Goal: Task Accomplishment & Management: Complete application form

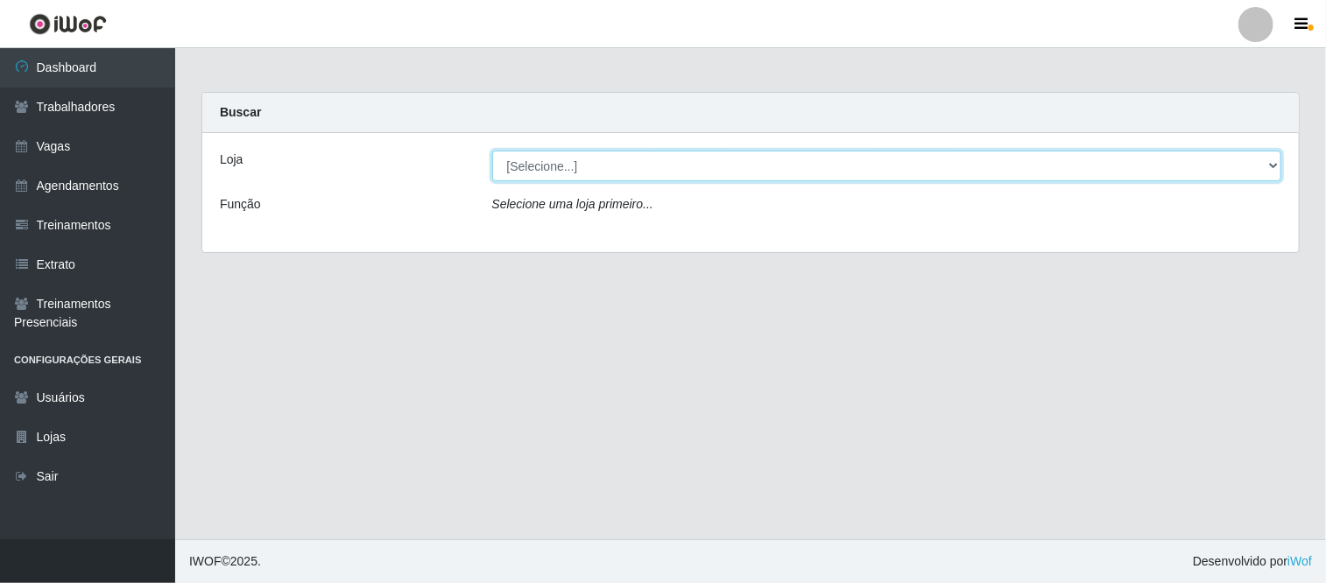
click at [585, 177] on select "[Selecione...] Supermercado VOLLET" at bounding box center [887, 166] width 790 height 31
select select "72"
click at [492, 151] on select "[Selecione...] Supermercado VOLLET" at bounding box center [887, 166] width 790 height 31
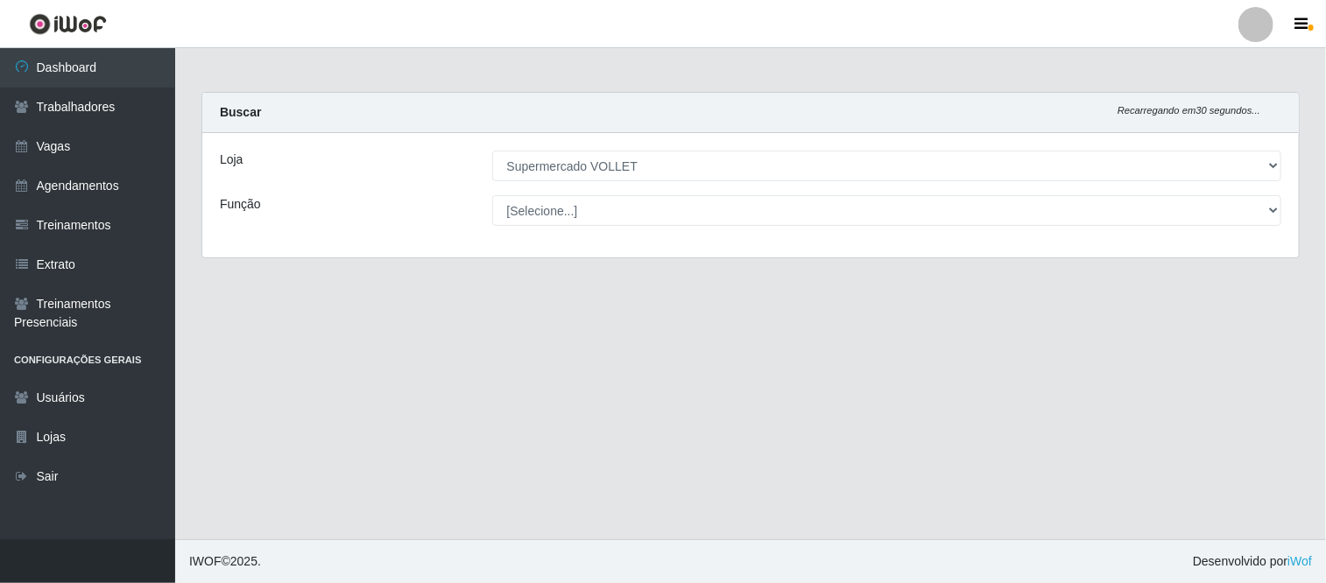
click at [585, 214] on select "[Selecione...] ASG ASG + ASG ++ Embalador Embalador + Embalador ++ Repositor Re…" at bounding box center [887, 210] width 790 height 31
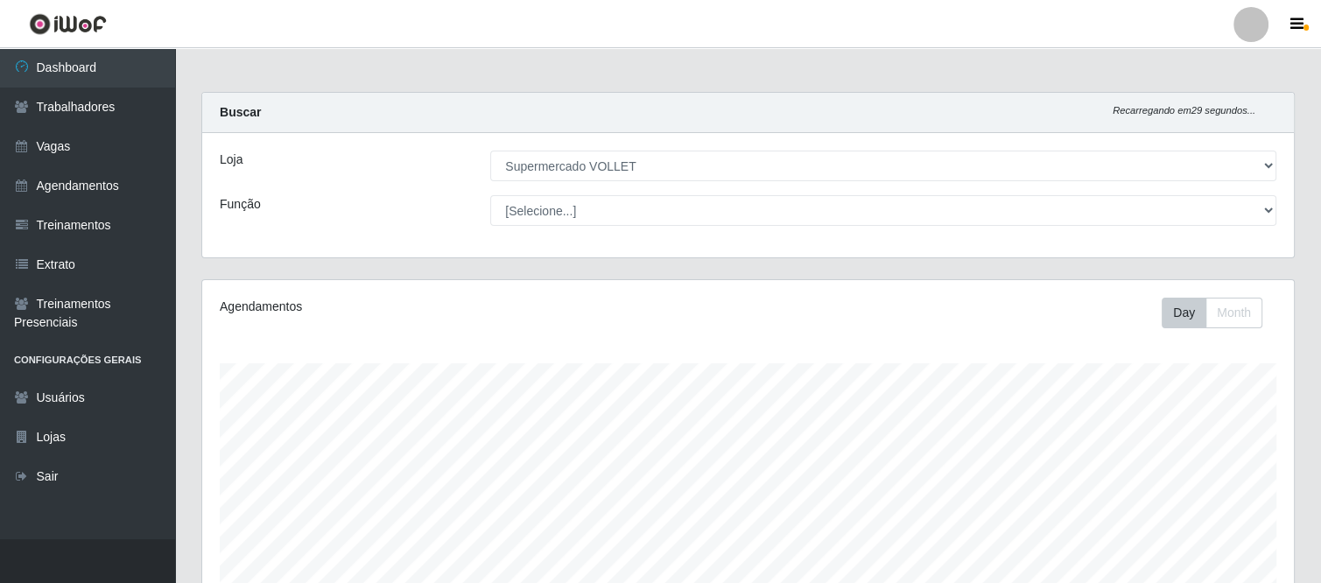
scroll to position [363, 1092]
click at [585, 214] on select "[Selecione...] ASG ASG + ASG ++ Embalador Embalador + Embalador ++ Repositor Re…" at bounding box center [883, 210] width 786 height 31
click at [490, 195] on select "[Selecione...] ASG ASG + ASG ++ Embalador Embalador + Embalador ++ Repositor Re…" at bounding box center [883, 210] width 786 height 31
select select "24"
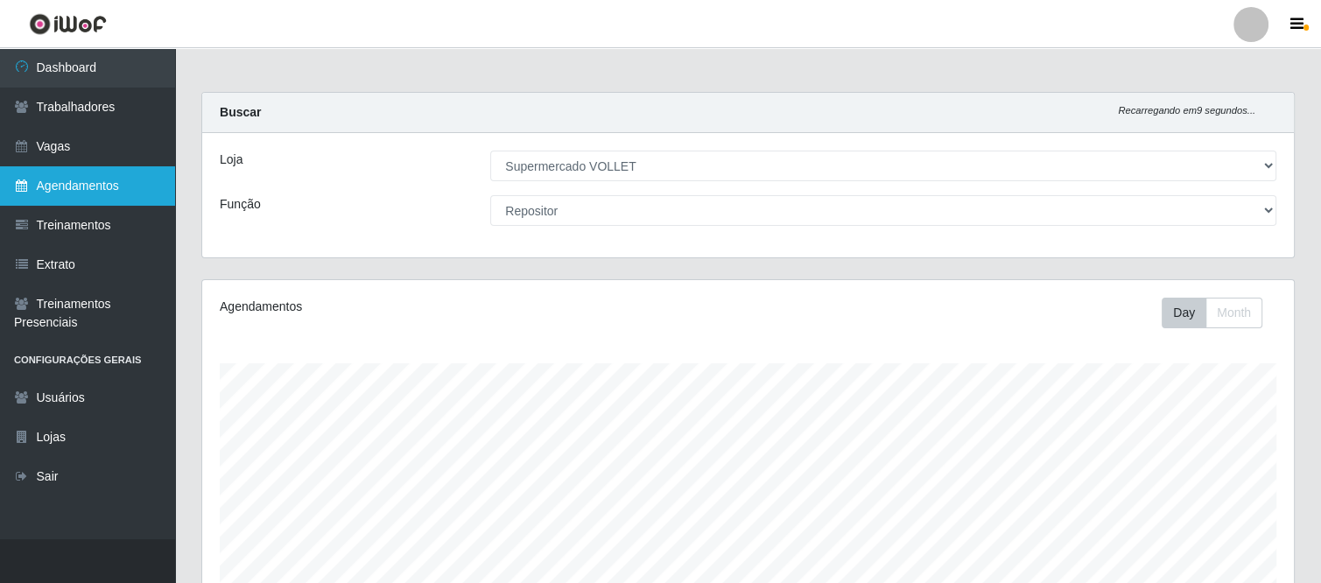
click at [75, 180] on link "Agendamentos" at bounding box center [87, 185] width 175 height 39
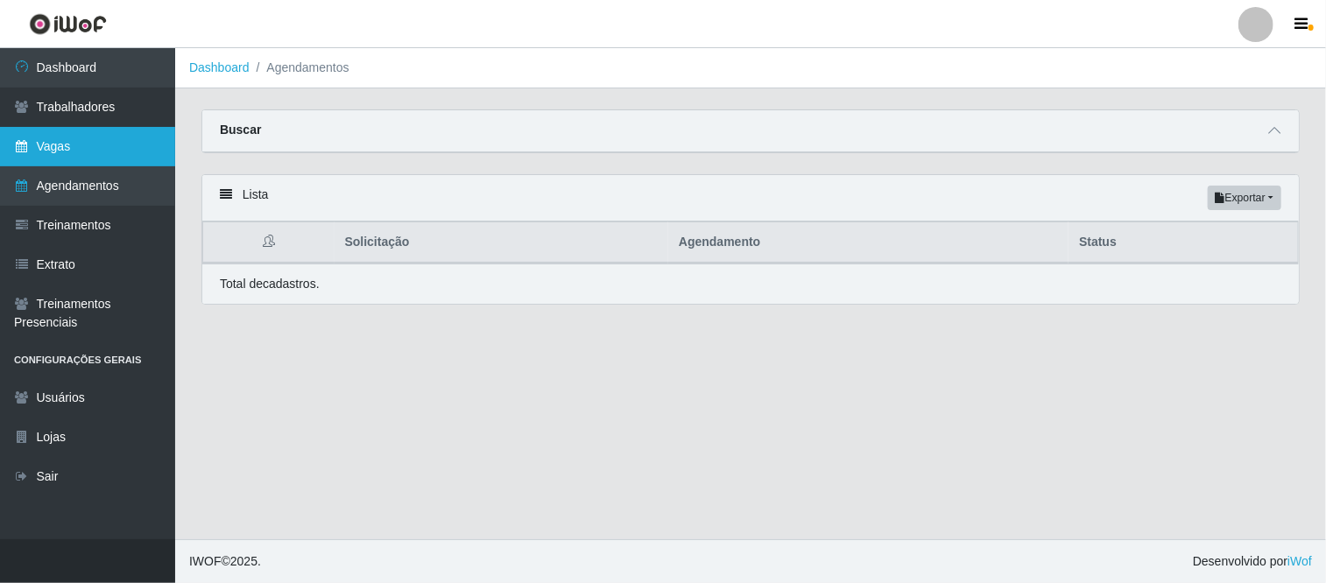
click at [91, 159] on link "Vagas" at bounding box center [87, 146] width 175 height 39
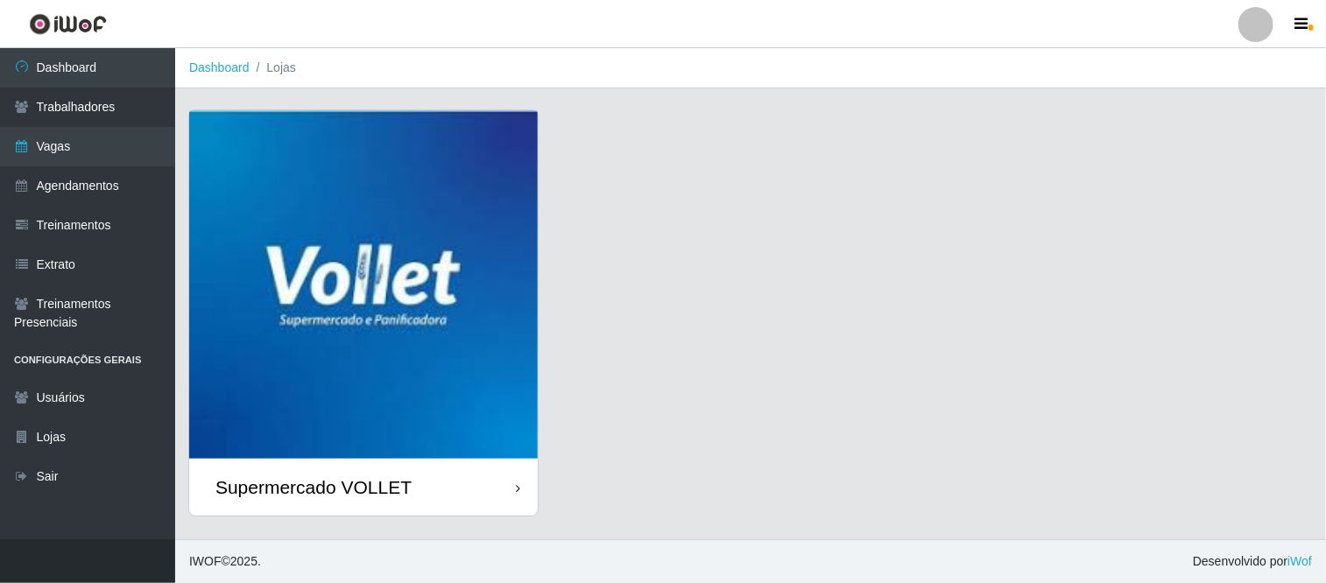
click at [354, 282] on img at bounding box center [363, 284] width 348 height 348
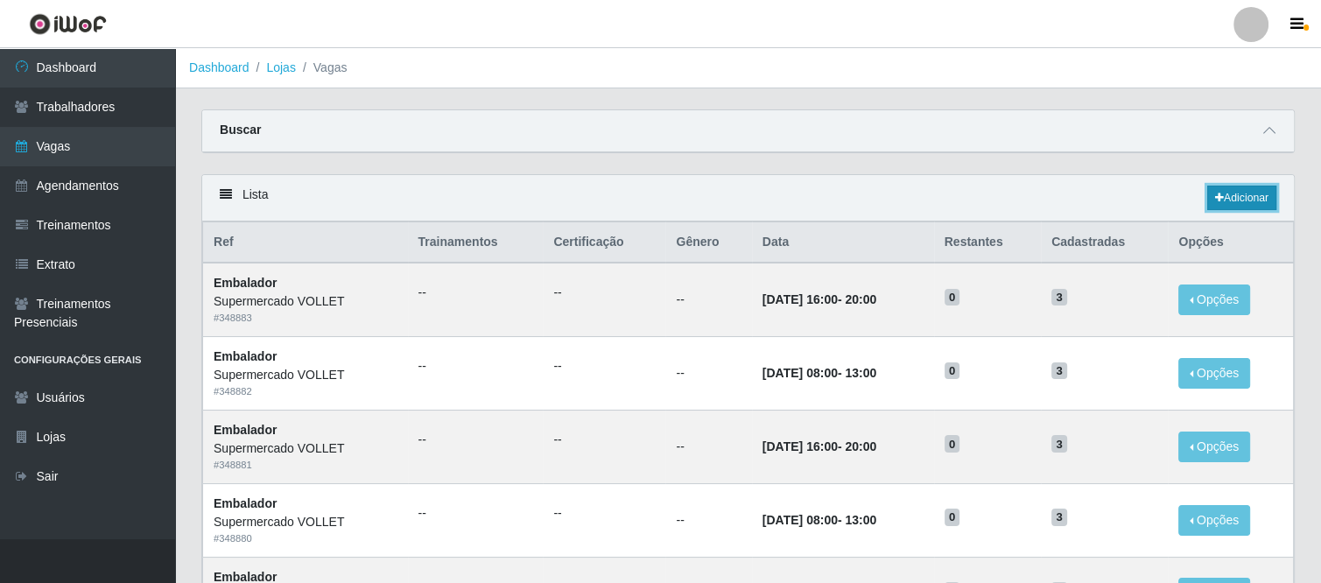
click at [1224, 197] on link "Adicionar" at bounding box center [1241, 198] width 69 height 25
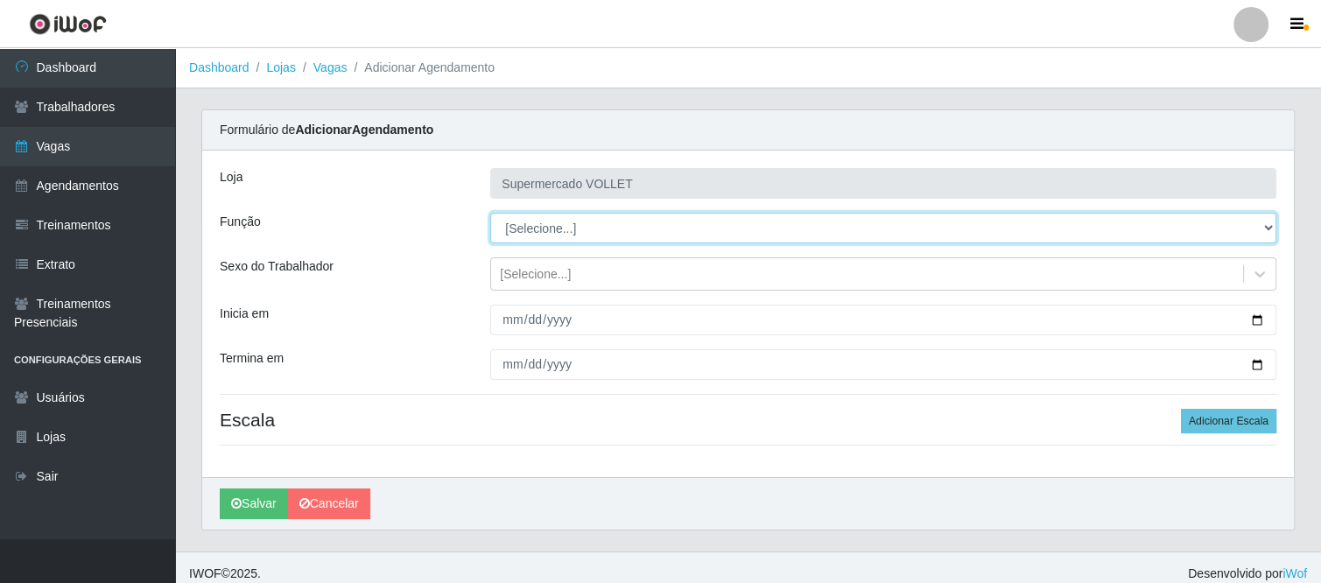
click at [838, 233] on select "[Selecione...] ASG ASG + ASG ++ Embalador Embalador + Embalador ++ Repositor Re…" at bounding box center [883, 228] width 786 height 31
select select "1"
click at [490, 213] on select "[Selecione...] ASG ASG + ASG ++ Embalador Embalador + Embalador ++ Repositor Re…" at bounding box center [883, 228] width 786 height 31
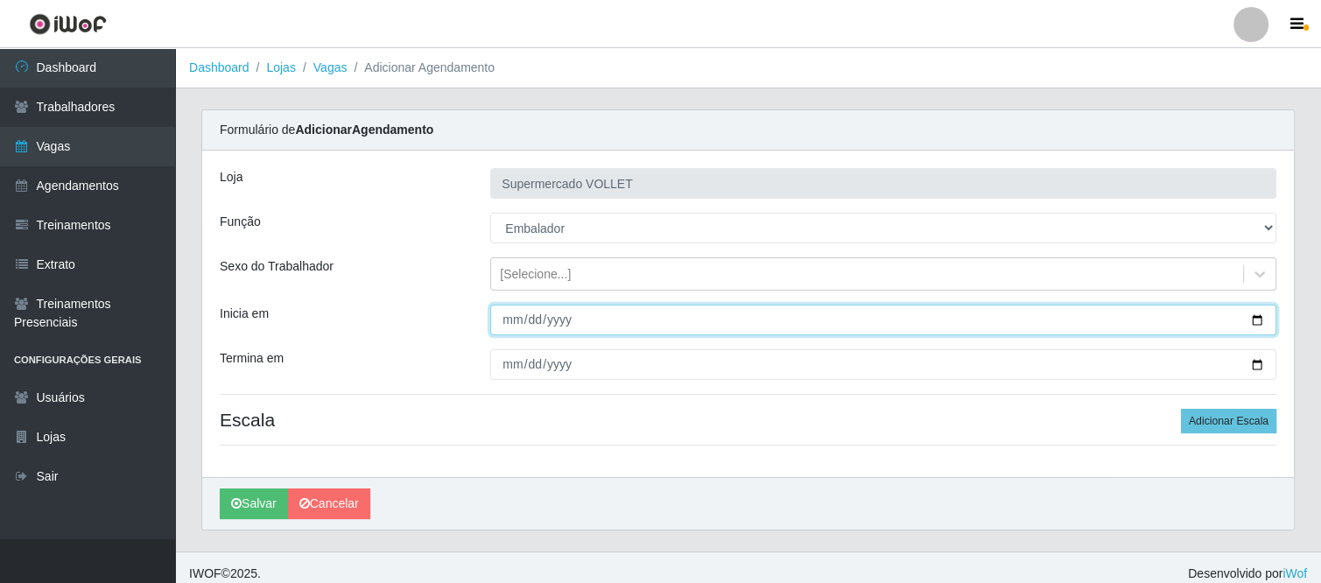
click at [501, 326] on input "Inicia em" at bounding box center [883, 320] width 786 height 31
type input "[DATE]"
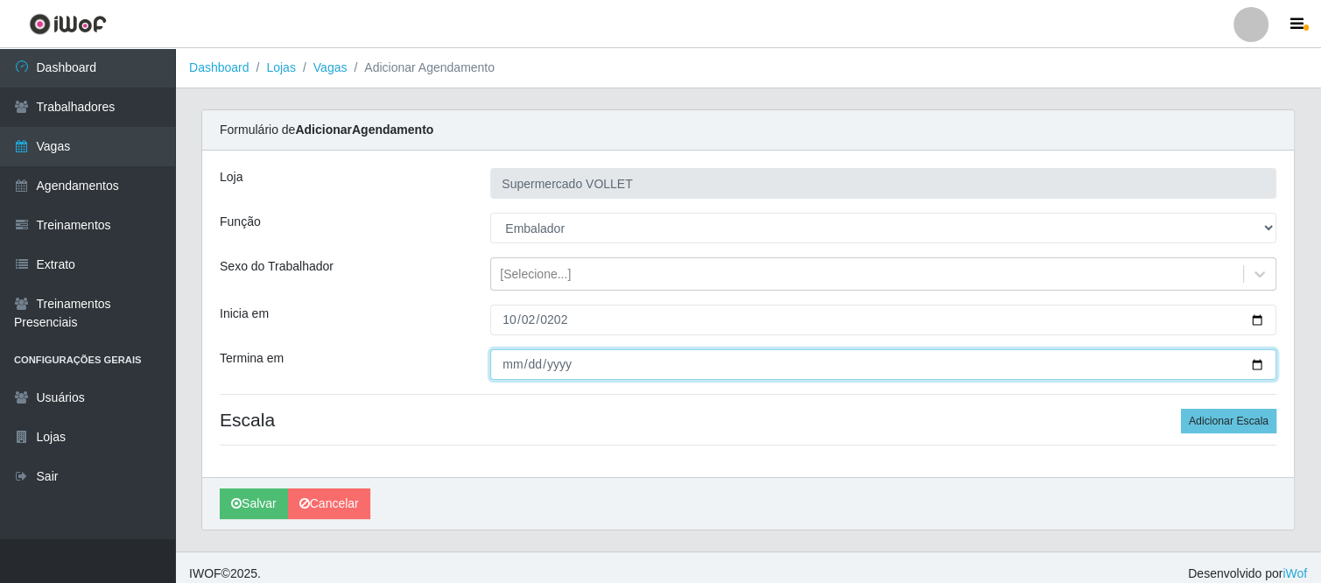
click at [501, 364] on input "Termina em" at bounding box center [883, 364] width 786 height 31
type input "[DATE]"
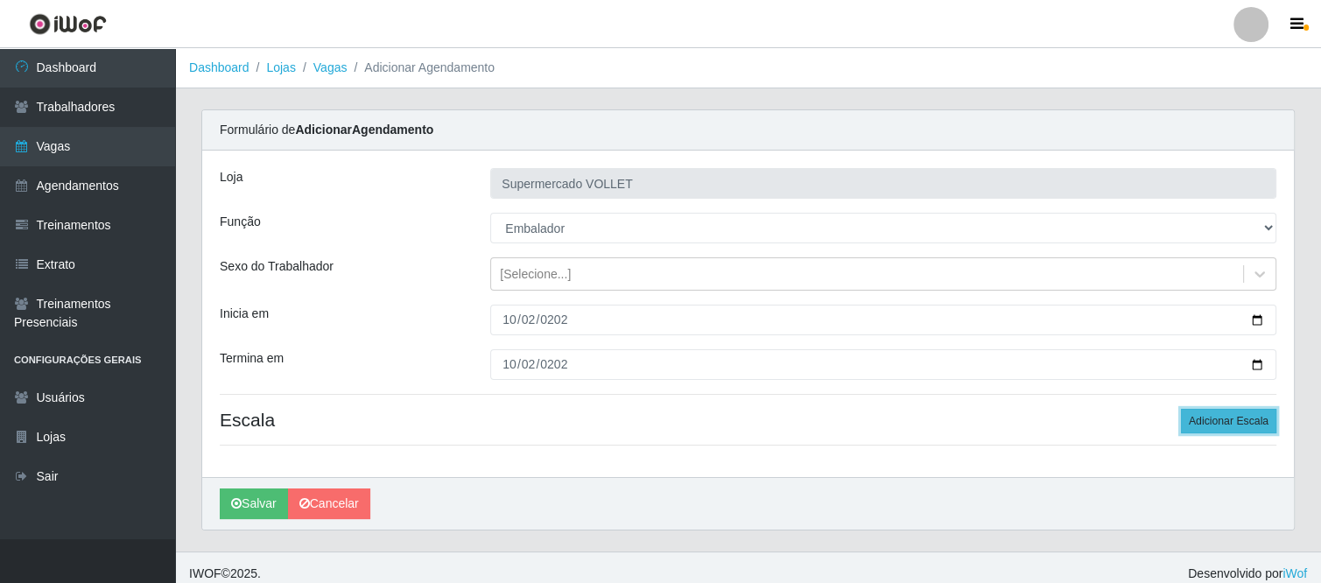
click at [1188, 418] on button "Adicionar Escala" at bounding box center [1228, 421] width 95 height 25
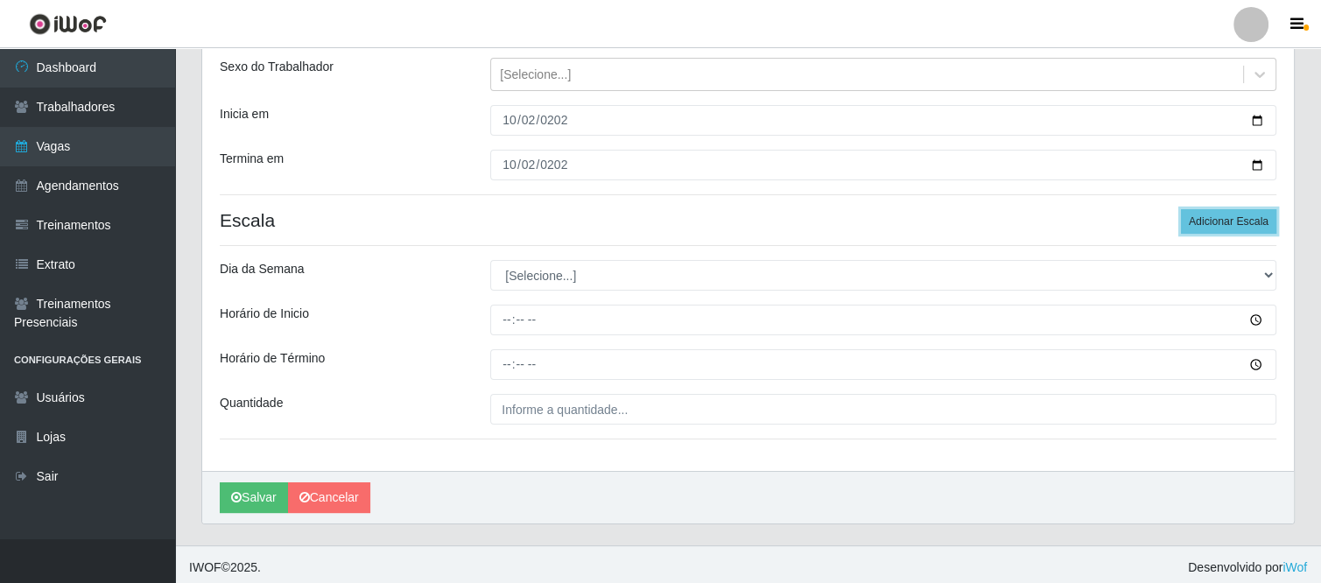
scroll to position [203, 0]
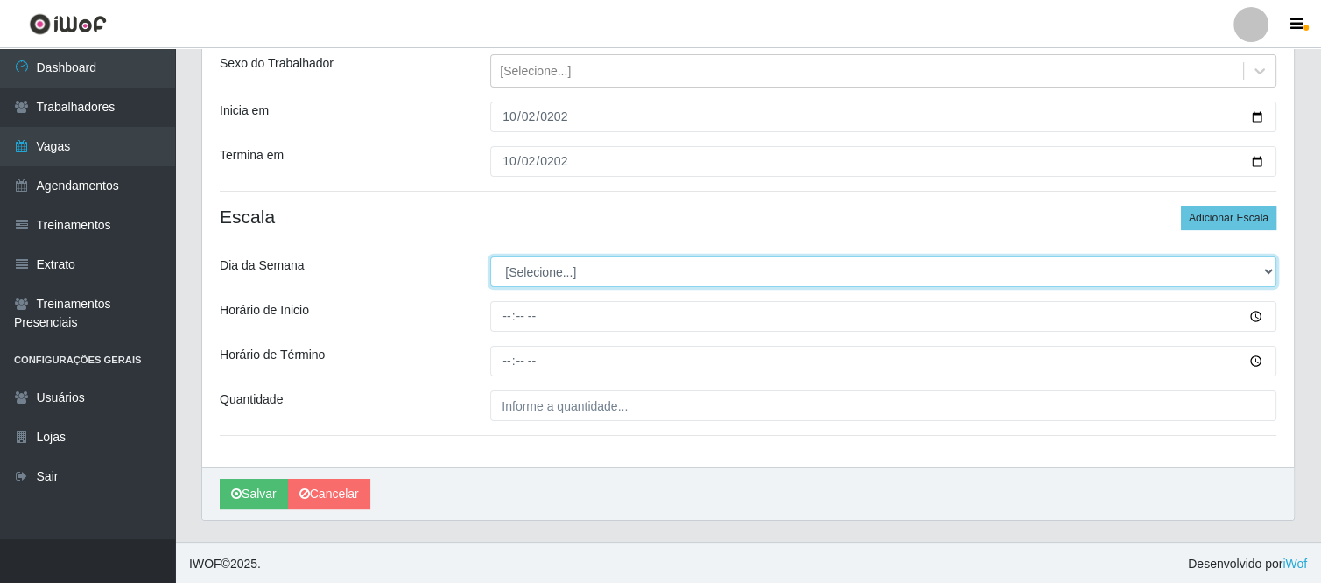
click at [764, 278] on select "[Selecione...] Segunda Terça Quarta Quinta Sexta Sábado Domingo" at bounding box center [883, 272] width 786 height 31
select select "4"
click at [490, 257] on select "[Selecione...] Segunda Terça Quarta Quinta Sexta Sábado Domingo" at bounding box center [883, 272] width 786 height 31
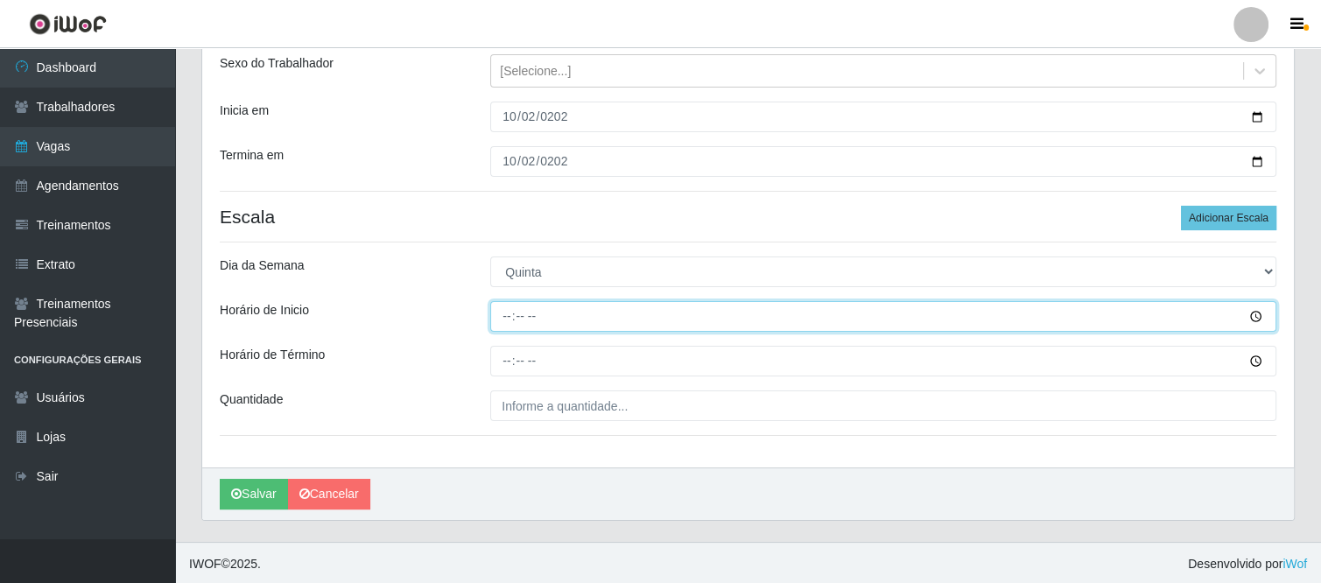
click at [491, 320] on input "Horário de Inicio" at bounding box center [883, 316] width 786 height 31
type input "08:00"
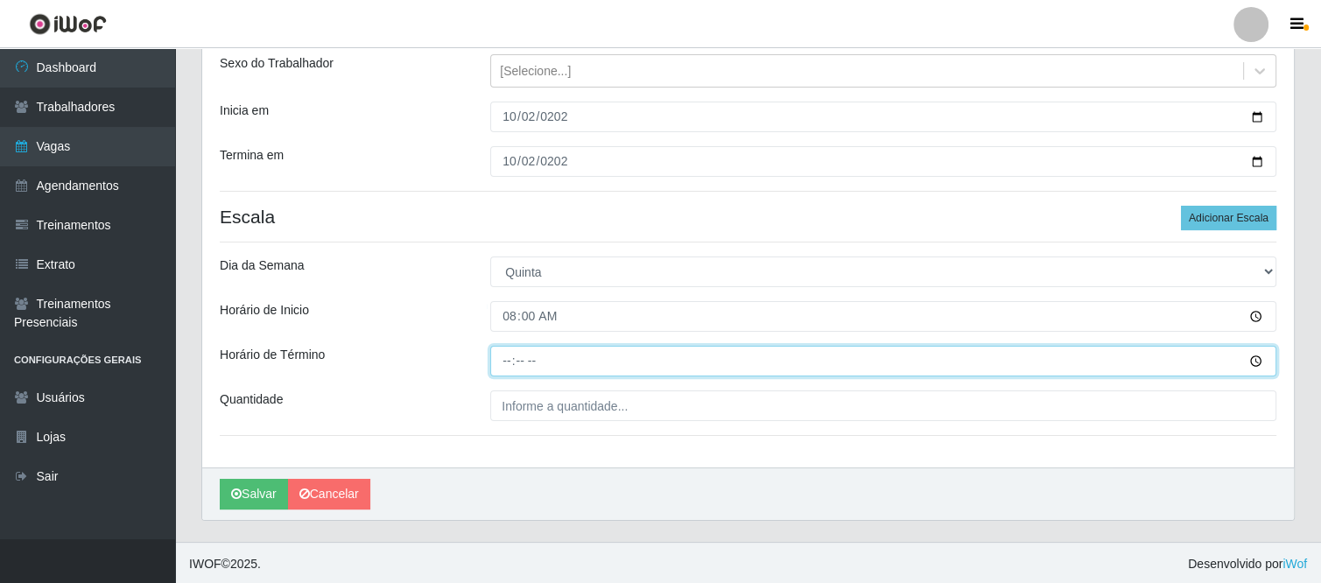
click at [509, 357] on input "Horário de Término" at bounding box center [883, 361] width 786 height 31
type input "12:00"
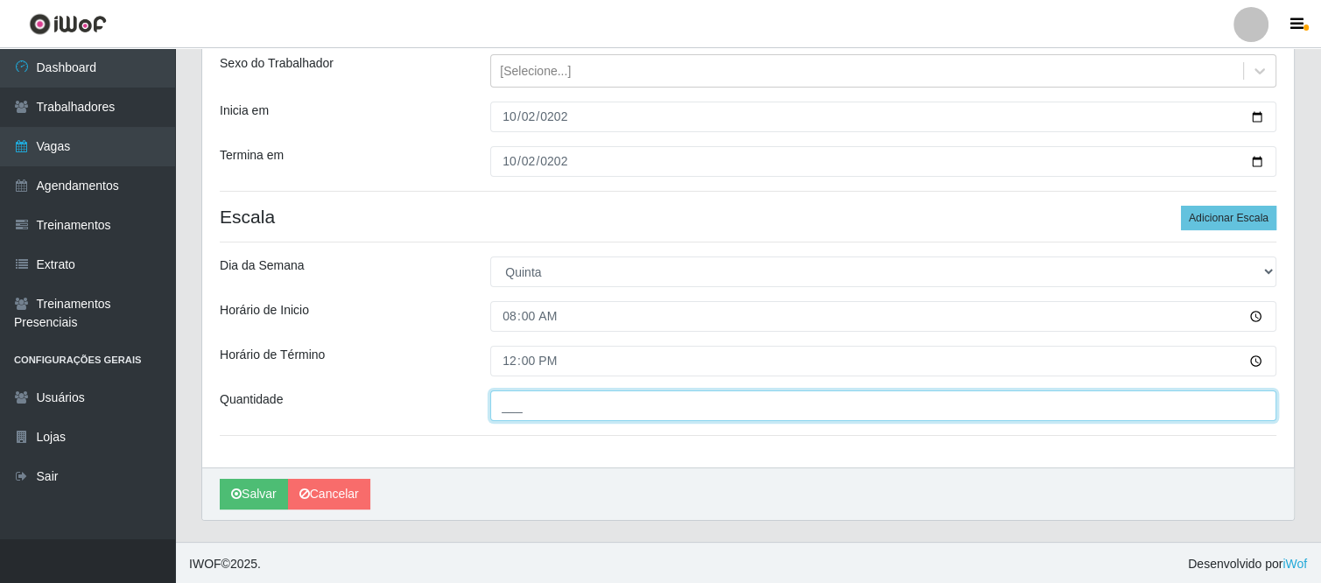
click at [517, 402] on input "___" at bounding box center [883, 405] width 786 height 31
type input "2__"
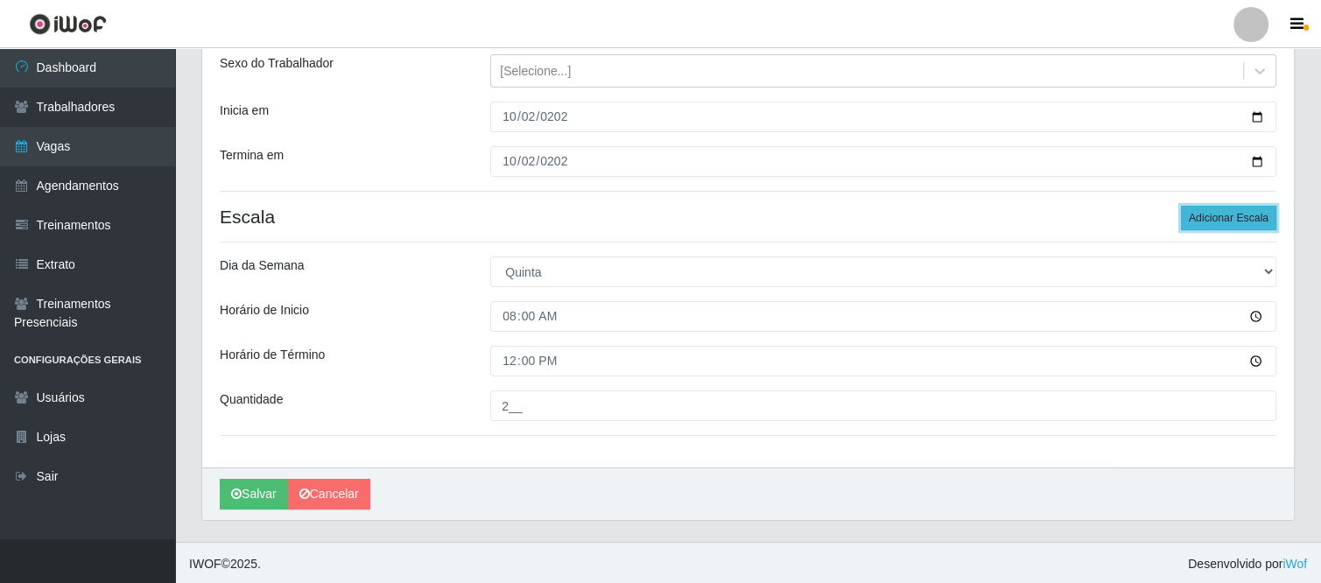
click at [1217, 219] on button "Adicionar Escala" at bounding box center [1228, 218] width 95 height 25
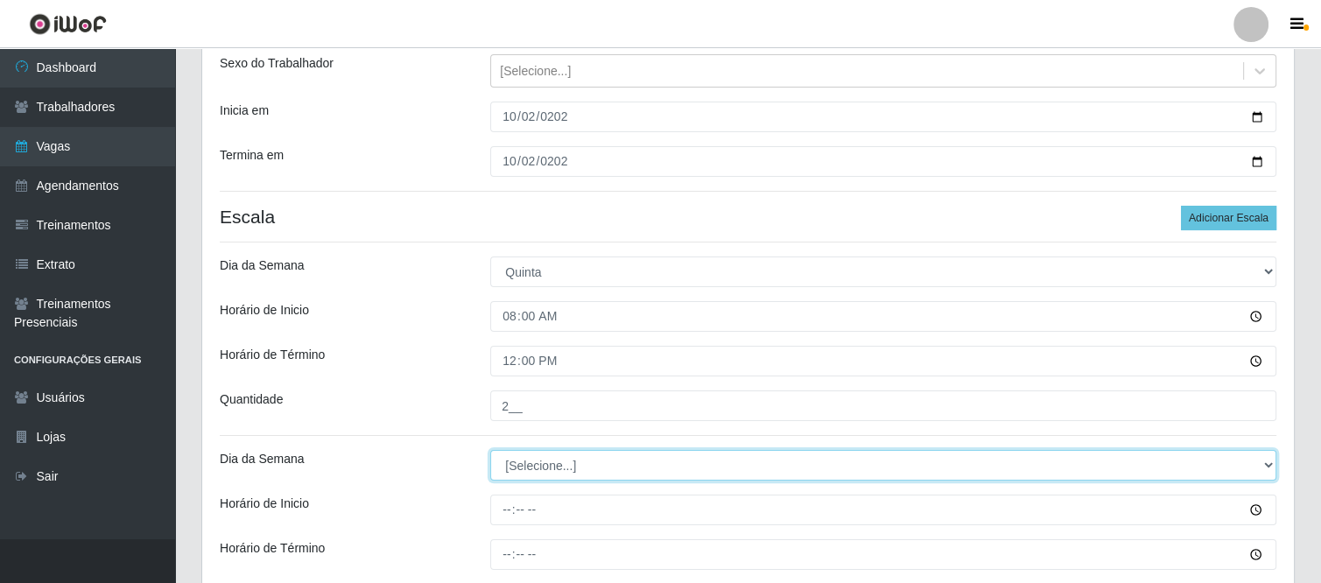
click at [559, 457] on select "[Selecione...] Segunda Terça Quarta Quinta Sexta Sábado Domingo" at bounding box center [883, 465] width 786 height 31
select select "4"
click at [490, 450] on select "[Selecione...] Segunda Terça Quarta Quinta Sexta Sábado Domingo" at bounding box center [883, 465] width 786 height 31
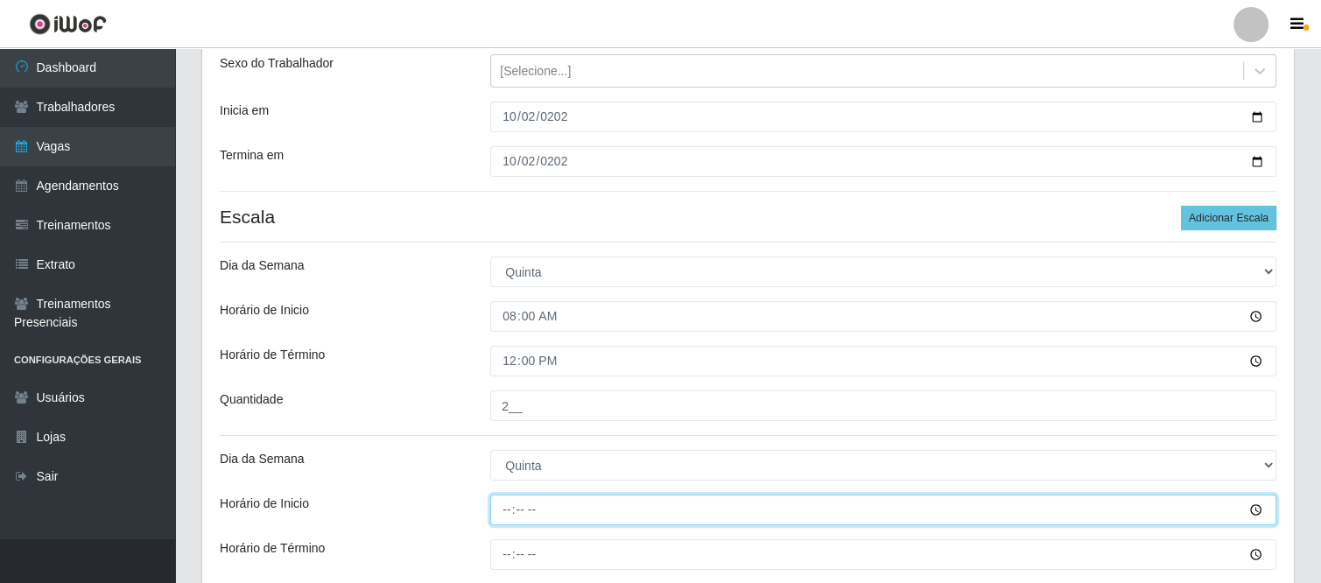
click at [501, 505] on input "Horário de Inicio" at bounding box center [883, 510] width 786 height 31
type input "16:00"
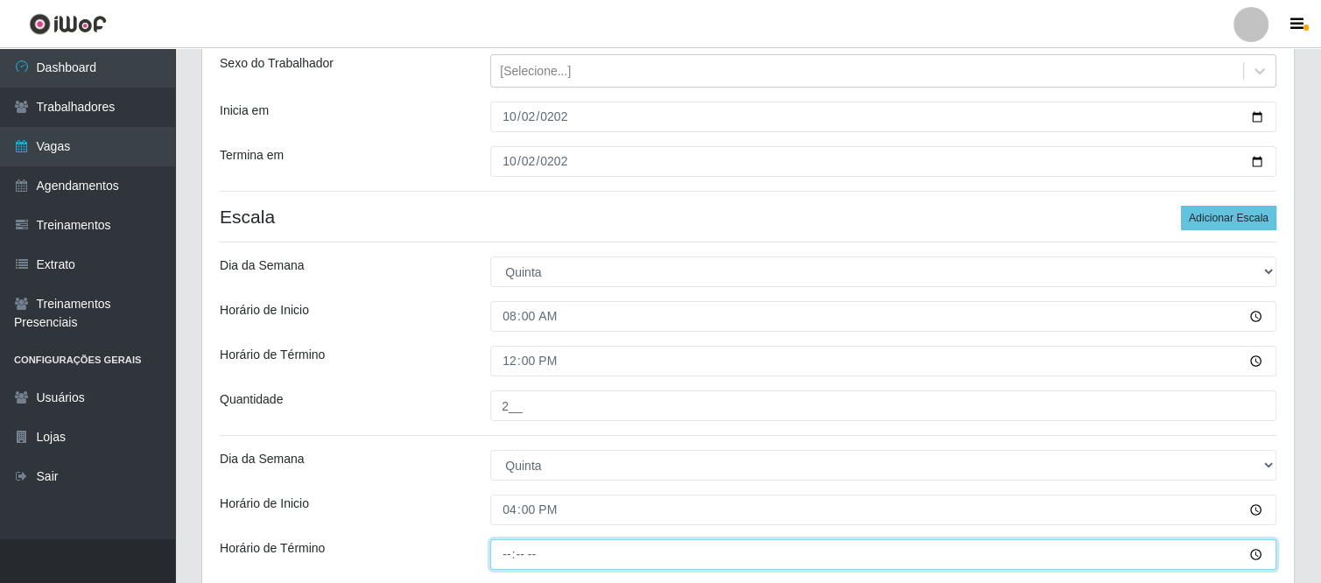
click at [503, 553] on input "Horário de Término" at bounding box center [883, 554] width 786 height 31
type input "20:00"
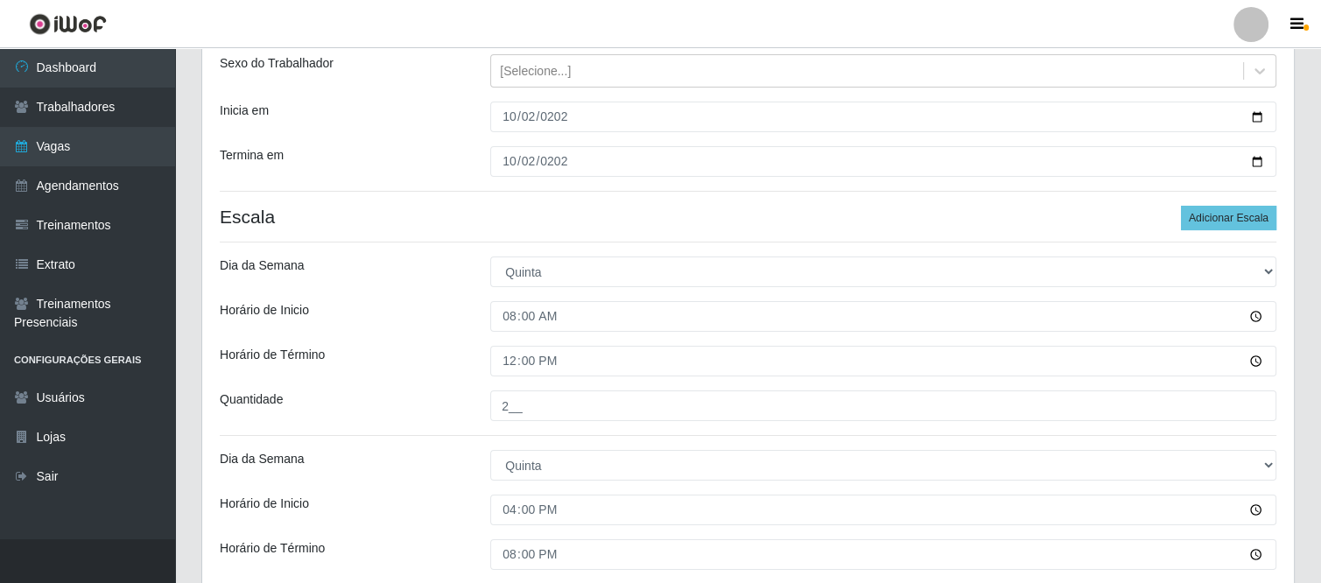
click at [326, 431] on div "Loja Supermercado VOLLET Função [Selecione...] ASG ASG + ASG ++ Embalador Embal…" at bounding box center [748, 304] width 1092 height 714
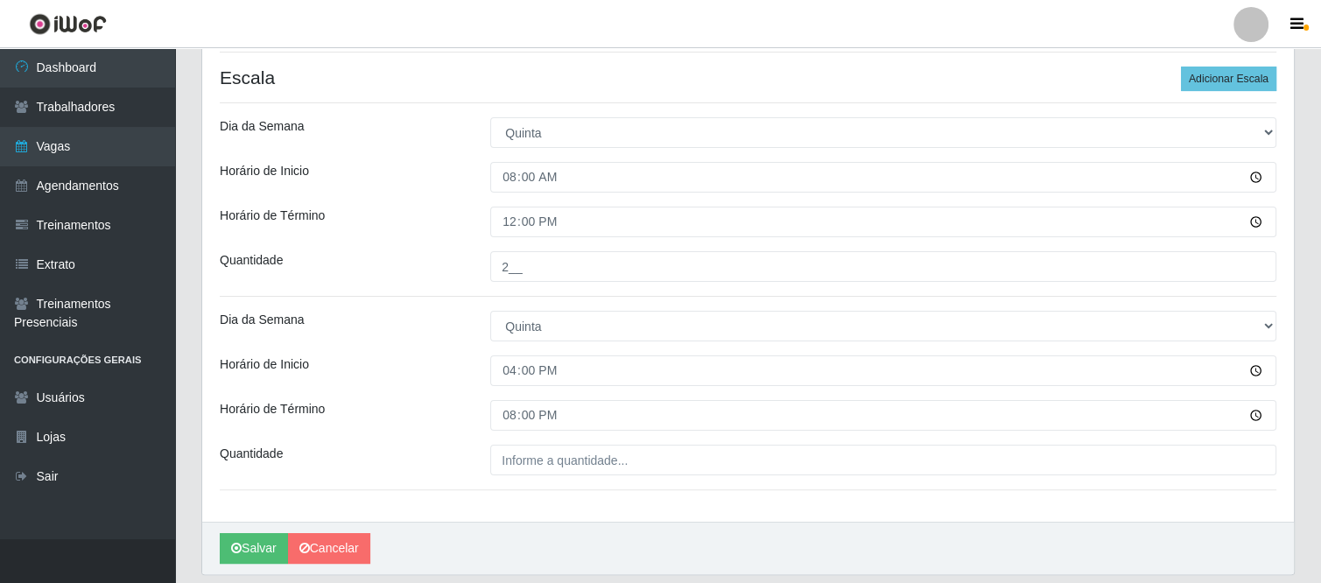
scroll to position [343, 0]
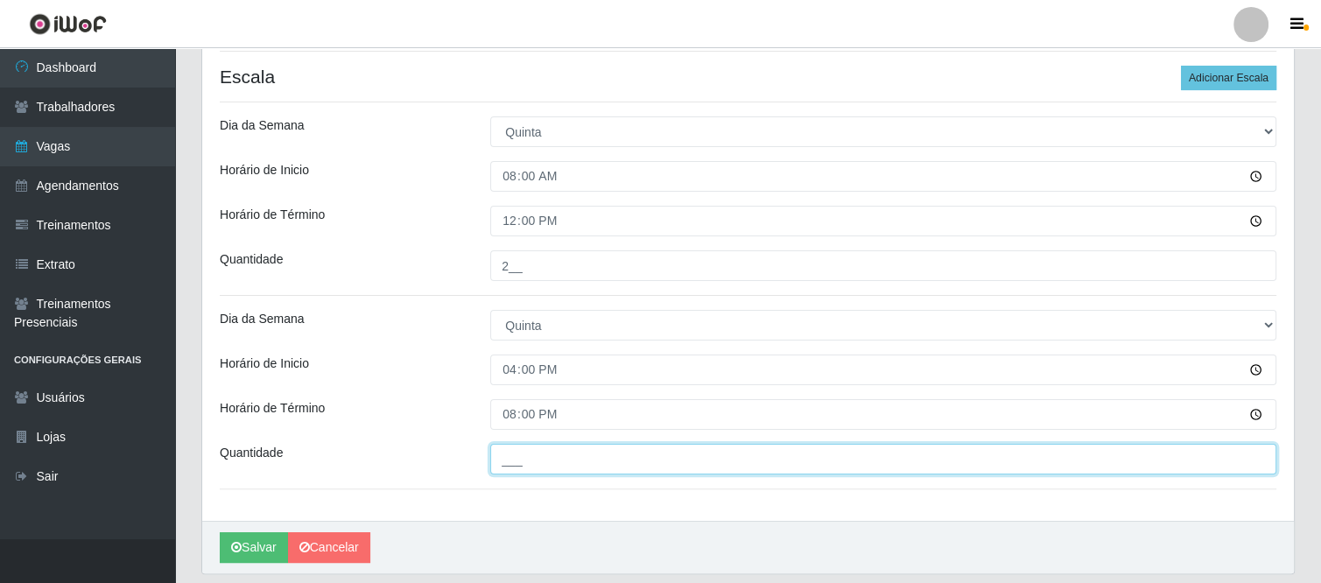
click at [515, 468] on input "___" at bounding box center [883, 459] width 786 height 31
type input "3__"
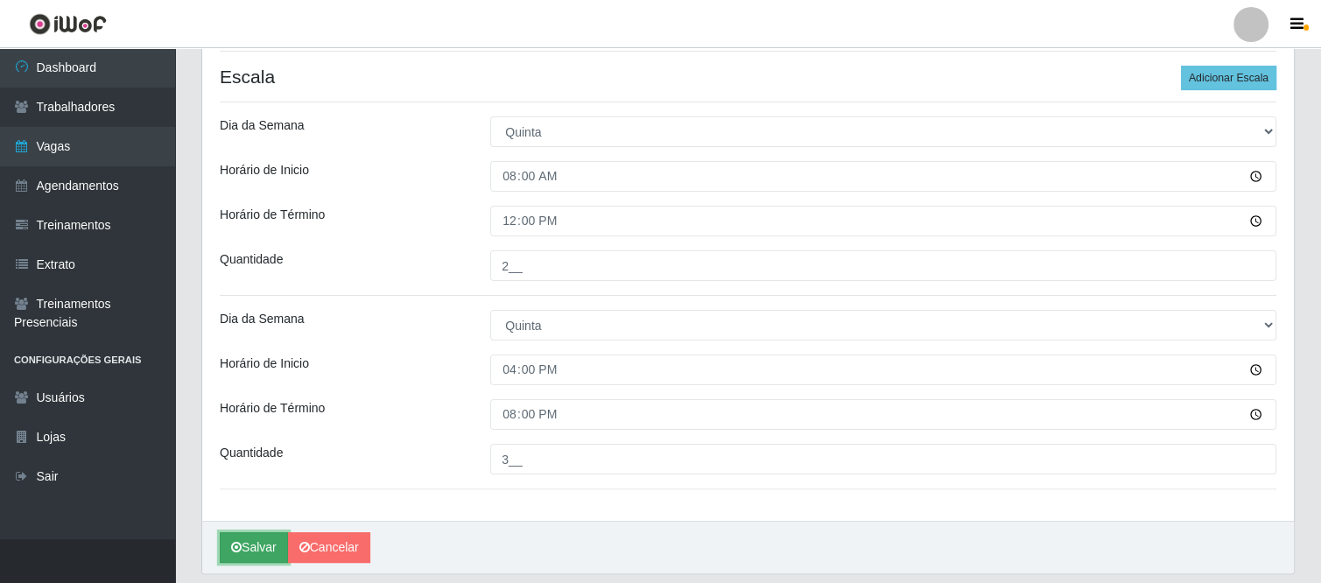
click at [235, 541] on icon "submit" at bounding box center [236, 547] width 11 height 12
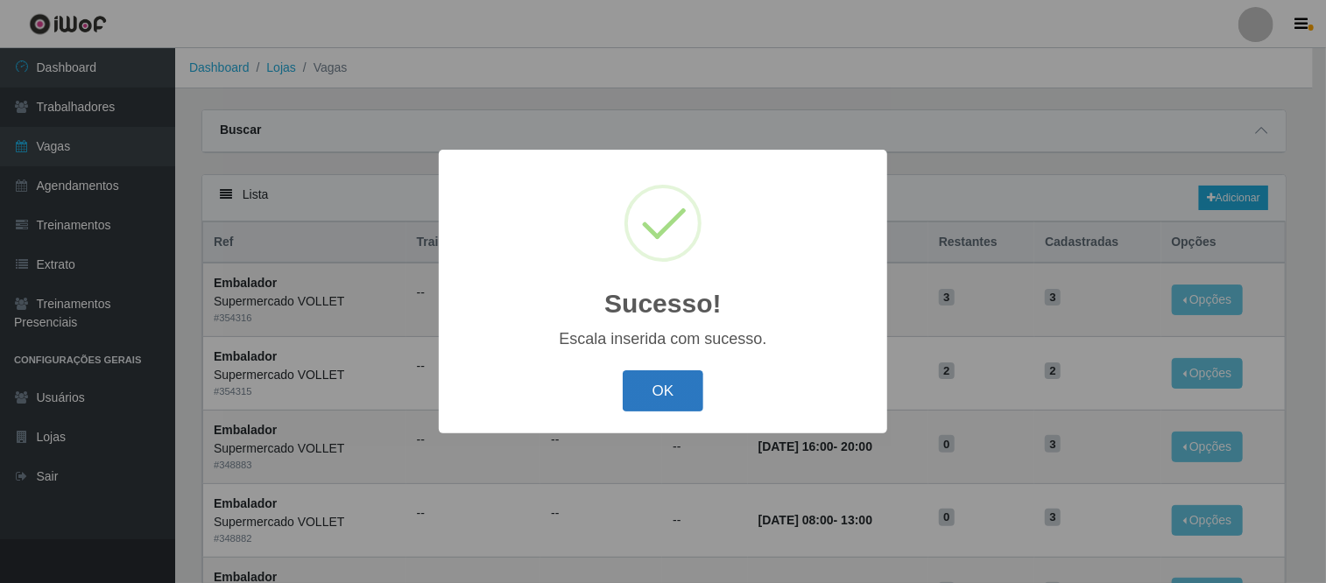
click at [667, 402] on button "OK" at bounding box center [662, 390] width 81 height 41
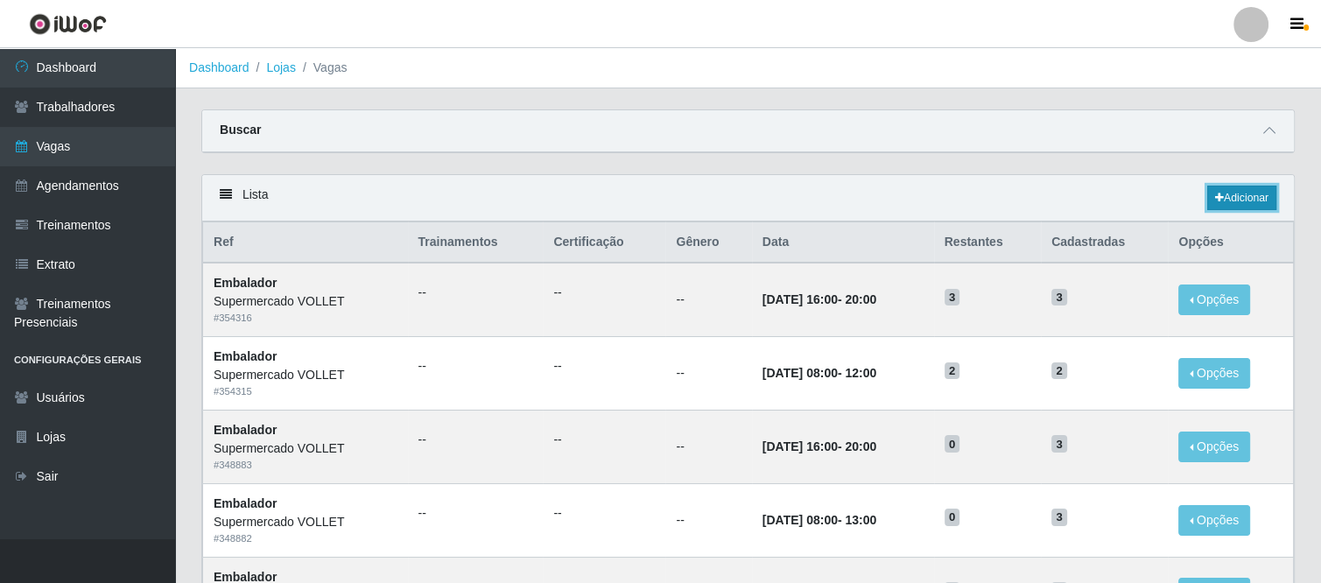
click at [1241, 196] on link "Adicionar" at bounding box center [1241, 198] width 69 height 25
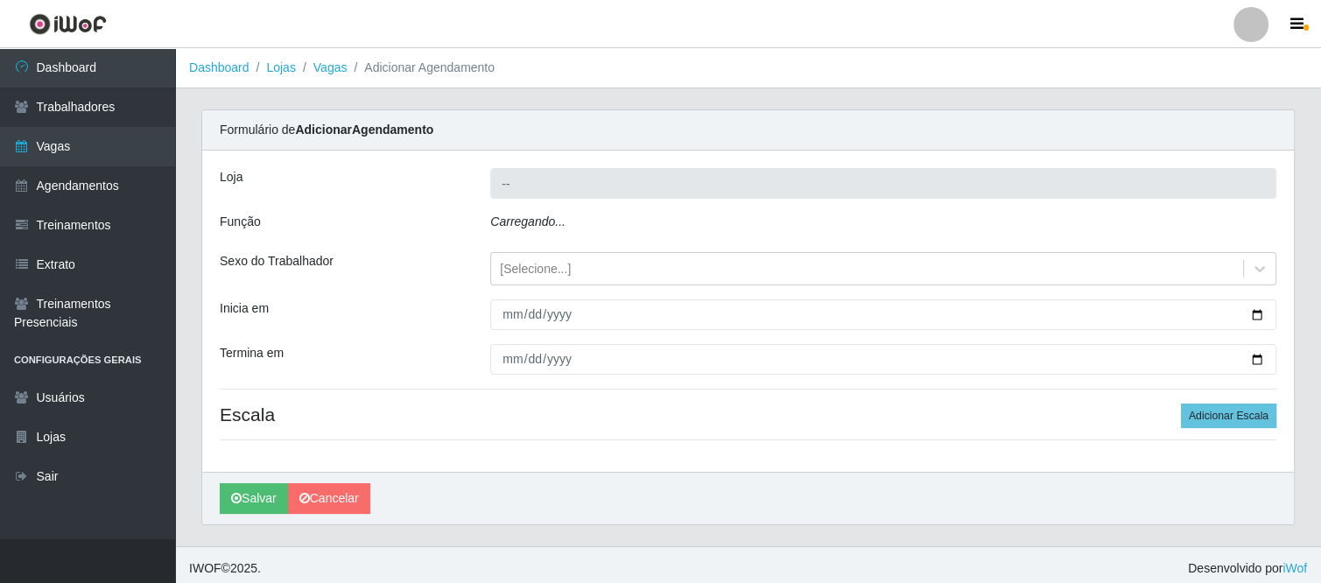
type input "Supermercado VOLLET"
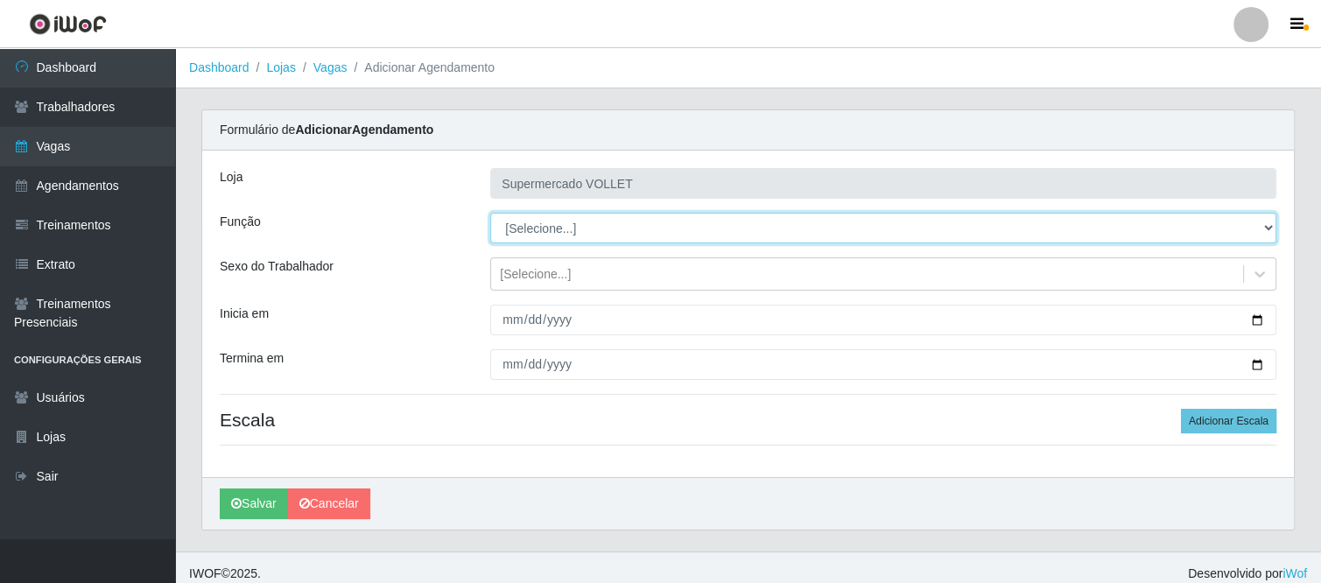
click at [537, 214] on select "[Selecione...] ASG ASG + ASG ++ Embalador Embalador + Embalador ++ Repositor Re…" at bounding box center [883, 228] width 786 height 31
select select "1"
click at [490, 213] on select "[Selecione...] ASG ASG + ASG ++ Embalador Embalador + Embalador ++ Repositor Re…" at bounding box center [883, 228] width 786 height 31
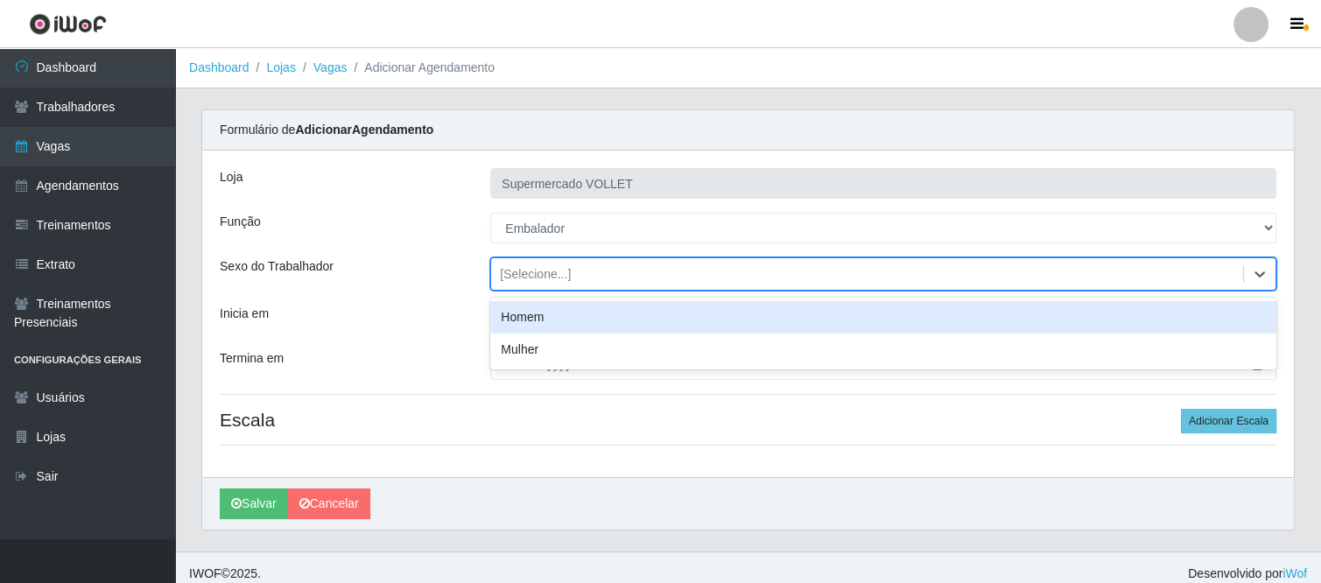
click at [522, 284] on div "[Selecione...]" at bounding box center [867, 274] width 752 height 29
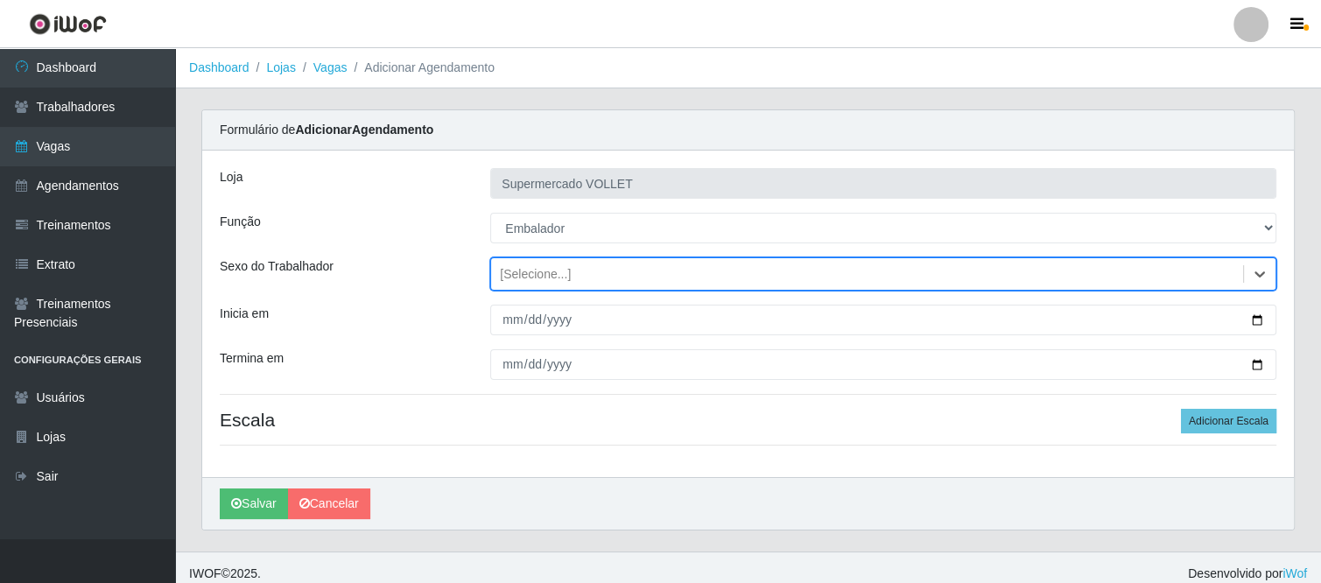
click at [520, 275] on div "[Selecione...]" at bounding box center [535, 274] width 71 height 18
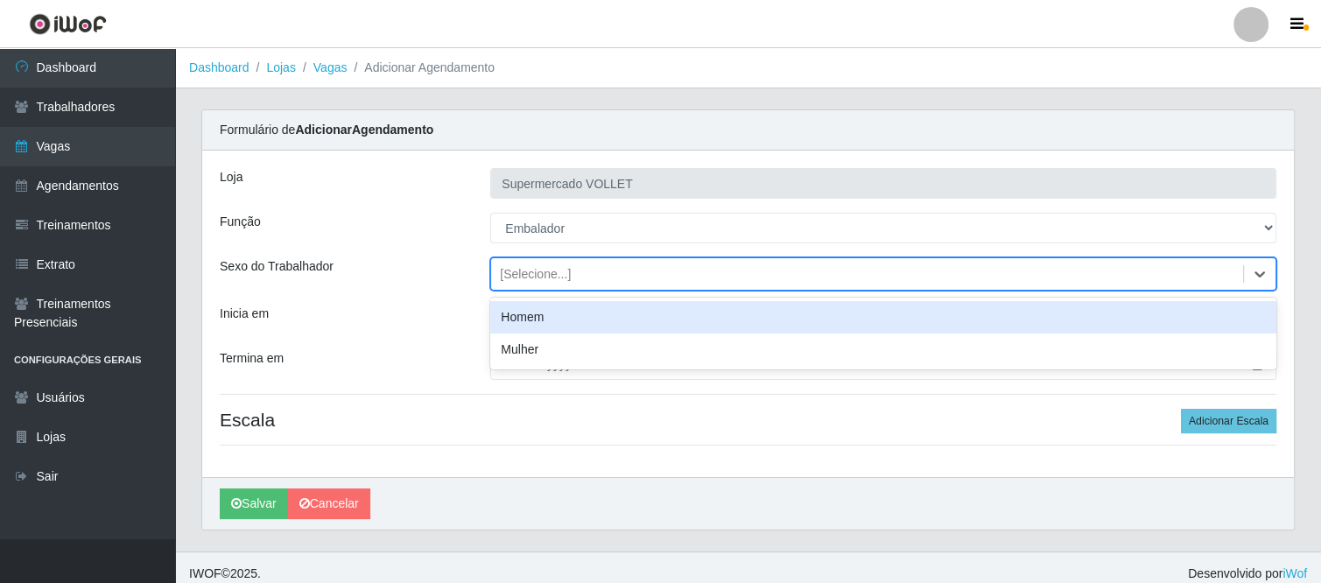
click at [520, 275] on div "[Selecione...]" at bounding box center [535, 274] width 71 height 18
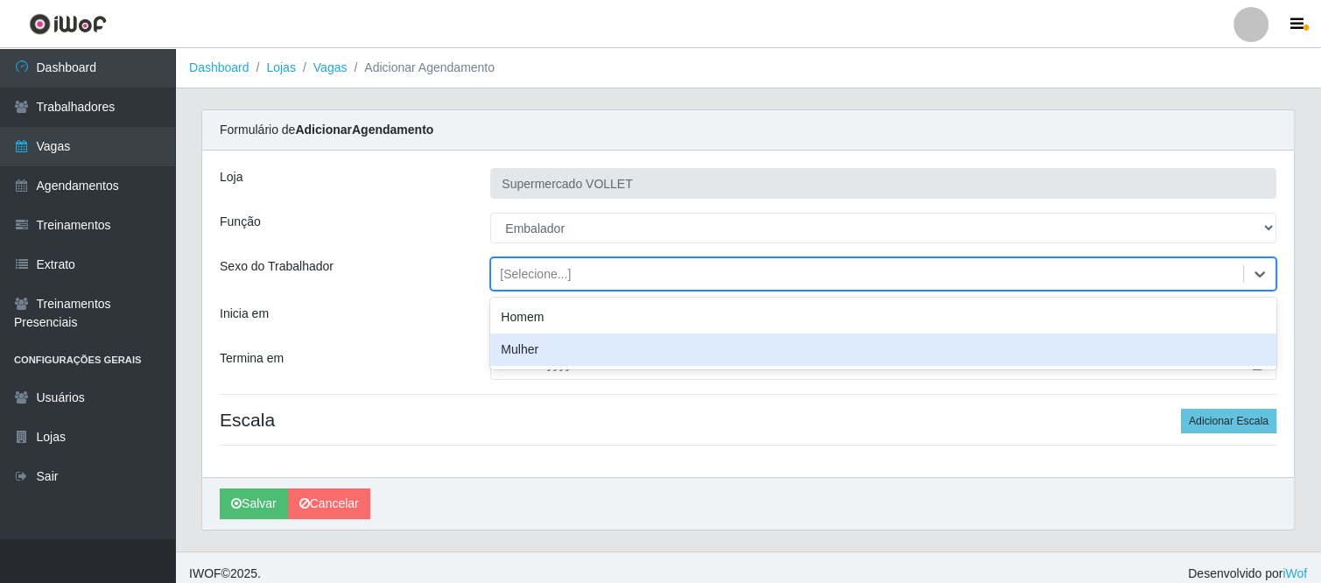
click at [513, 345] on div "Mulher" at bounding box center [883, 350] width 786 height 32
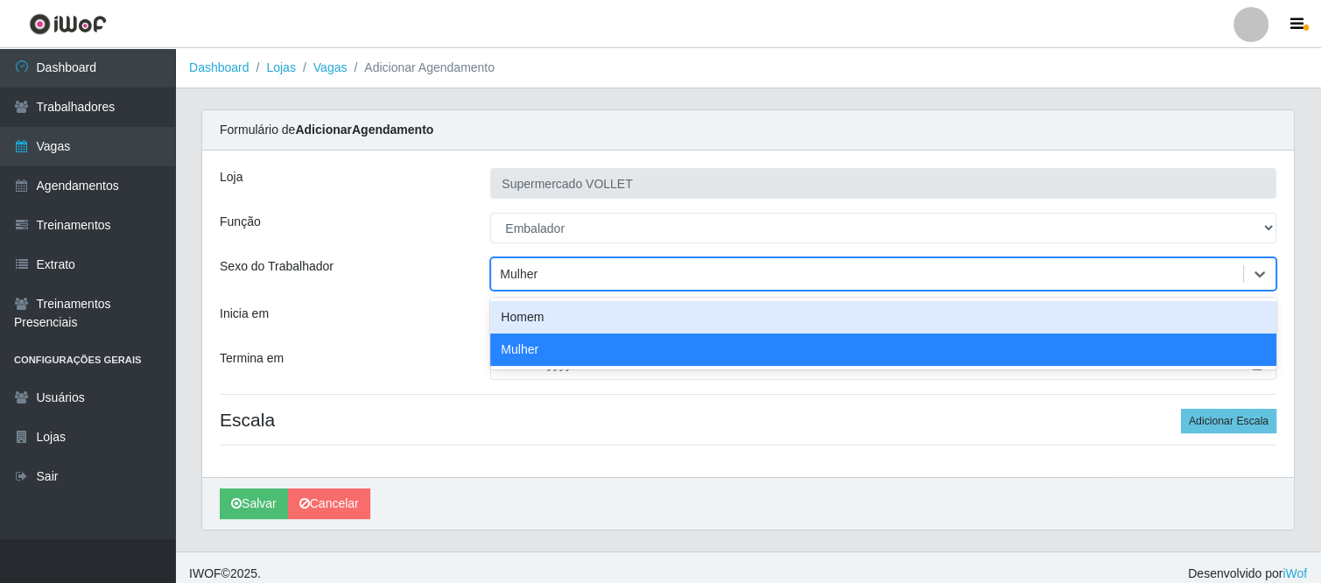
click at [514, 276] on div "Mulher" at bounding box center [519, 274] width 38 height 18
click at [513, 318] on div "Homem" at bounding box center [883, 317] width 786 height 32
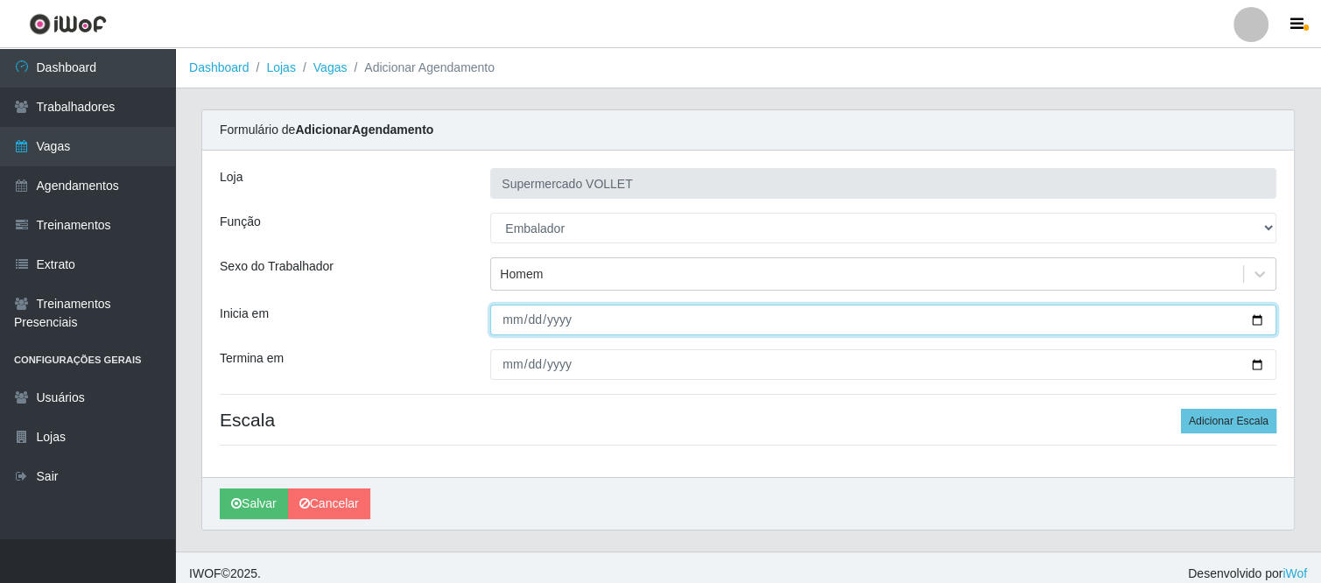
click at [504, 330] on input "Inicia em" at bounding box center [883, 320] width 786 height 31
type input "[DATE]"
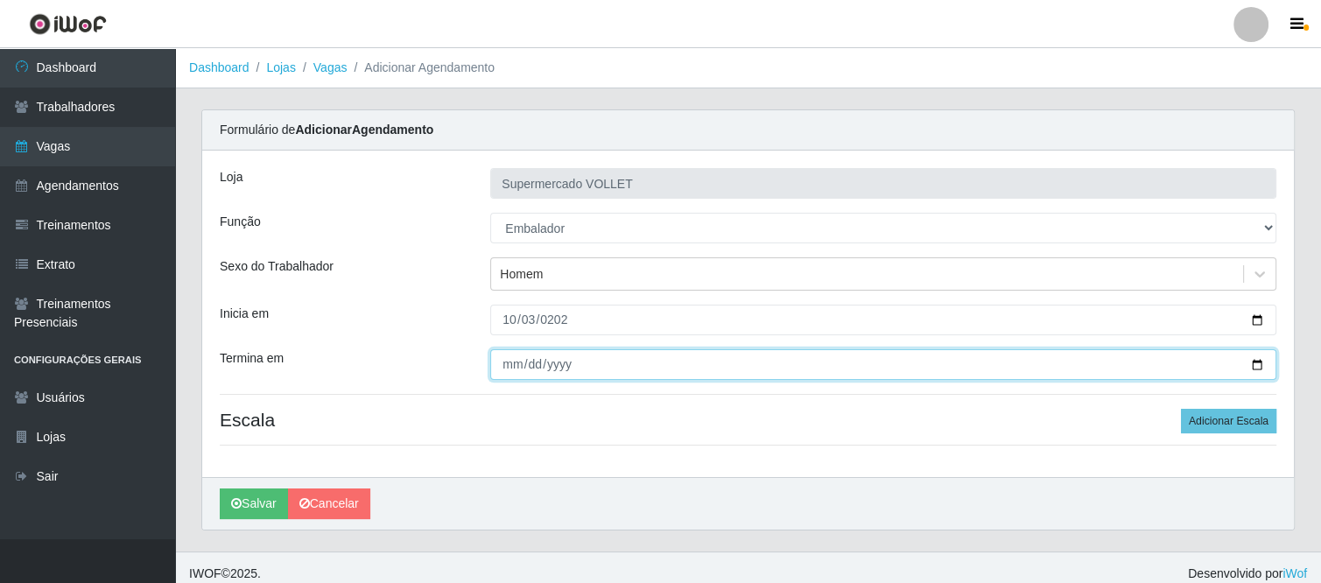
click at [499, 369] on input "Termina em" at bounding box center [883, 364] width 786 height 31
type input "[DATE]"
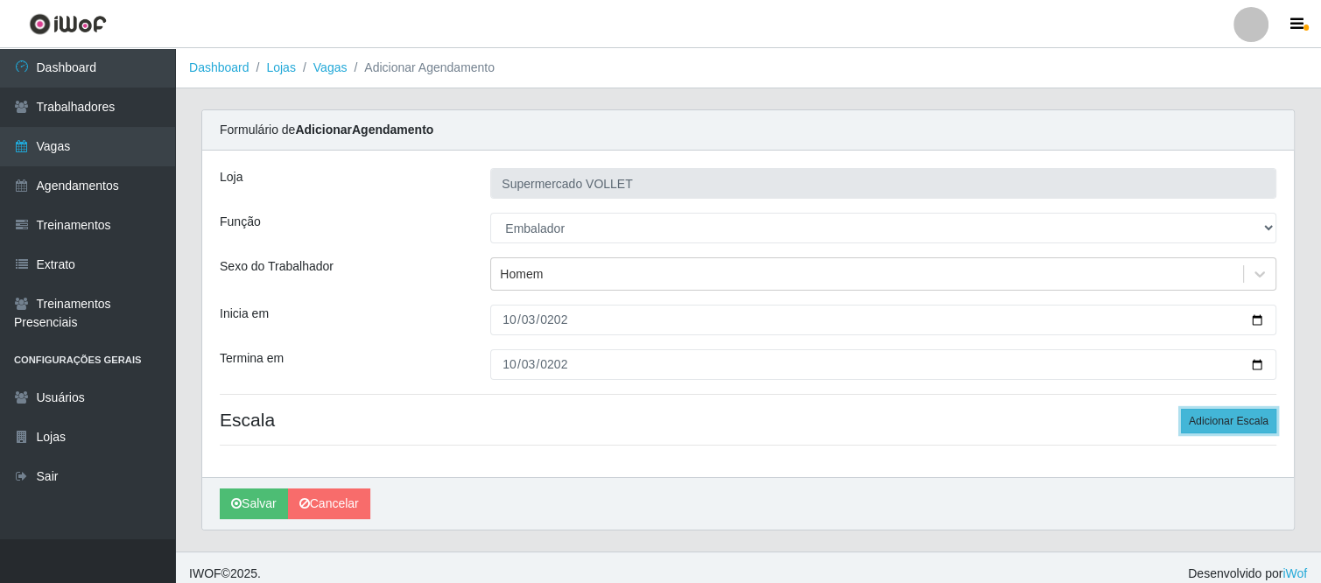
click at [1203, 425] on button "Adicionar Escala" at bounding box center [1228, 421] width 95 height 25
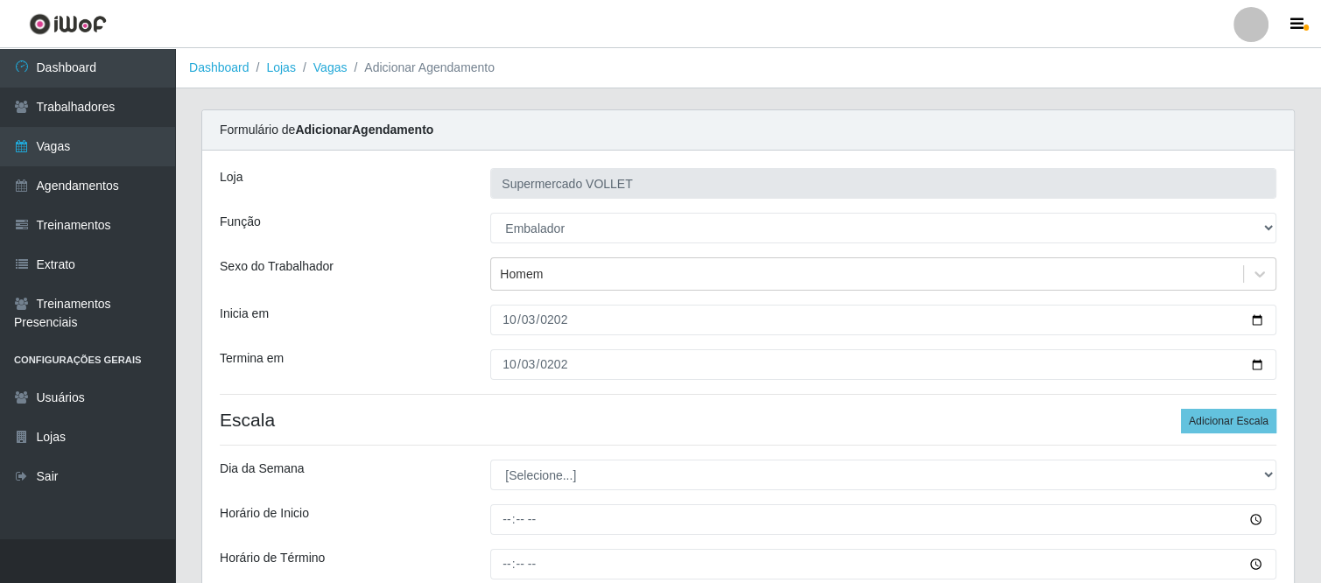
click at [588, 458] on div "Loja Supermercado VOLLET Função [Selecione...] ASG ASG + ASG ++ Embalador Embal…" at bounding box center [748, 411] width 1092 height 520
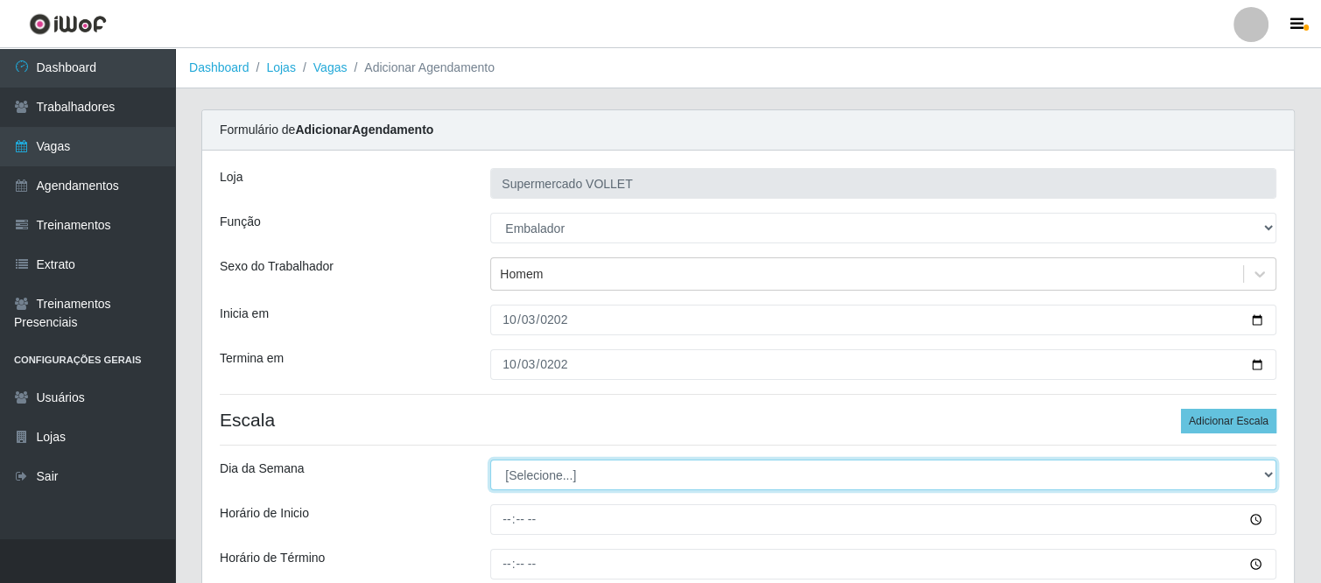
click at [585, 463] on select "[Selecione...] Segunda Terça Quarta Quinta Sexta Sábado Domingo" at bounding box center [883, 475] width 786 height 31
select select "5"
click at [490, 460] on select "[Selecione...] Segunda Terça Quarta Quinta Sexta Sábado Domingo" at bounding box center [883, 475] width 786 height 31
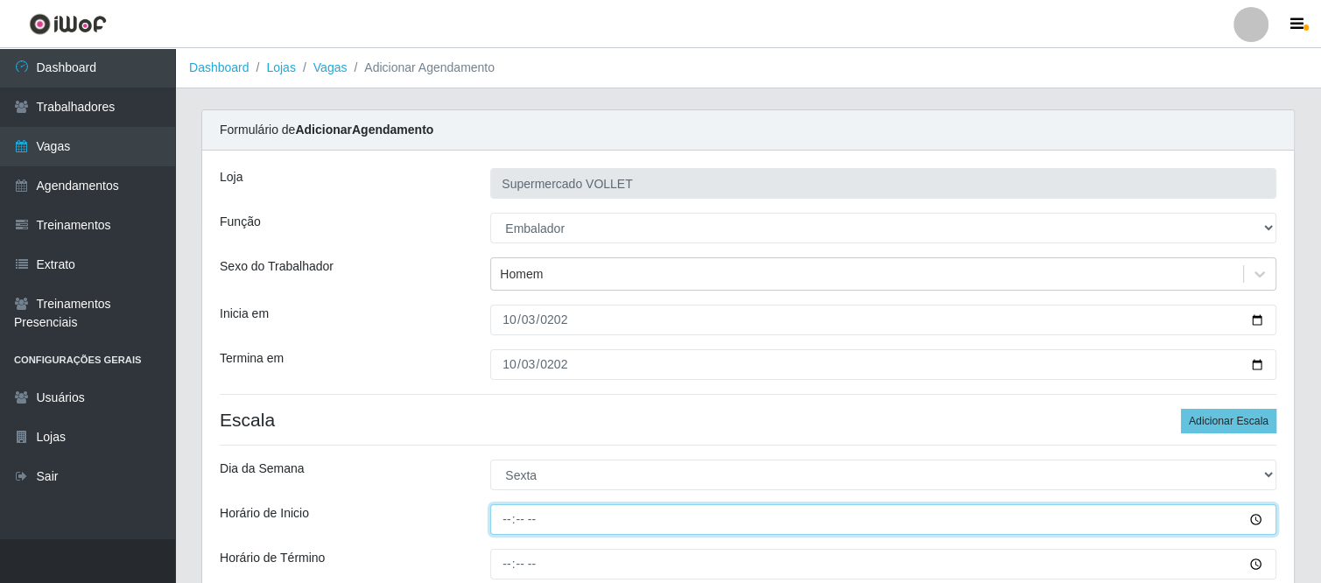
click at [496, 516] on input "Horário de Inicio" at bounding box center [883, 519] width 786 height 31
type input "08:00"
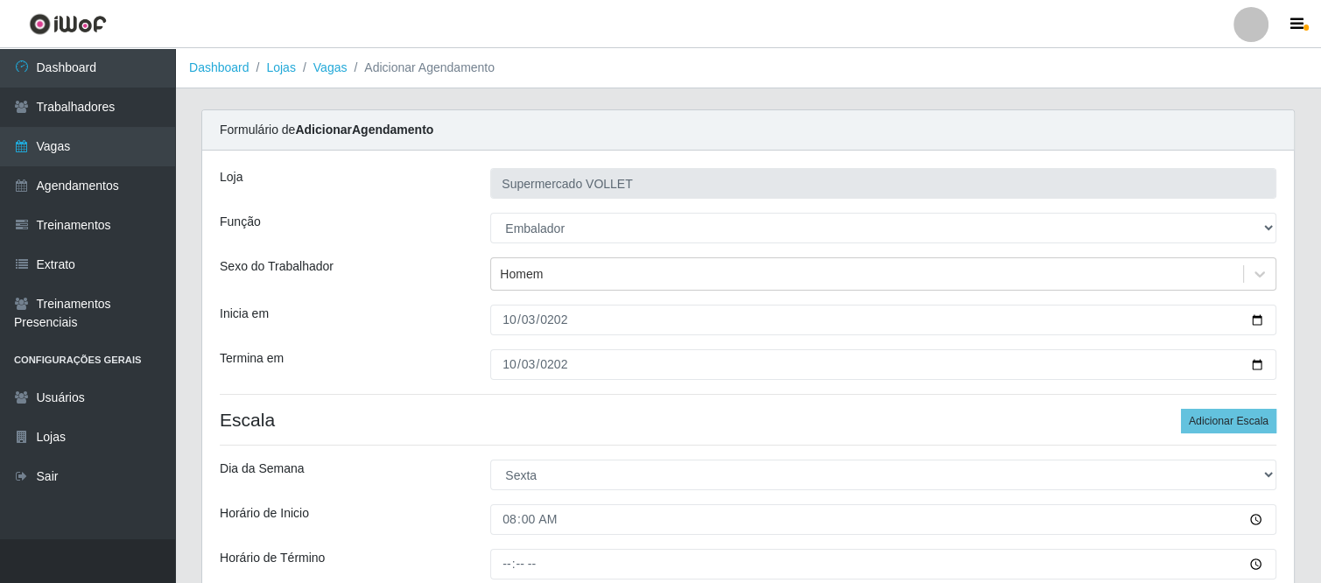
click at [486, 566] on div at bounding box center [883, 564] width 812 height 31
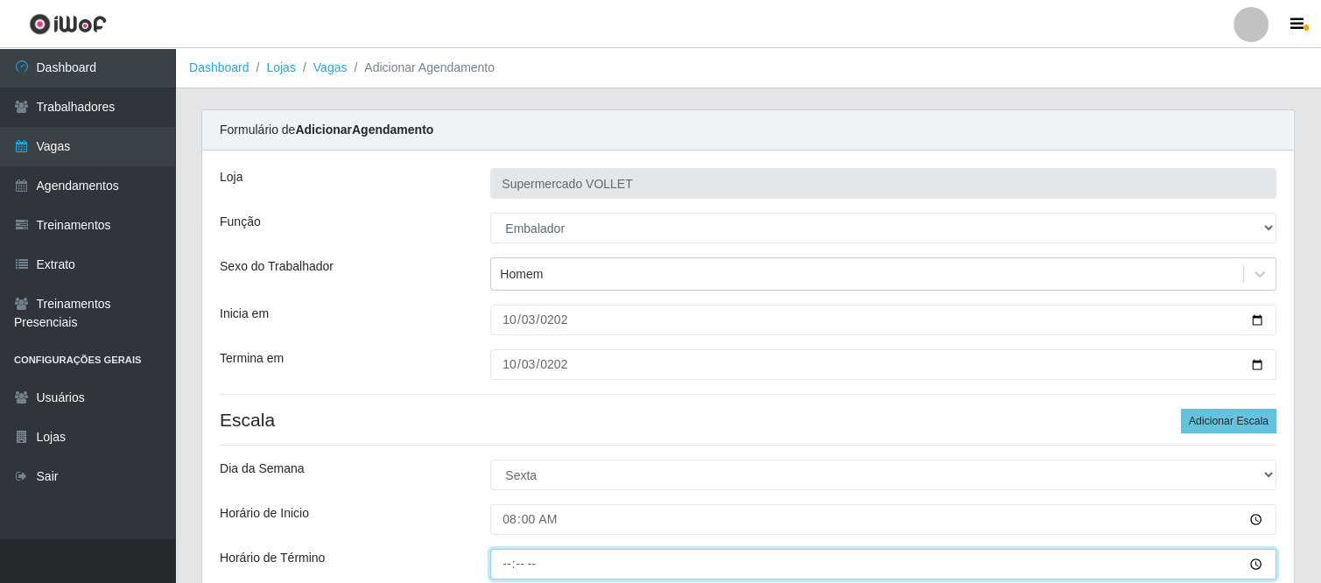
click at [497, 566] on input "Horário de Término" at bounding box center [883, 564] width 786 height 31
type input "12:59"
type input "12:00"
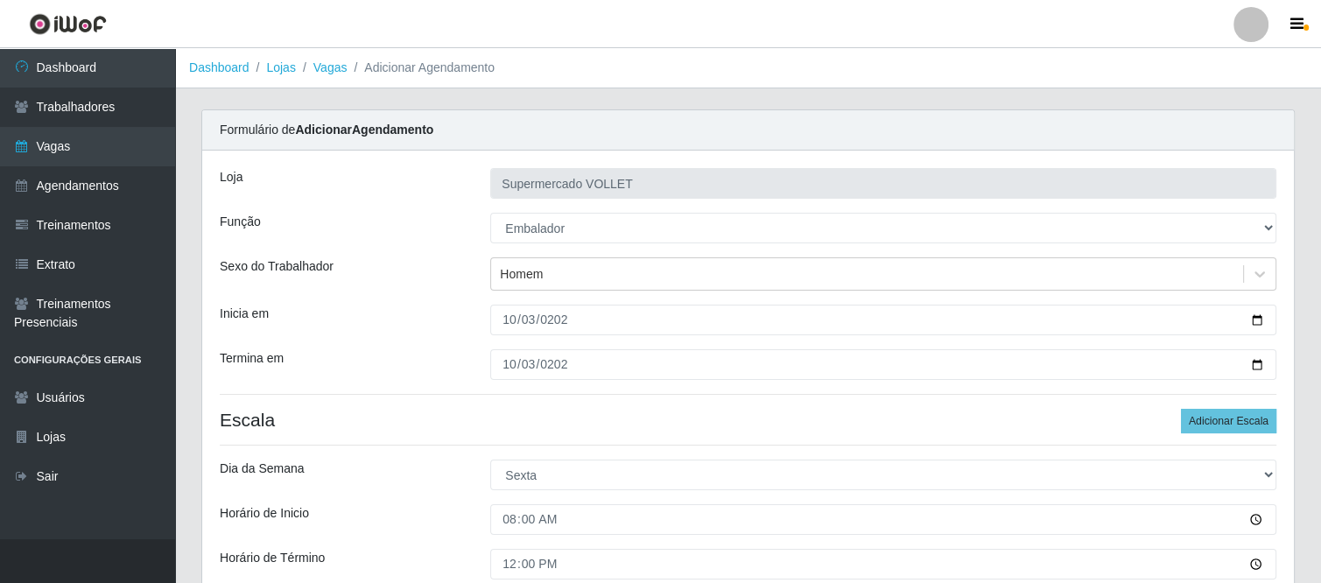
click at [462, 533] on div "Horário de Inicio" at bounding box center [342, 519] width 271 height 31
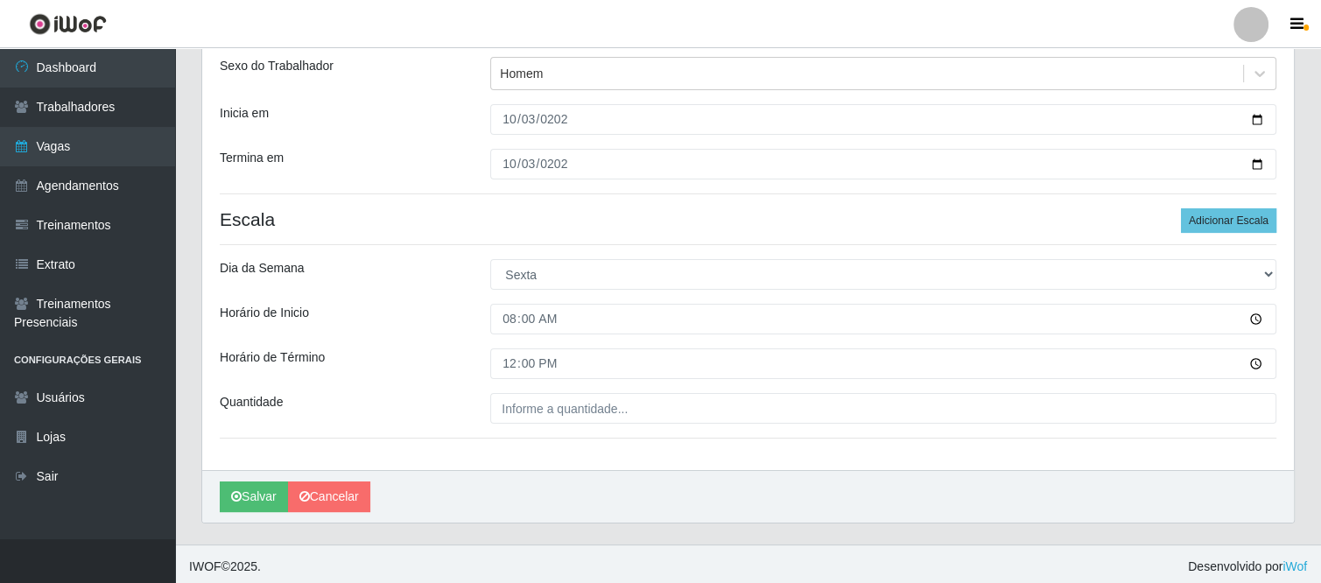
scroll to position [203, 0]
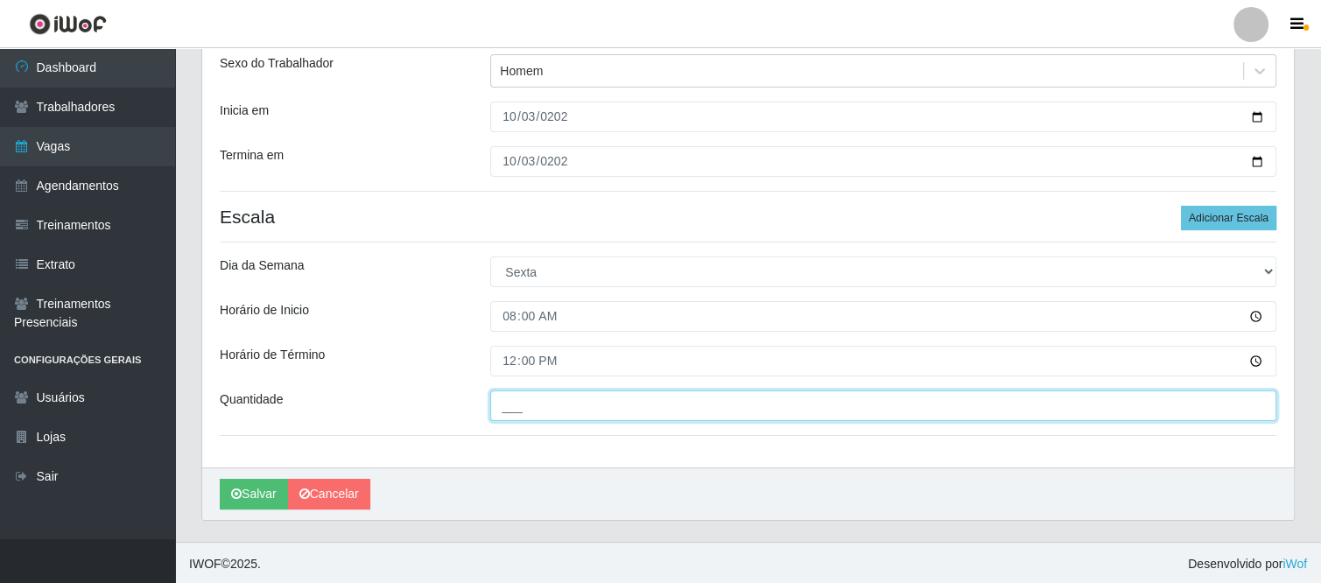
click at [560, 407] on input "___" at bounding box center [883, 405] width 786 height 31
type input "2__"
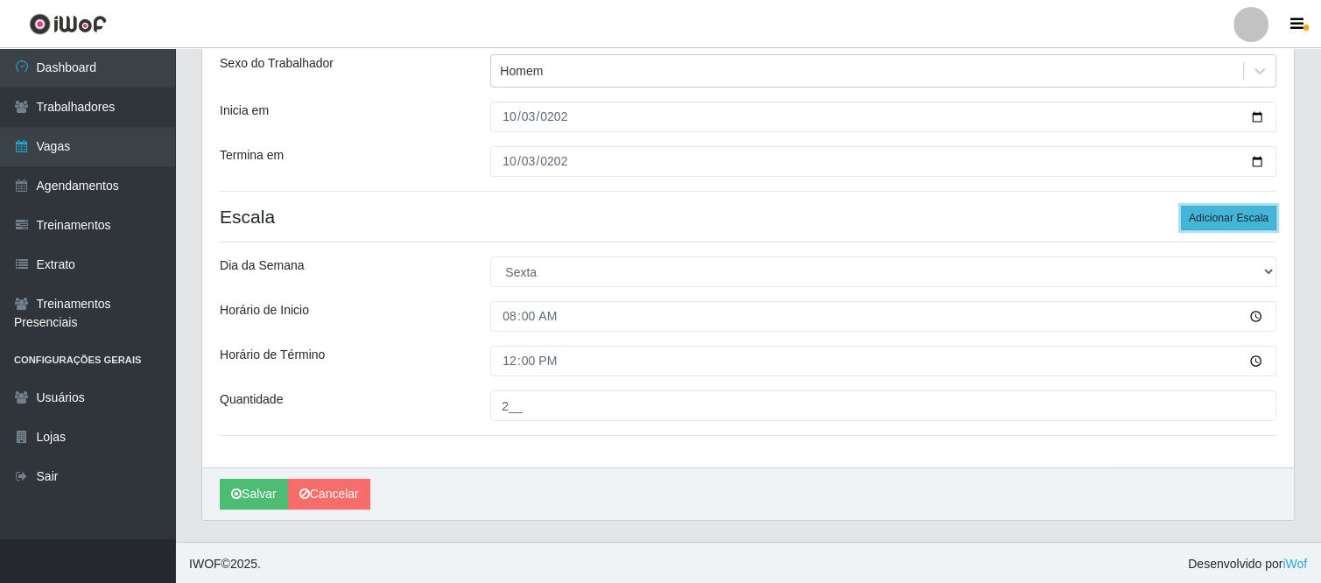
click at [1204, 214] on button "Adicionar Escala" at bounding box center [1228, 218] width 95 height 25
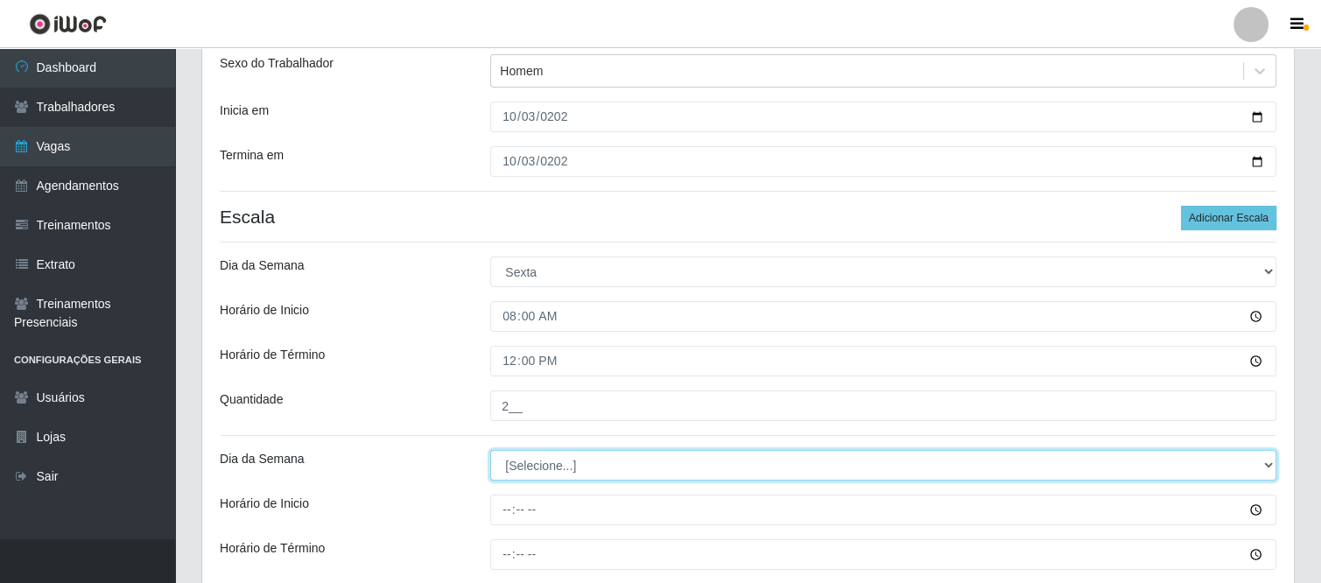
click at [592, 470] on select "[Selecione...] Segunda Terça Quarta Quinta Sexta Sábado Domingo" at bounding box center [883, 465] width 786 height 31
select select "5"
click at [490, 450] on select "[Selecione...] Segunda Terça Quarta Quinta Sexta Sábado Domingo" at bounding box center [883, 465] width 786 height 31
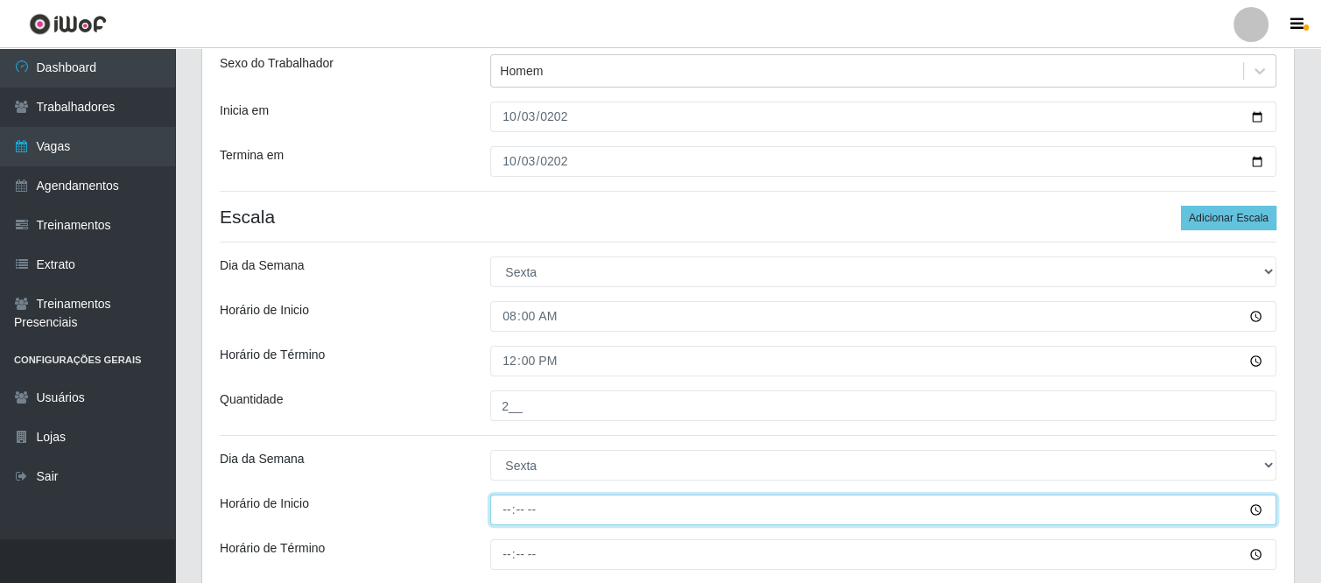
click at [495, 508] on input "Horário de Inicio" at bounding box center [883, 510] width 786 height 31
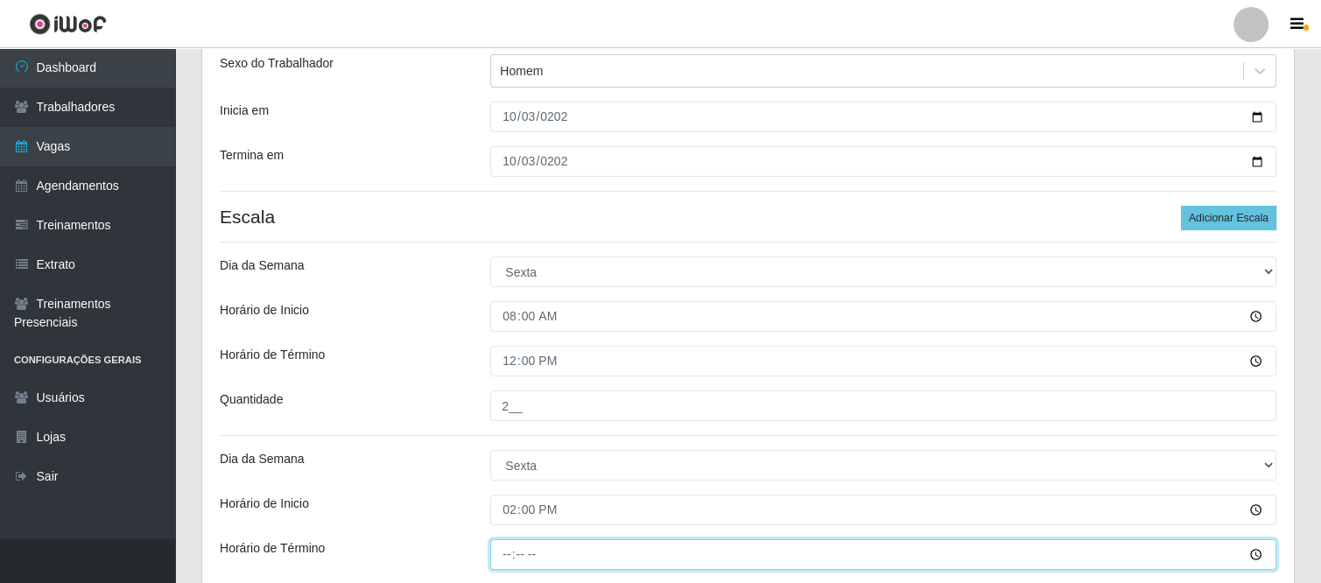
click at [502, 549] on input "Horário de Término" at bounding box center [883, 554] width 786 height 31
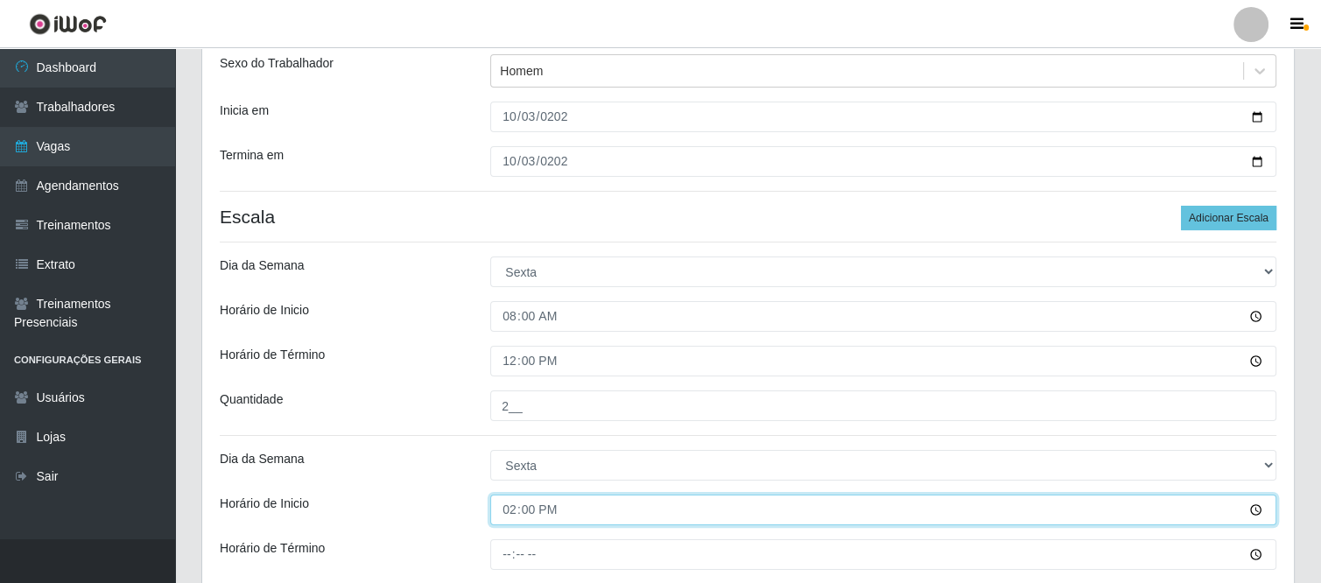
click at [502, 517] on input "14:00" at bounding box center [883, 510] width 786 height 31
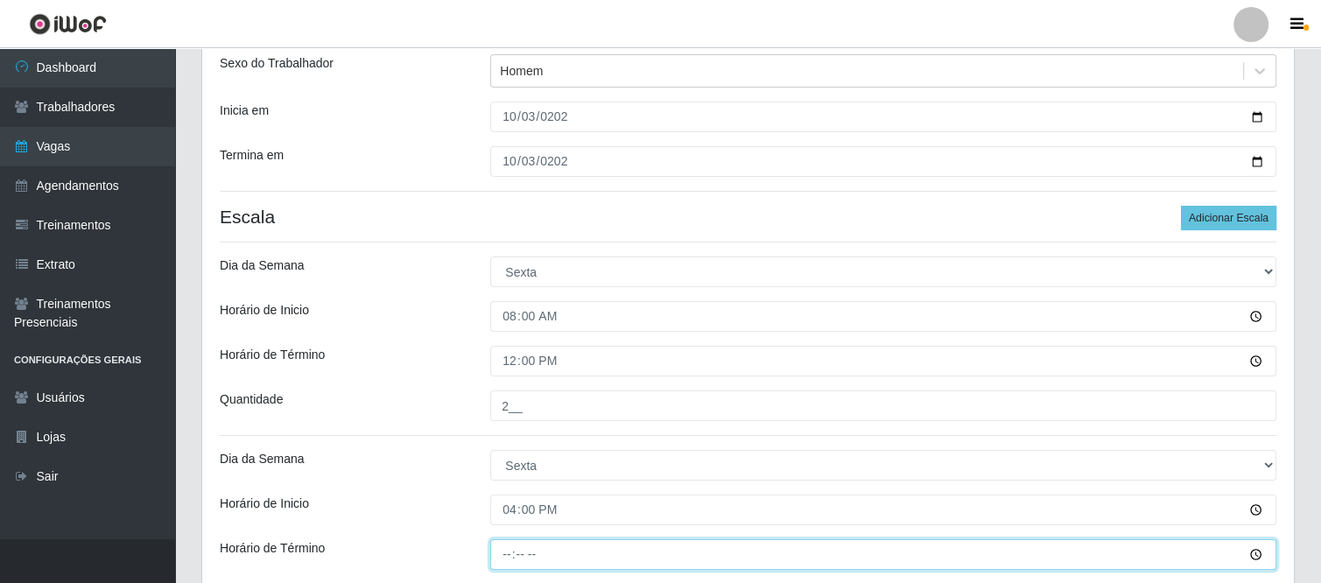
click at [492, 561] on input "Horário de Término" at bounding box center [883, 554] width 786 height 31
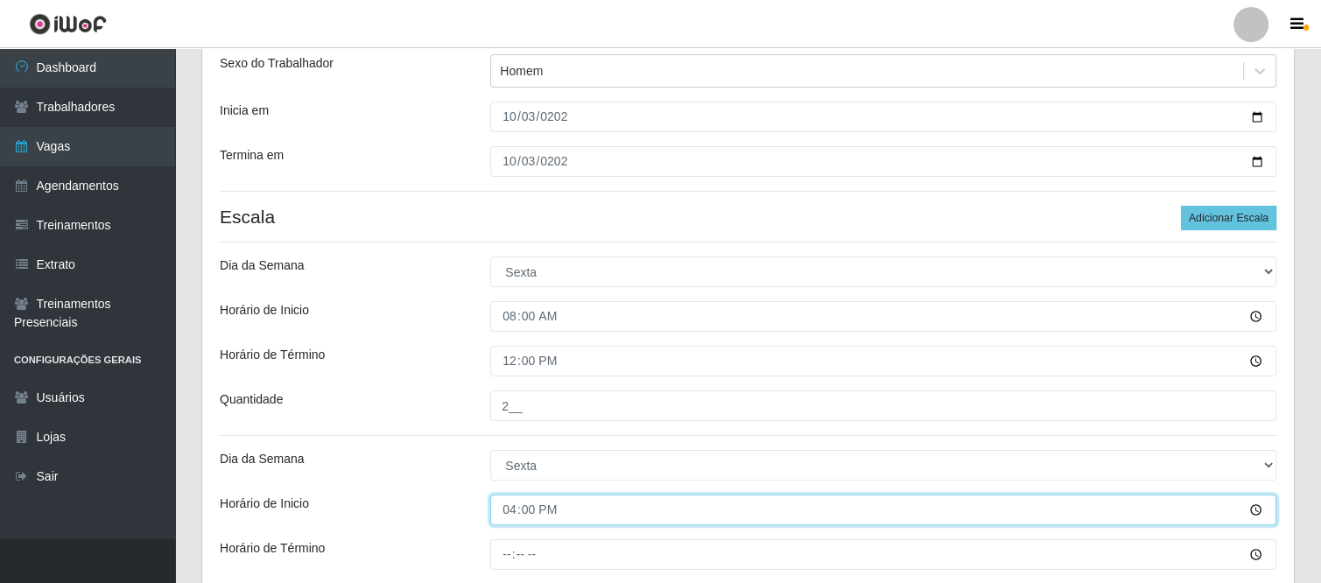
click at [516, 507] on input "16:00" at bounding box center [883, 510] width 786 height 31
type input "15:00"
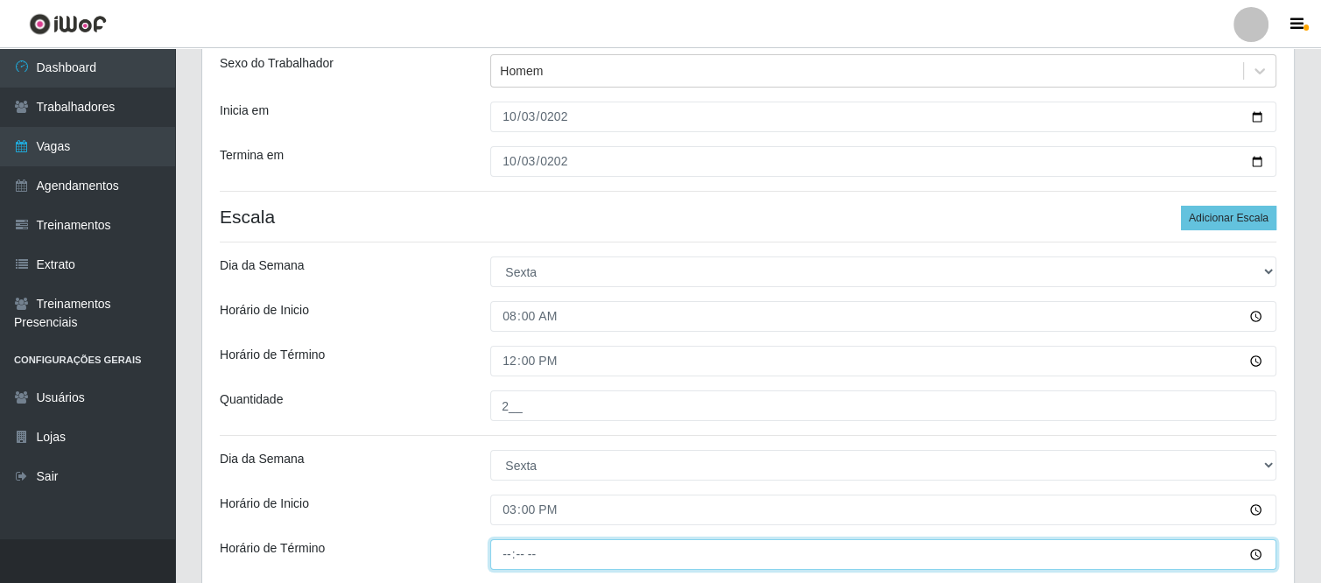
click at [496, 551] on input "Horário de Término" at bounding box center [883, 554] width 786 height 31
type input "19:00"
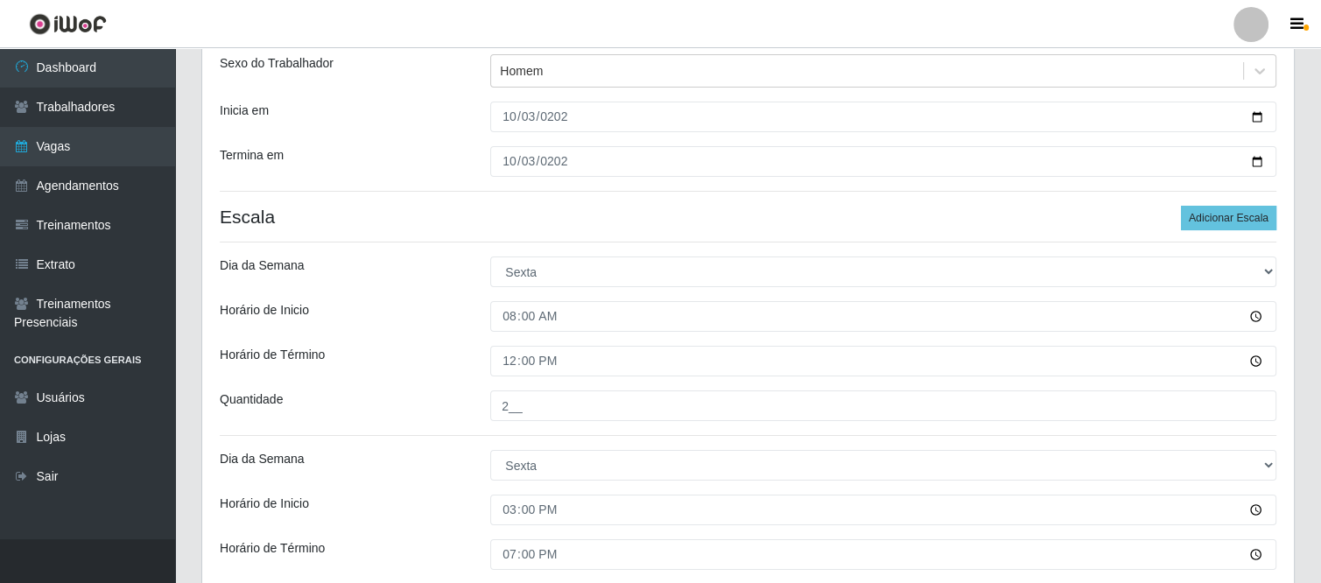
click at [394, 477] on div "Dia da Semana" at bounding box center [342, 465] width 271 height 31
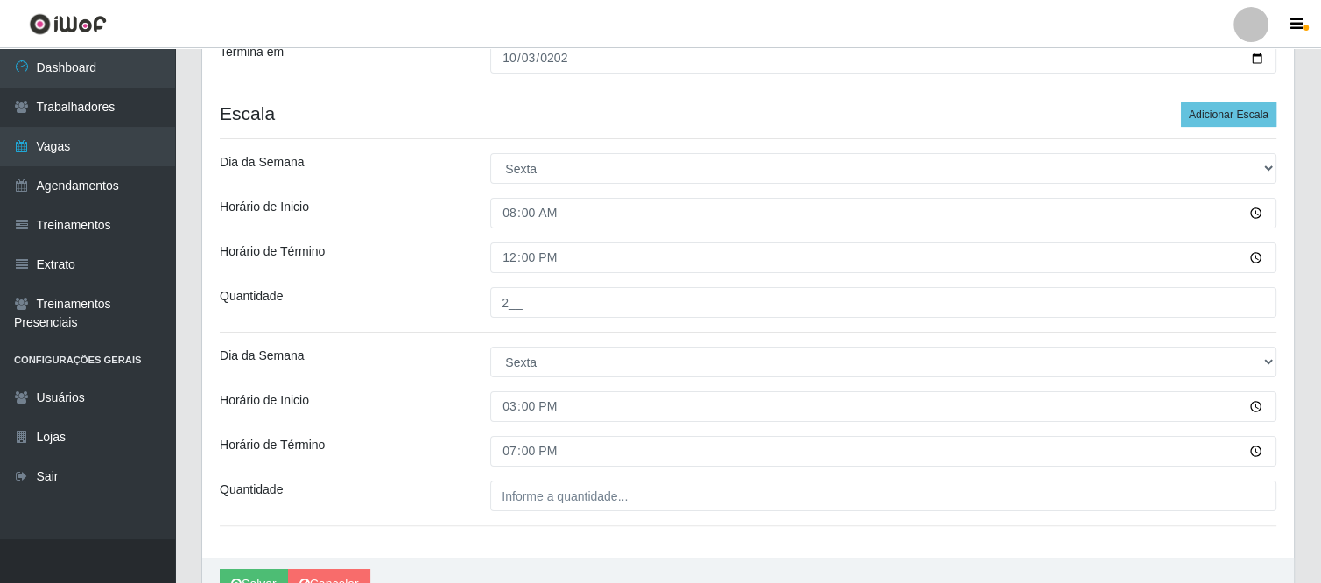
scroll to position [308, 0]
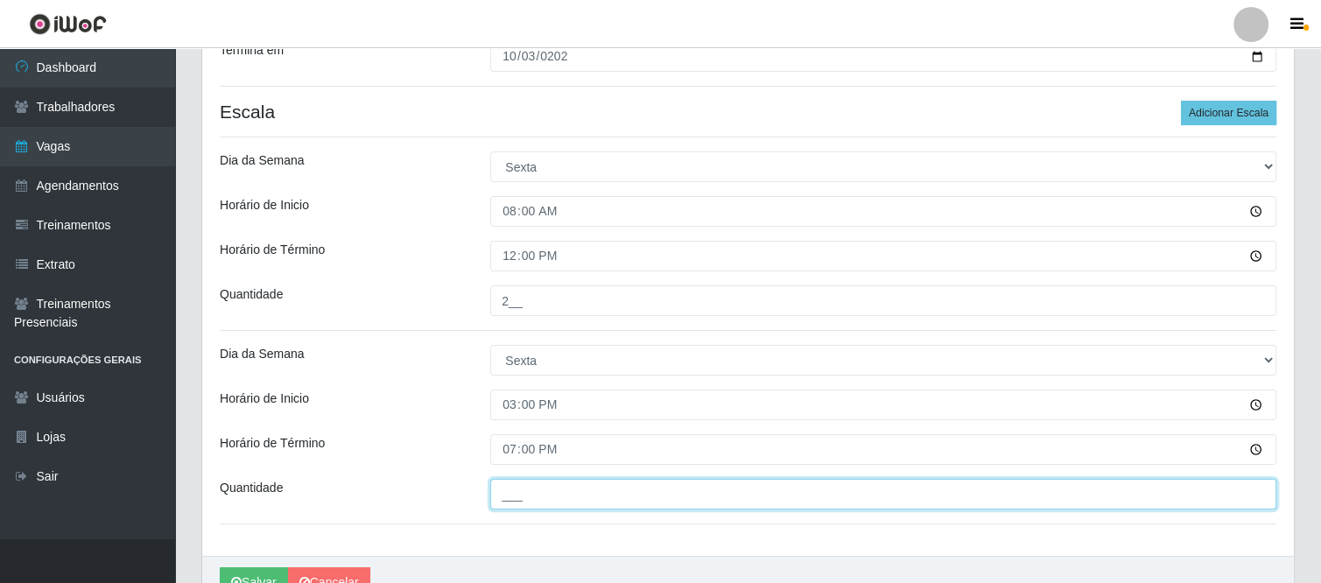
click at [578, 492] on input "___" at bounding box center [883, 494] width 786 height 31
type input "2__"
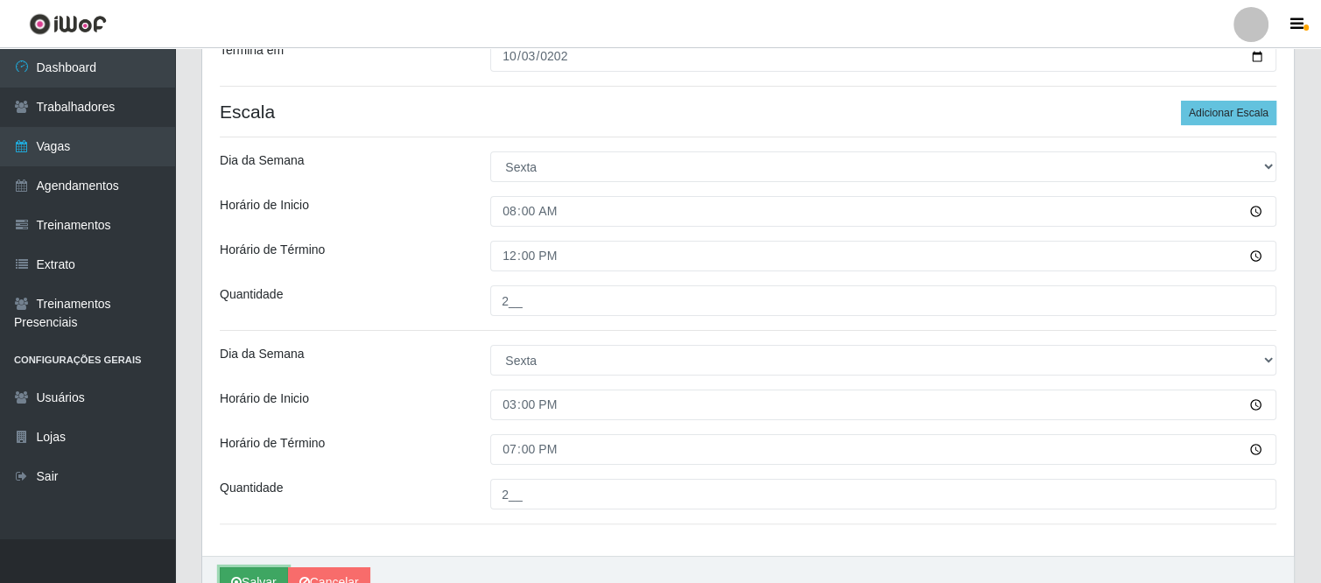
click at [243, 575] on button "Salvar" at bounding box center [254, 582] width 68 height 31
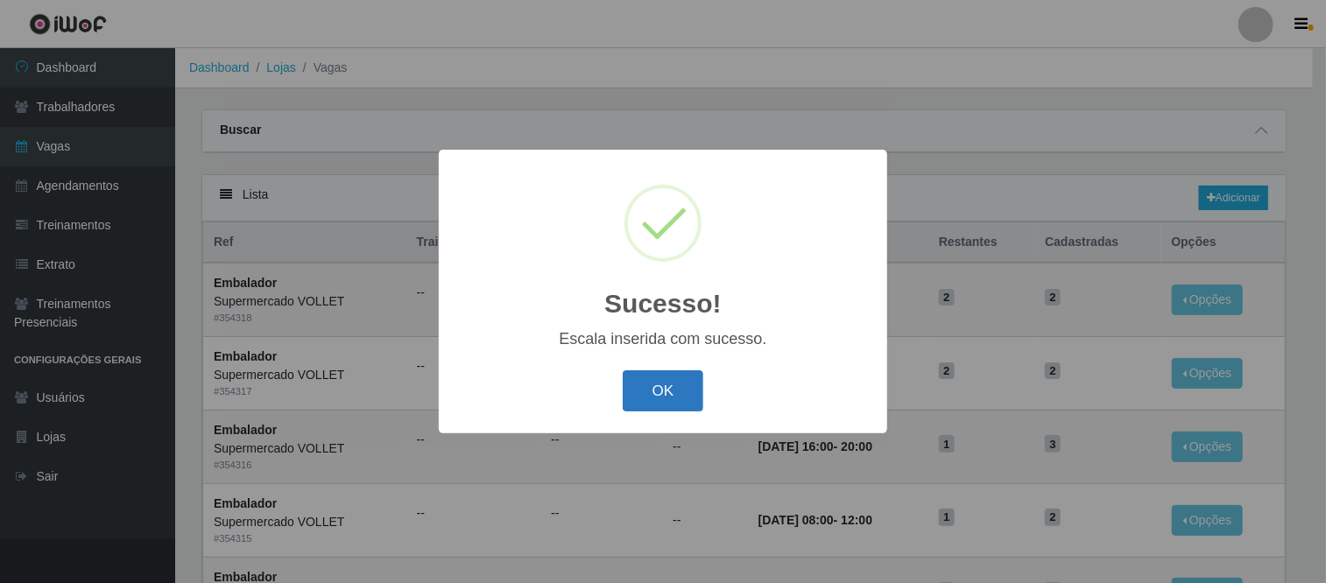
click at [665, 383] on button "OK" at bounding box center [662, 390] width 81 height 41
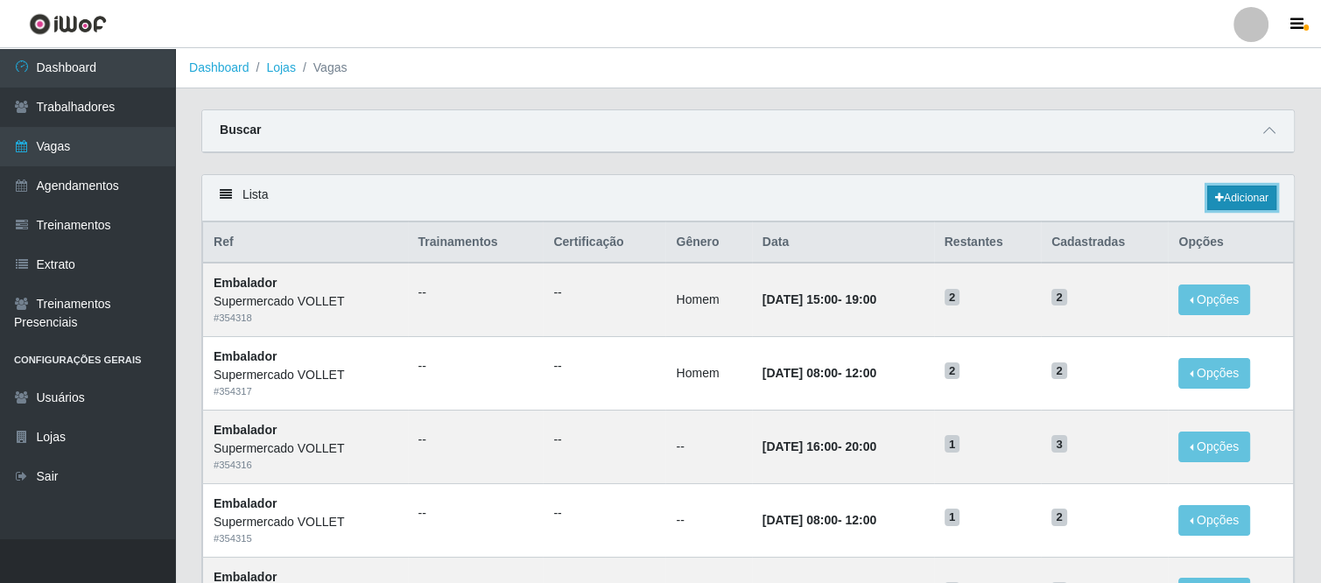
click at [1220, 186] on link "Adicionar" at bounding box center [1241, 198] width 69 height 25
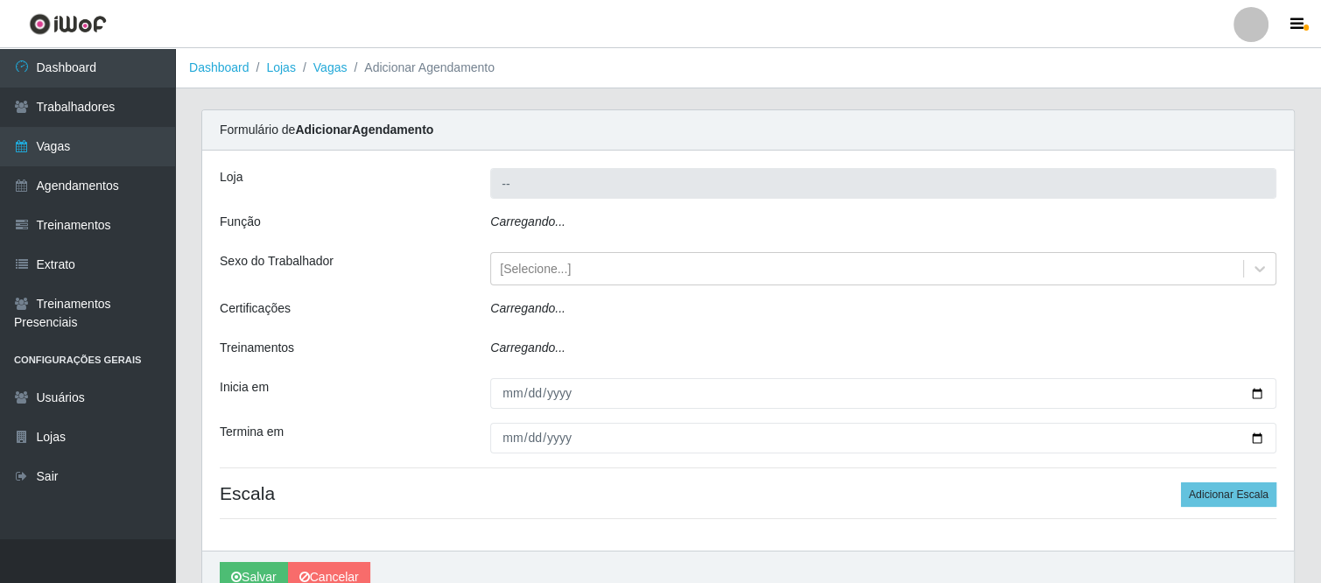
type input "Supermercado VOLLET"
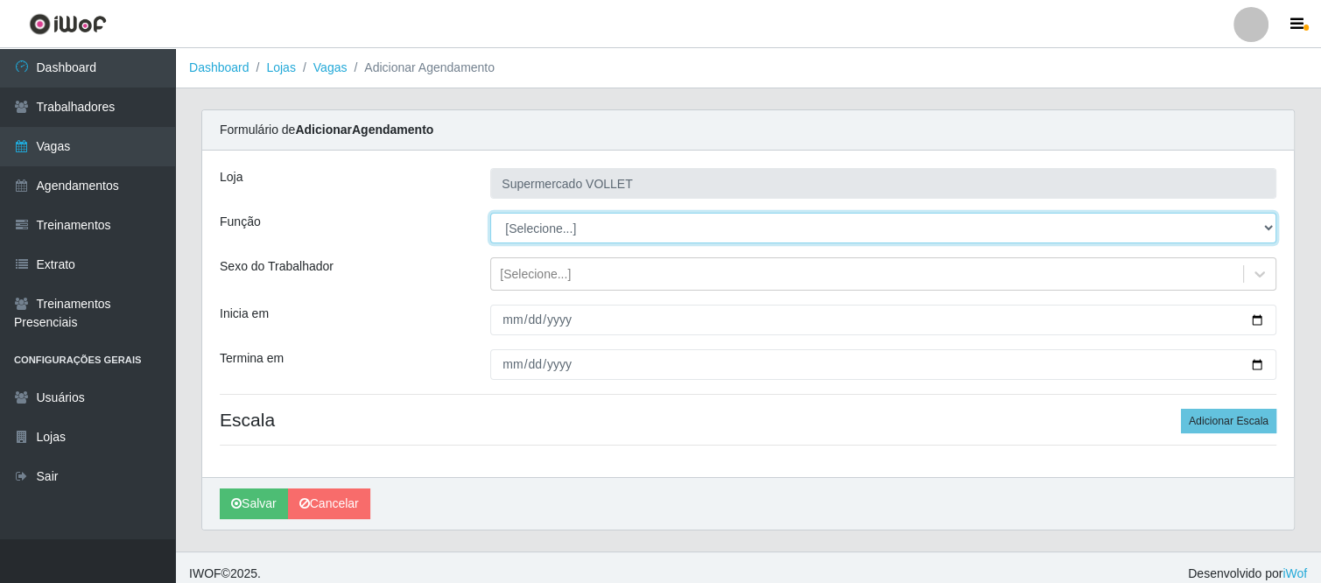
click at [679, 236] on select "[Selecione...] ASG ASG + ASG ++ Embalador Embalador + Embalador ++ Repositor Re…" at bounding box center [883, 228] width 786 height 31
select select "1"
click at [490, 213] on select "[Selecione...] ASG ASG + ASG ++ Embalador Embalador + Embalador ++ Repositor Re…" at bounding box center [883, 228] width 786 height 31
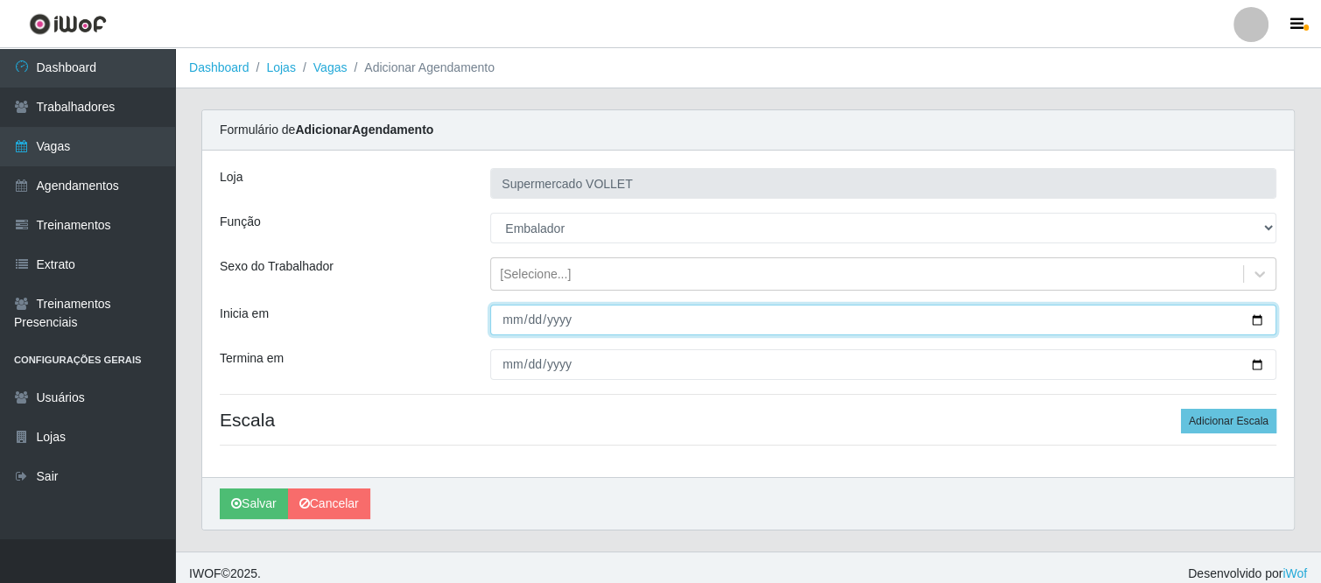
click at [499, 323] on input "Inicia em" at bounding box center [883, 320] width 786 height 31
type input "[DATE]"
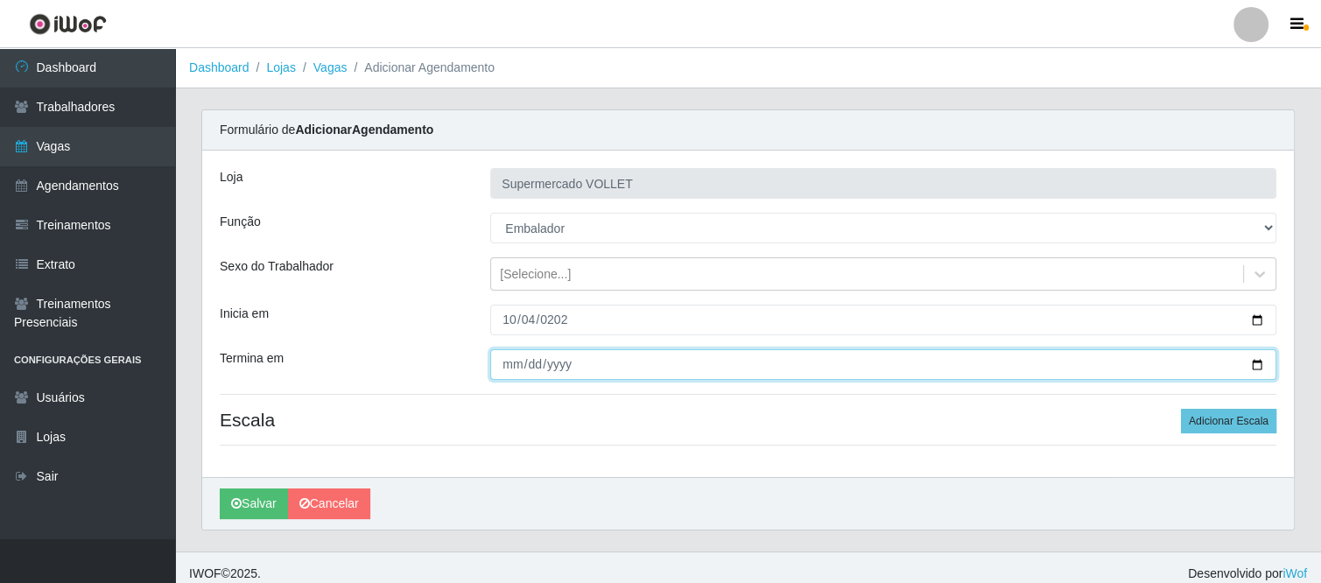
click at [501, 358] on input "Termina em" at bounding box center [883, 364] width 786 height 31
type input "[DATE]"
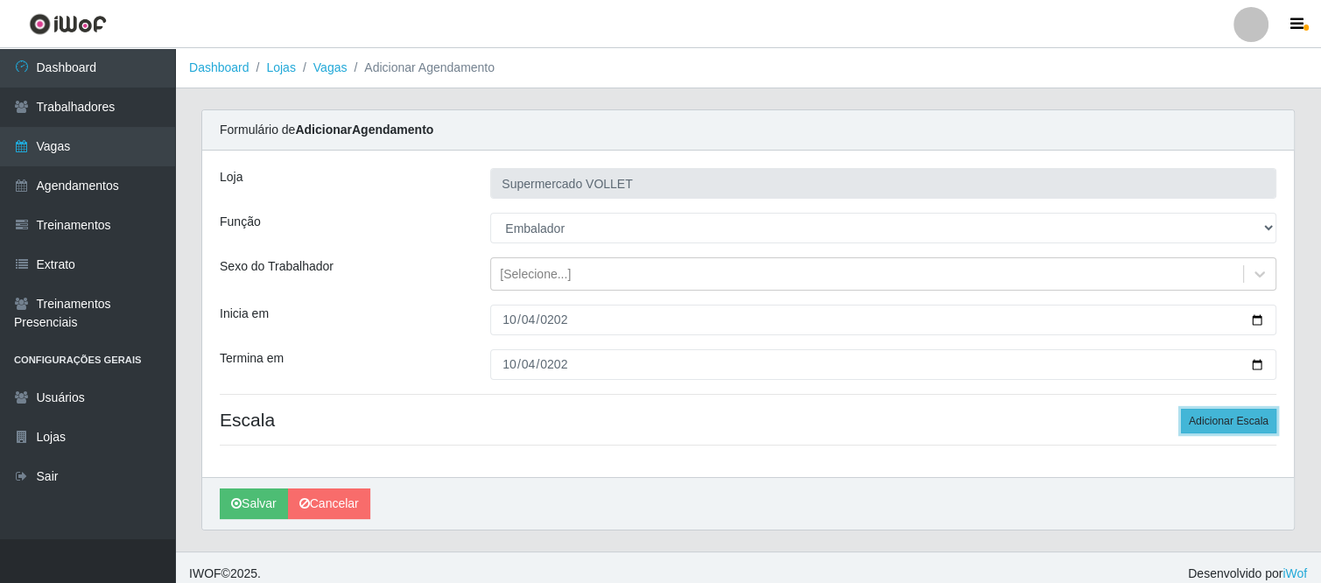
click at [1243, 412] on button "Adicionar Escala" at bounding box center [1228, 421] width 95 height 25
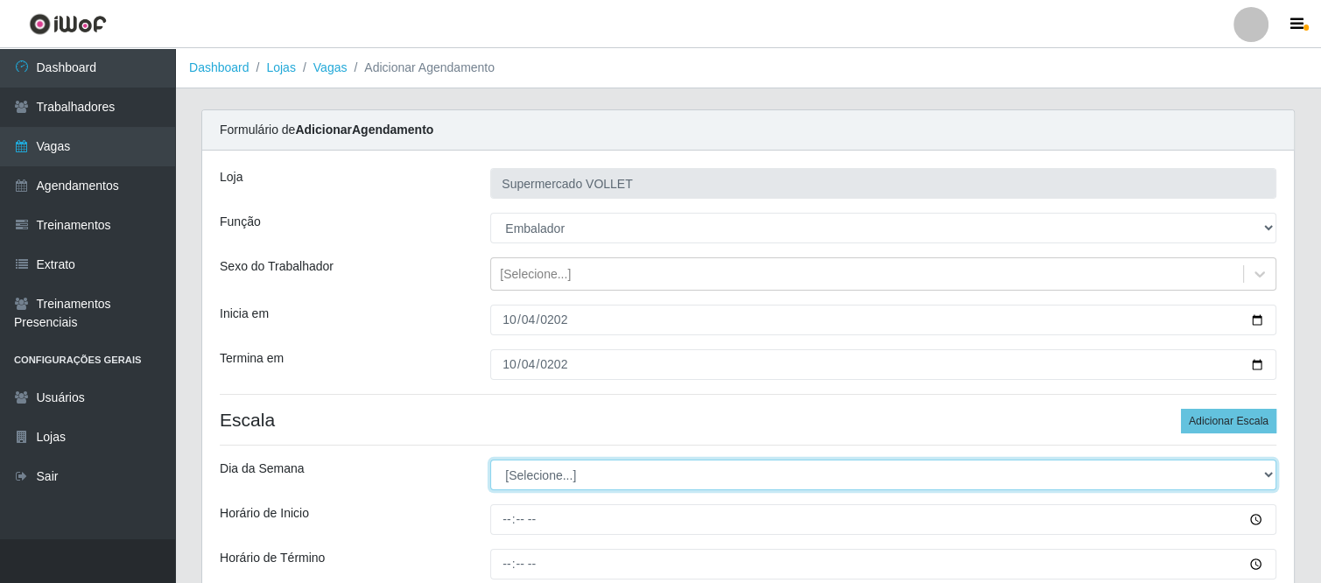
click at [579, 471] on select "[Selecione...] Segunda Terça Quarta Quinta Sexta Sábado Domingo" at bounding box center [883, 475] width 786 height 31
select select "6"
click at [490, 460] on select "[Selecione...] Segunda Terça Quarta Quinta Sexta Sábado Domingo" at bounding box center [883, 475] width 786 height 31
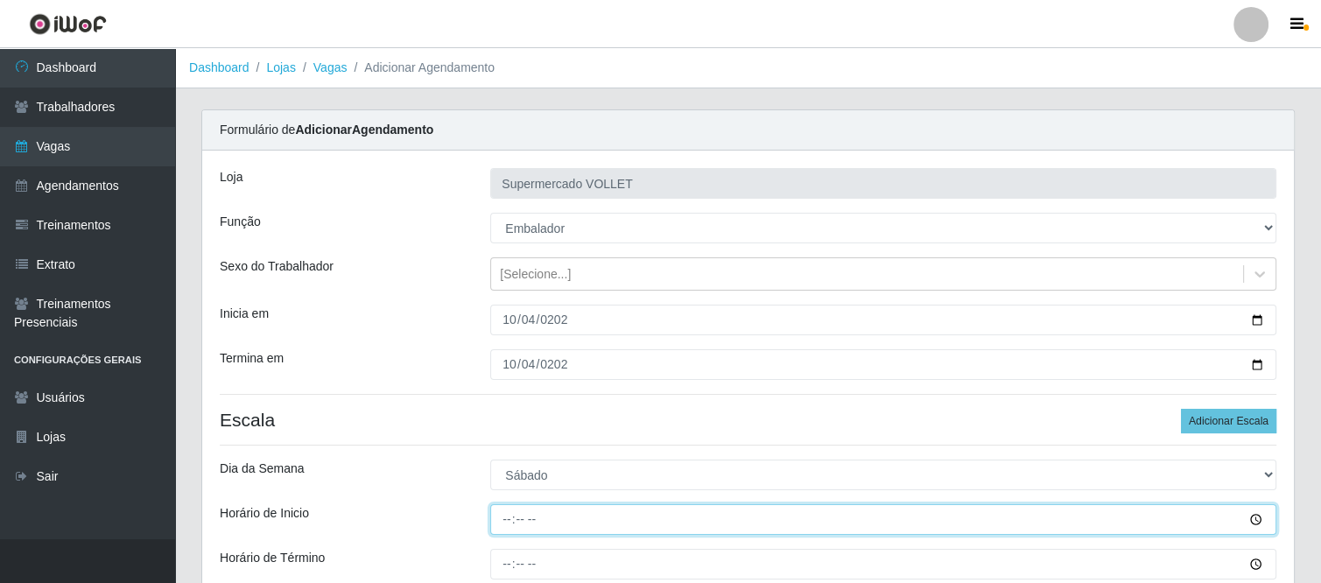
click at [492, 518] on input "Horário de Inicio" at bounding box center [883, 519] width 786 height 31
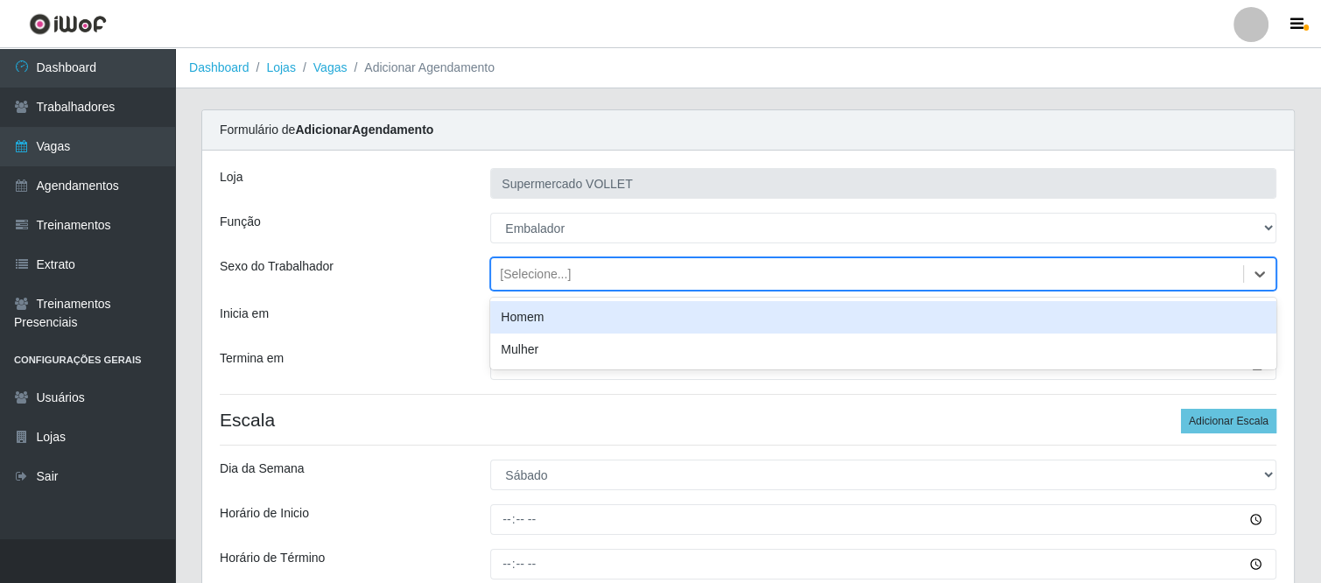
click at [554, 271] on div "[Selecione...]" at bounding box center [535, 274] width 71 height 18
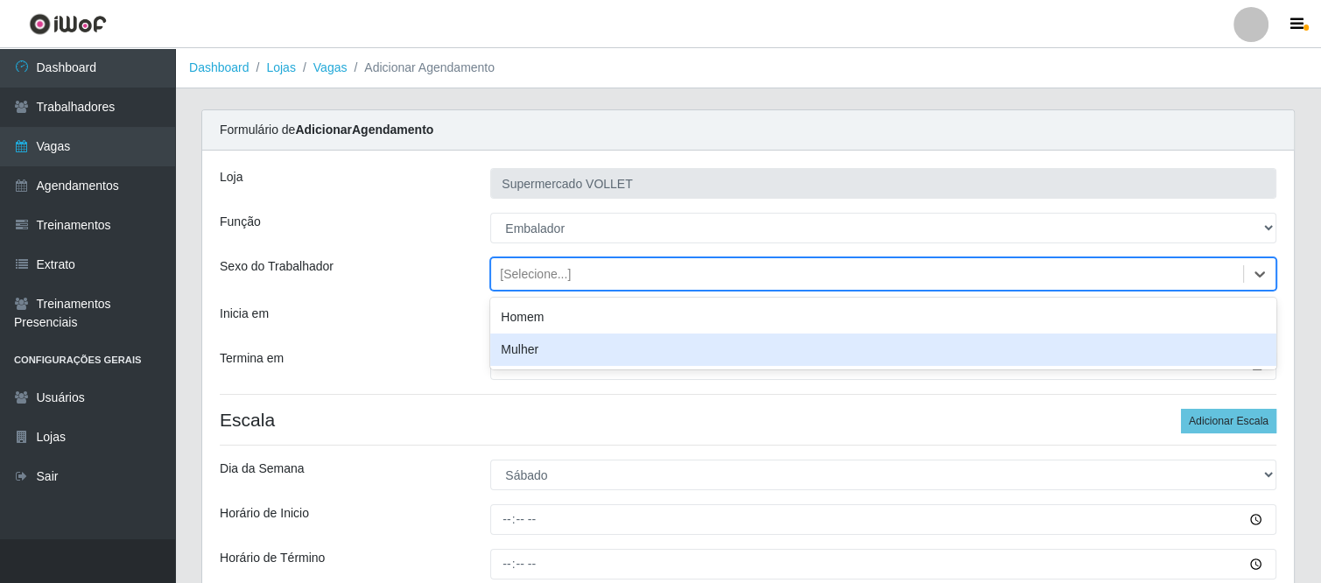
click at [517, 350] on div "Mulher" at bounding box center [883, 350] width 786 height 32
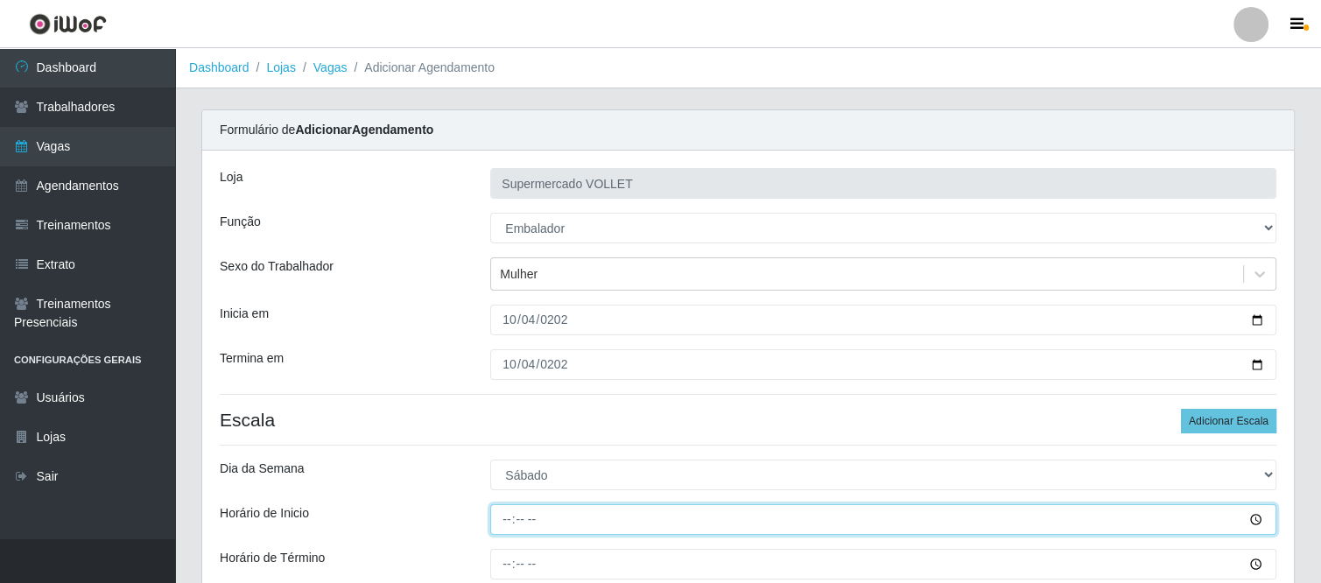
click at [498, 507] on input "Horário de Inicio" at bounding box center [883, 519] width 786 height 31
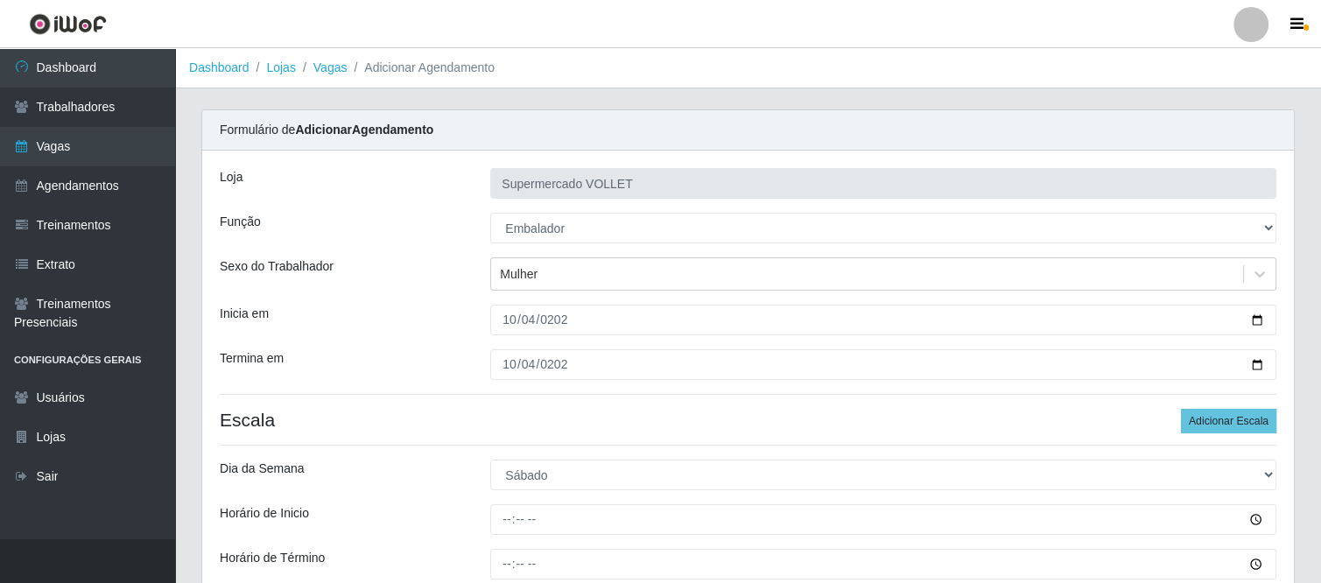
click at [1320, 567] on div "Carregando... Formulário de Adicionar Agendamento Loja Supermercado VOLLET Funç…" at bounding box center [748, 427] width 1146 height 636
click at [1315, 572] on div "Carregando... Formulário de Adicionar Agendamento Loja Supermercado VOLLET Funç…" at bounding box center [748, 427] width 1146 height 636
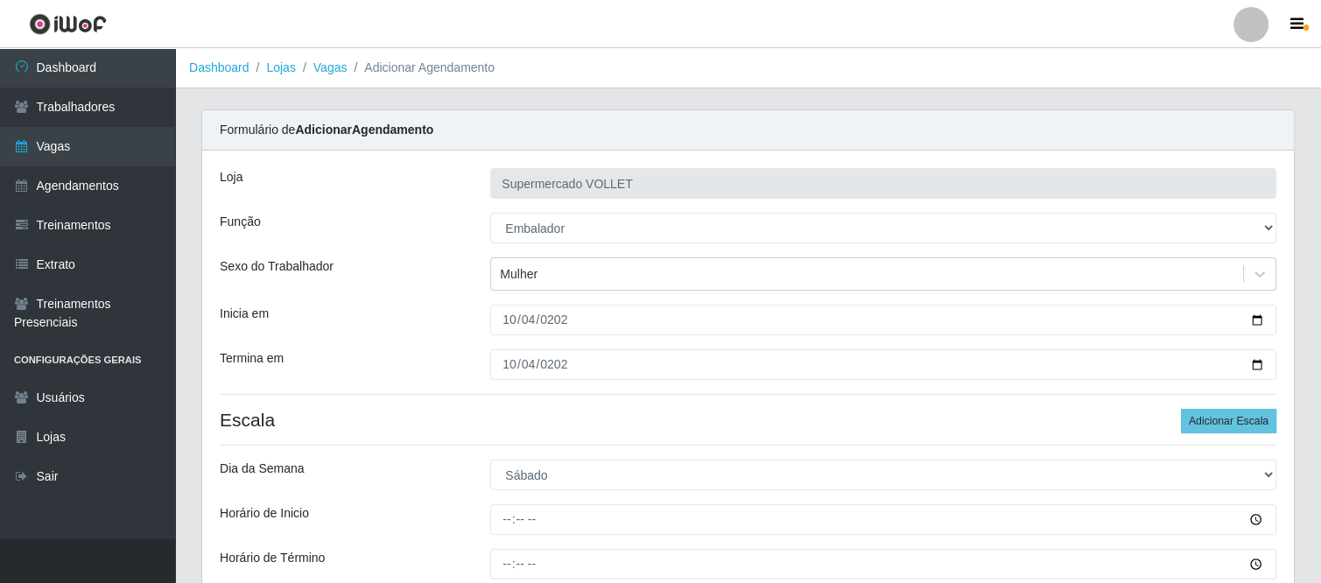
click at [1047, 432] on div "Loja Supermercado VOLLET Função [Selecione...] ASG ASG + ASG ++ Embalador Embal…" at bounding box center [748, 411] width 1092 height 520
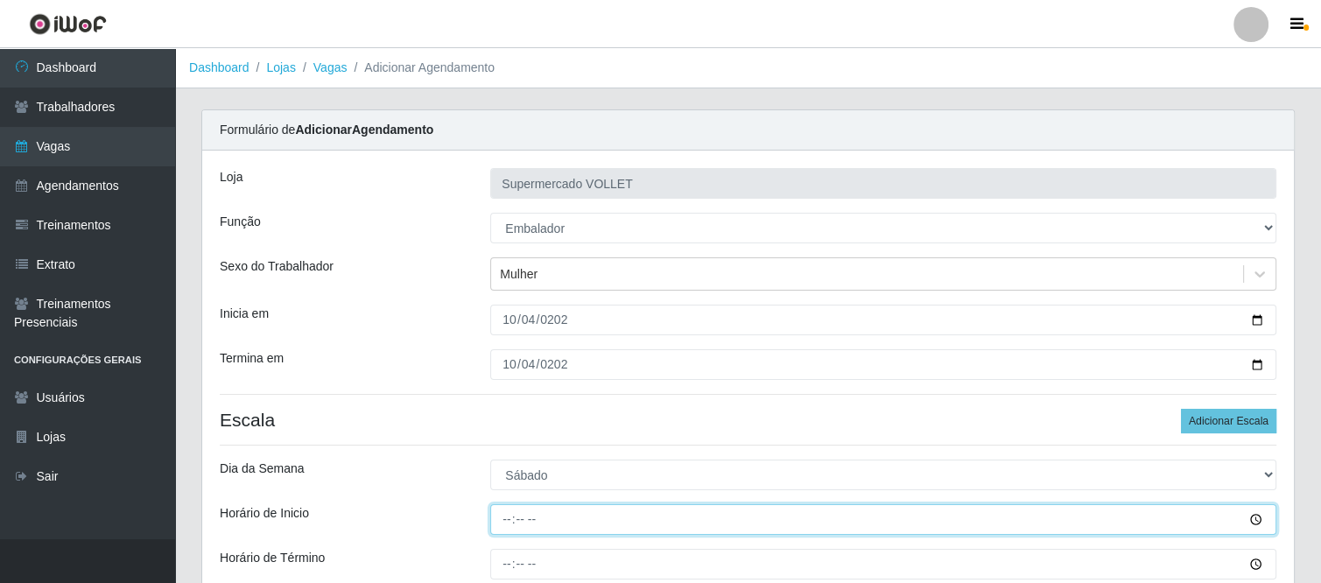
click at [522, 511] on input "Horário de Inicio" at bounding box center [883, 519] width 786 height 31
click at [534, 524] on input "Horário de Inicio" at bounding box center [883, 519] width 786 height 31
click at [493, 512] on input "Horário de Inicio" at bounding box center [883, 519] width 786 height 31
click at [508, 519] on input "Horário de Inicio" at bounding box center [883, 519] width 786 height 31
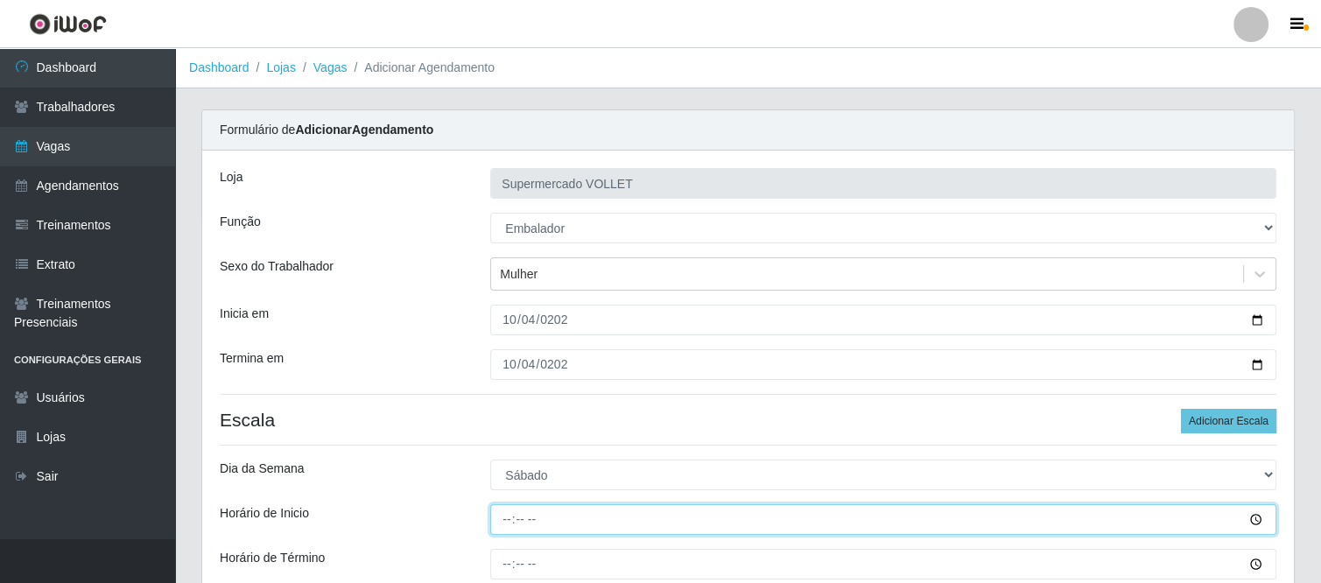
click at [508, 519] on input "Horário de Inicio" at bounding box center [883, 519] width 786 height 31
type input "08:00"
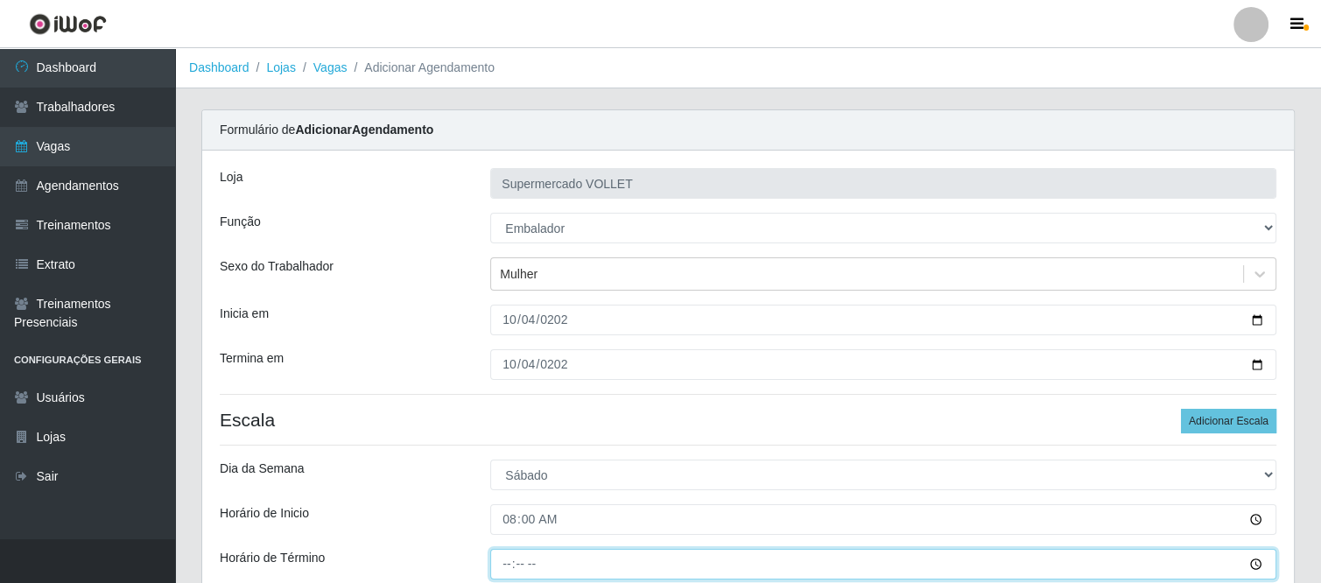
click at [502, 554] on input "Horário de Término" at bounding box center [883, 564] width 786 height 31
type input "12:00"
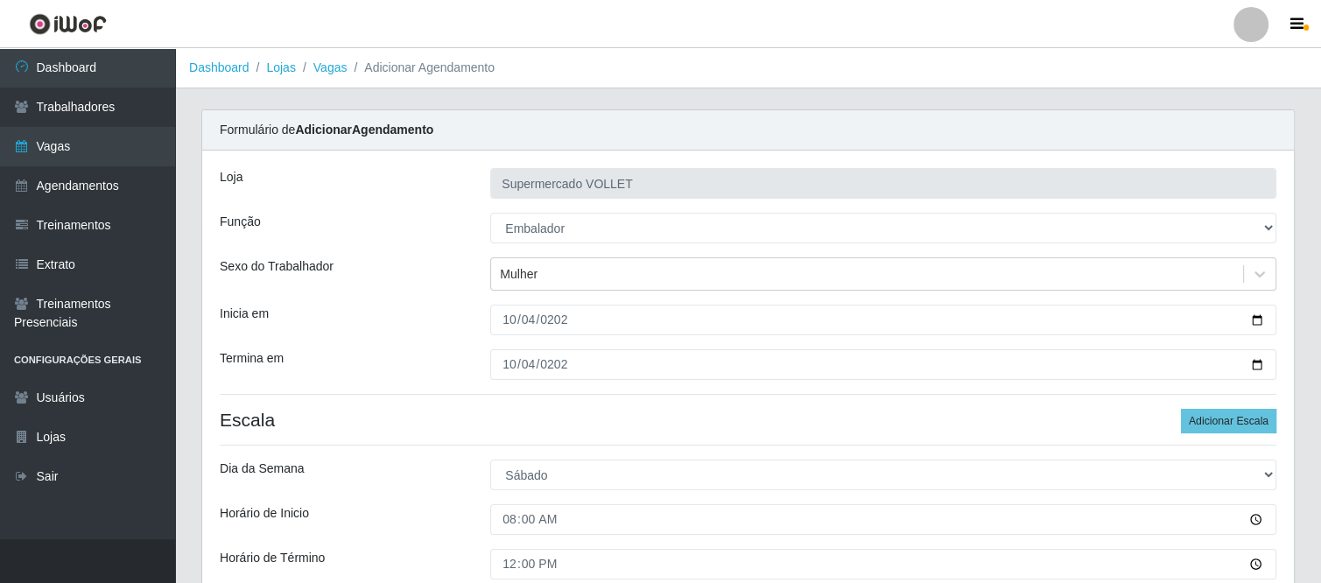
click at [473, 545] on div "Loja Supermercado VOLLET Função [Selecione...] ASG ASG + ASG ++ Embalador Embal…" at bounding box center [748, 411] width 1092 height 520
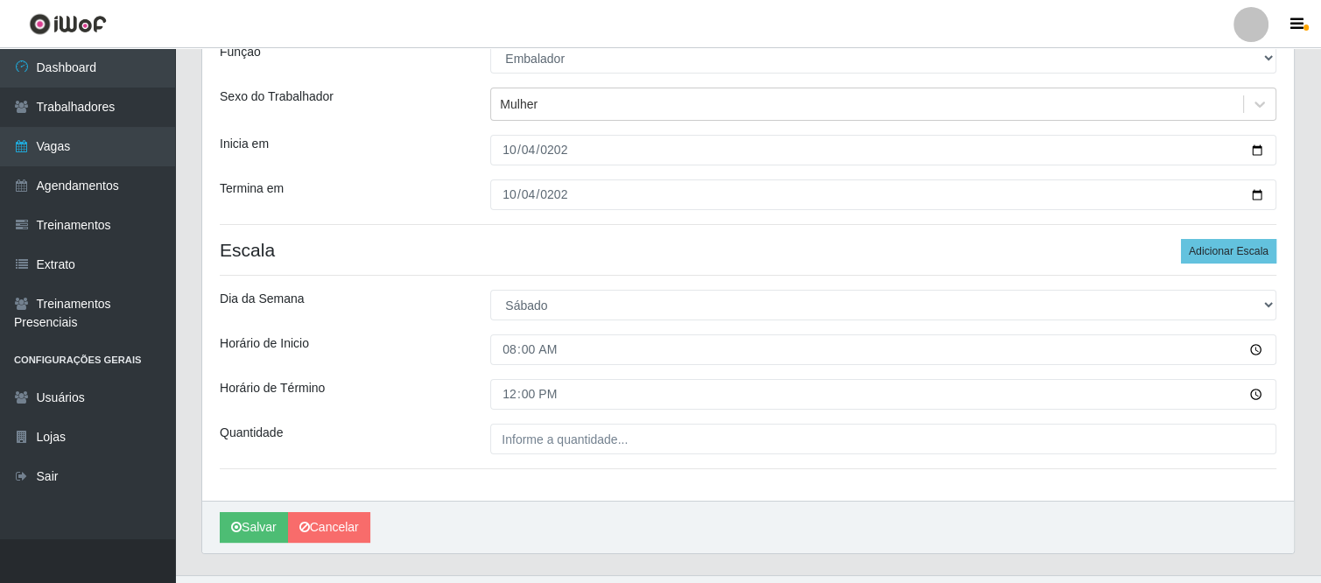
scroll to position [175, 0]
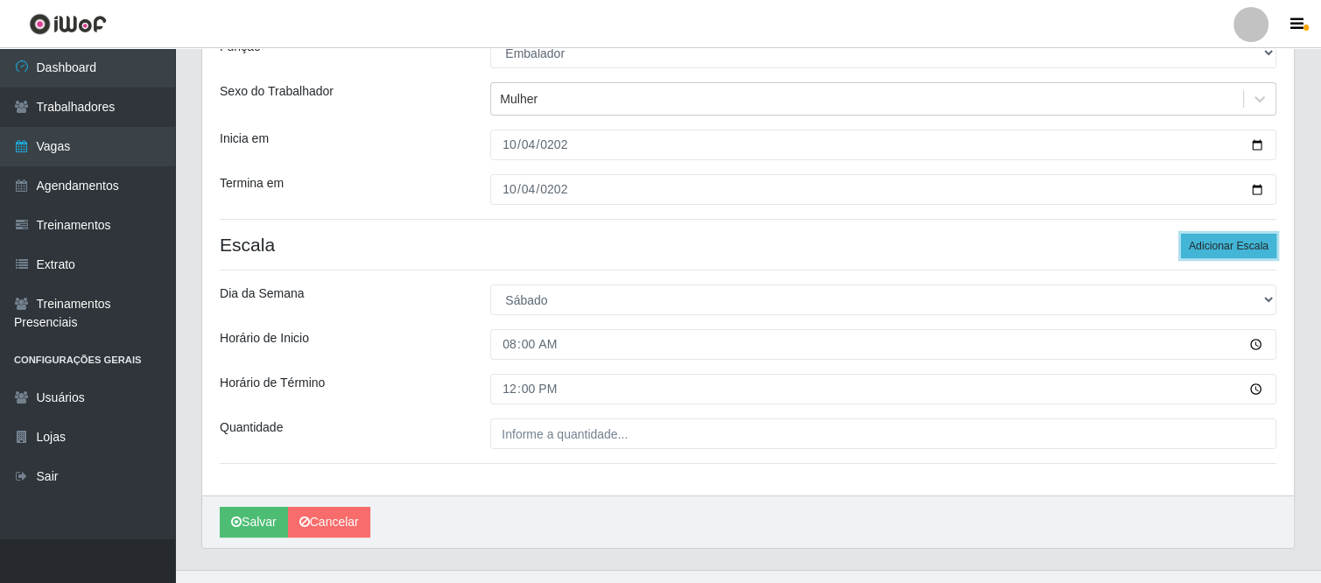
click at [1206, 236] on button "Adicionar Escala" at bounding box center [1228, 246] width 95 height 25
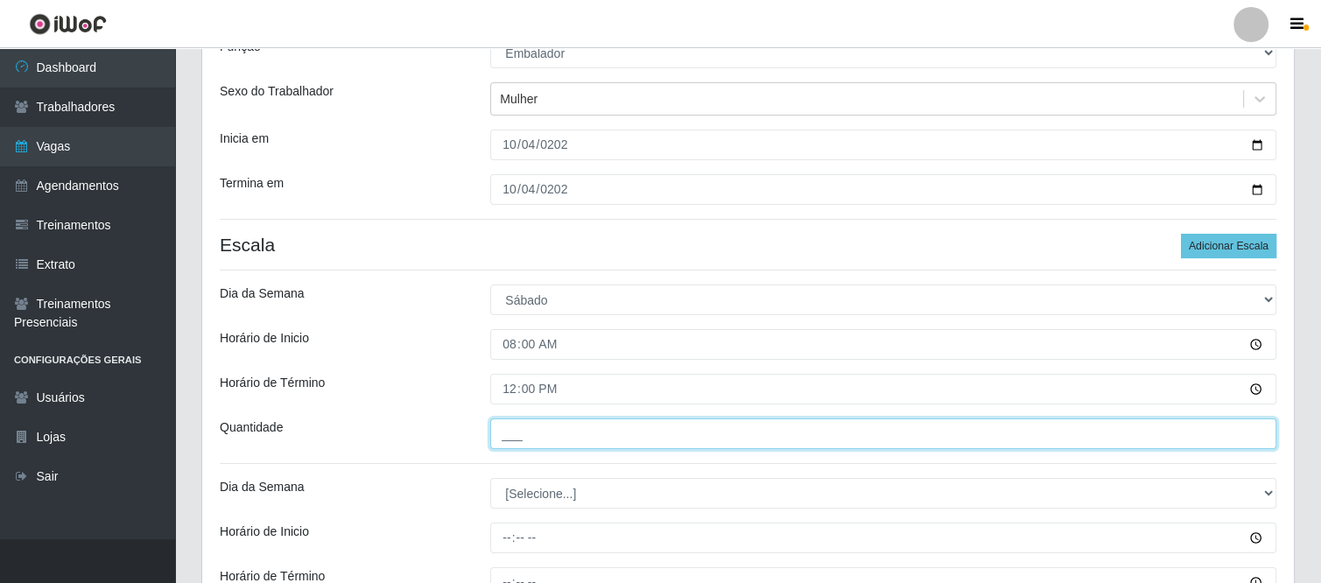
click at [556, 434] on input "___" at bounding box center [883, 433] width 786 height 31
type input "2__"
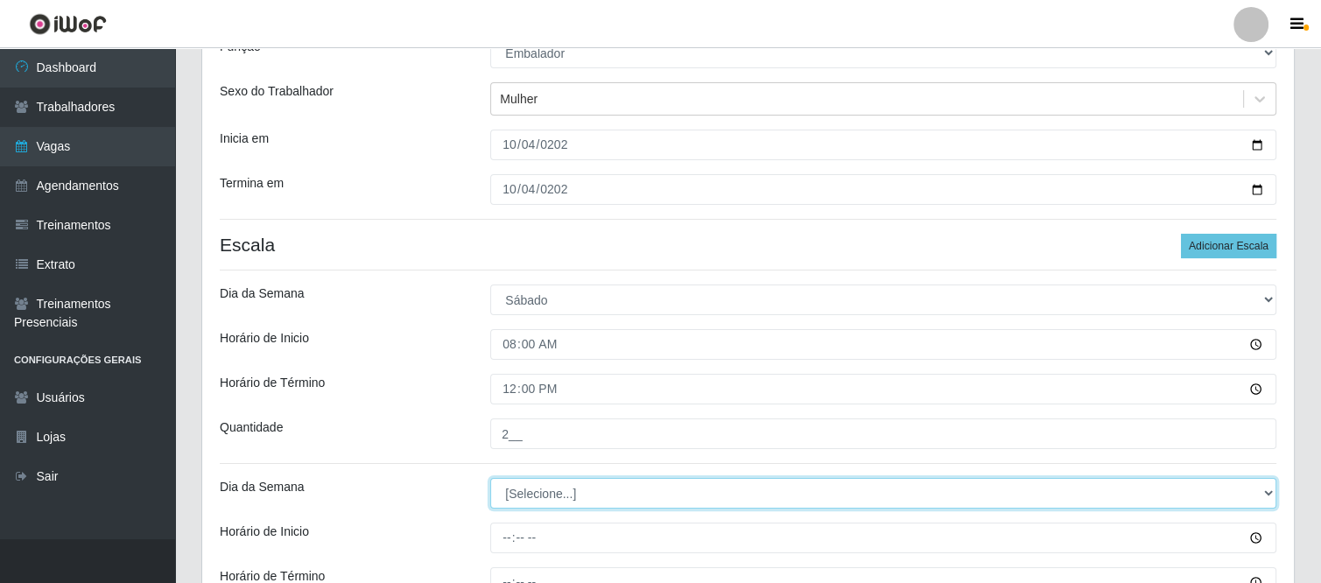
click at [531, 499] on select "[Selecione...] Segunda Terça Quarta Quinta Sexta Sábado Domingo" at bounding box center [883, 493] width 786 height 31
select select "6"
click at [490, 478] on select "[Selecione...] Segunda Terça Quarta Quinta Sexta Sábado Domingo" at bounding box center [883, 493] width 786 height 31
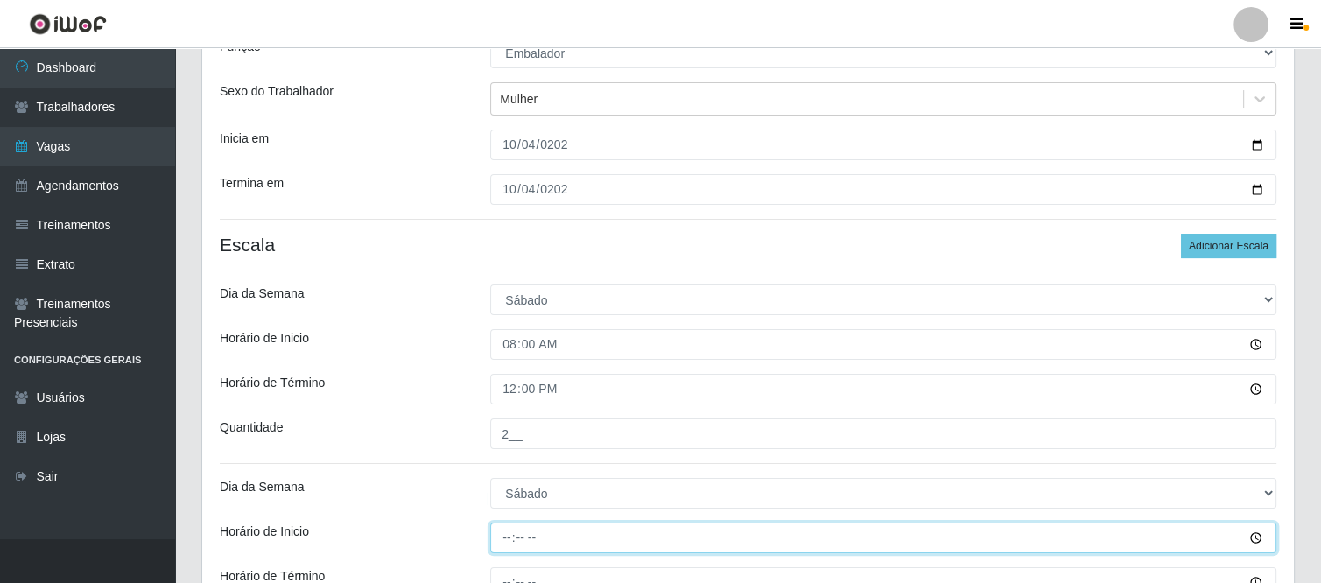
click at [496, 532] on input "Horário de Inicio" at bounding box center [883, 538] width 786 height 31
type input "16:00"
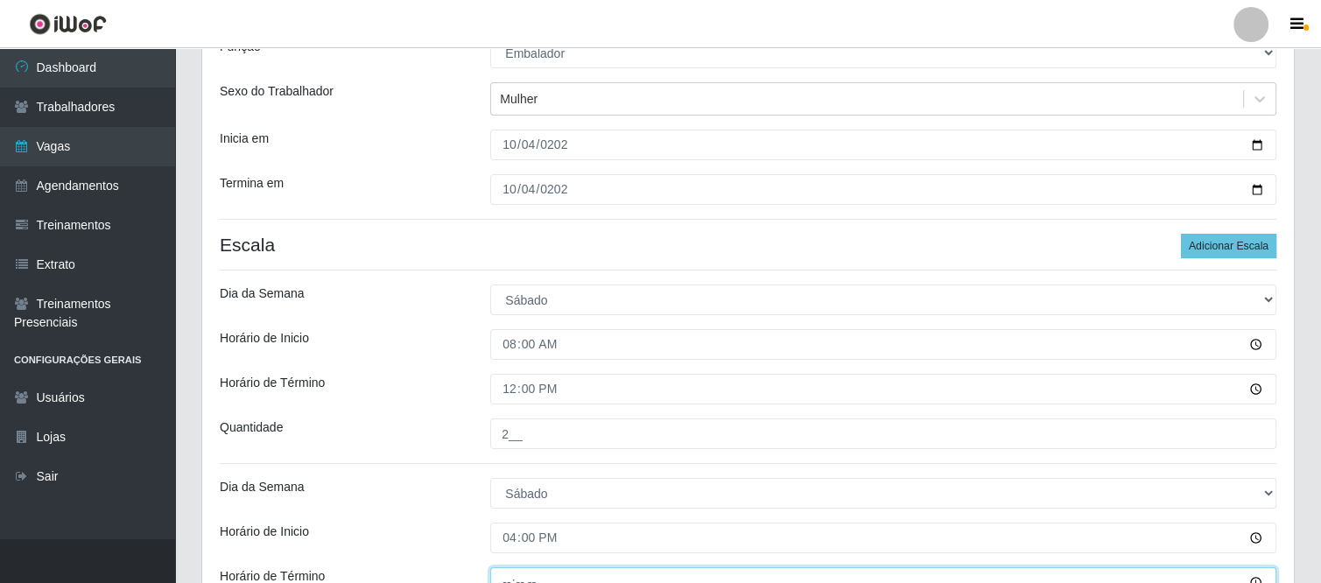
click at [504, 573] on input "Horário de Término" at bounding box center [883, 582] width 786 height 31
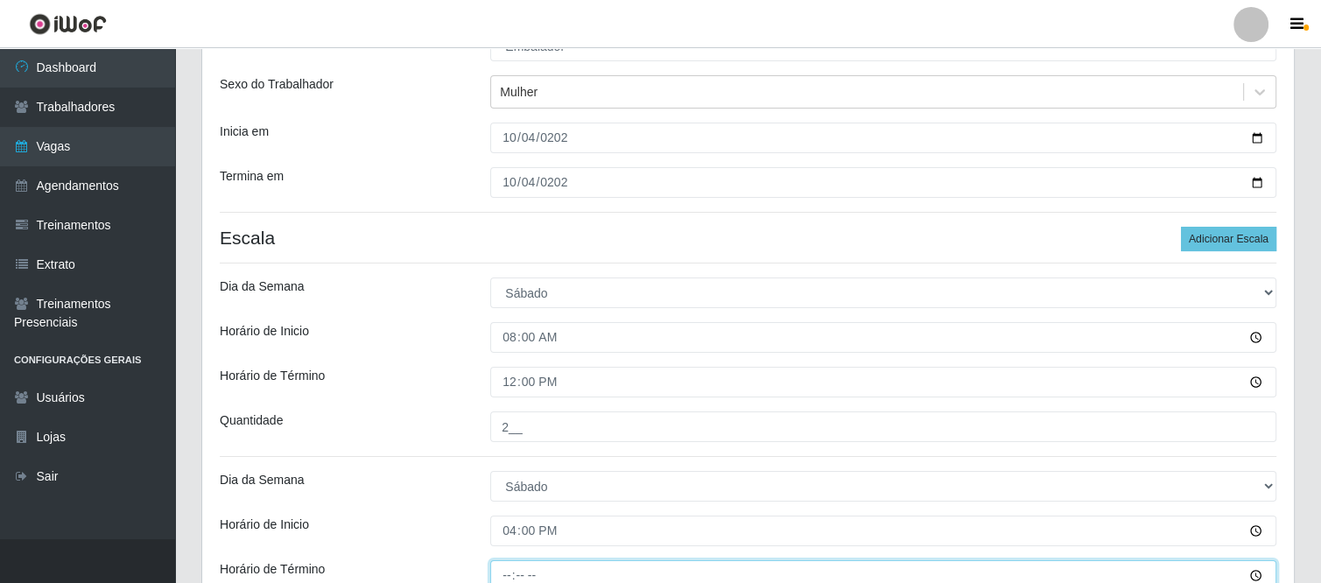
type input "20:00"
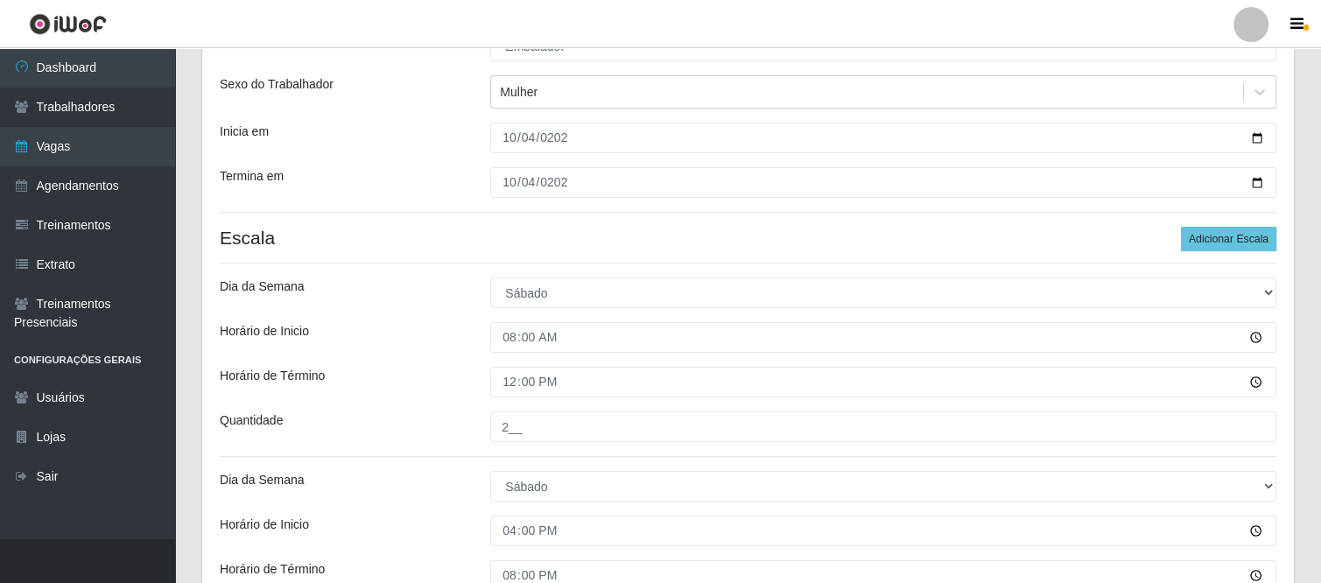
click at [431, 516] on div "Horário de Inicio" at bounding box center [342, 531] width 271 height 31
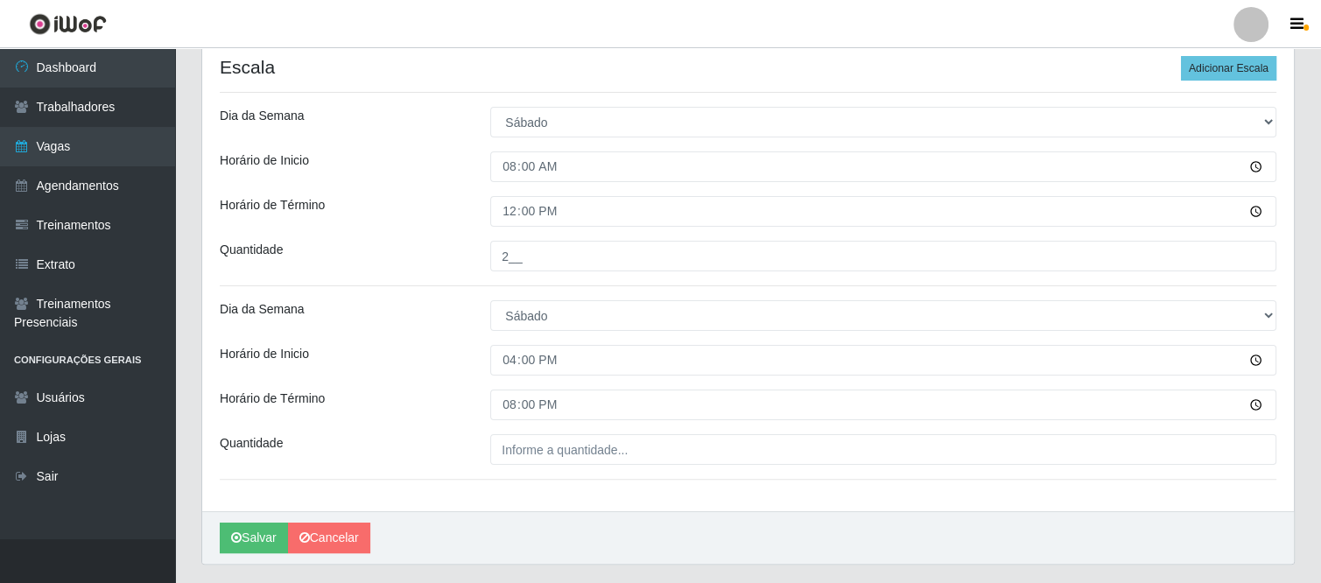
scroll to position [357, 0]
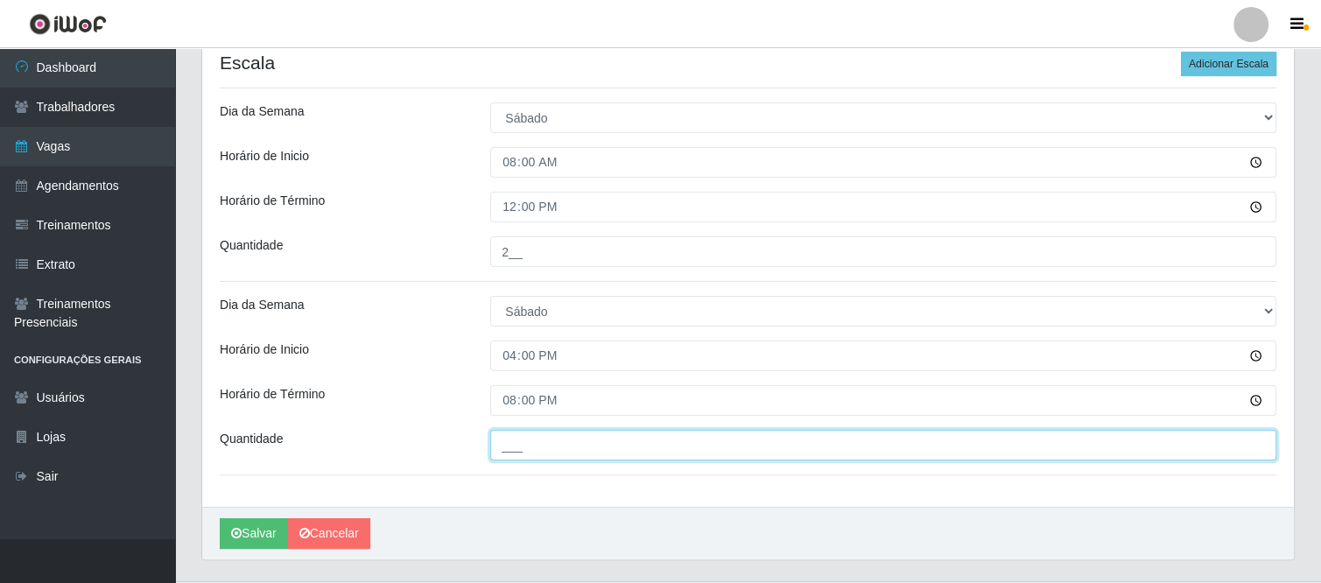
click at [533, 453] on input "___" at bounding box center [883, 445] width 786 height 31
type input "2__"
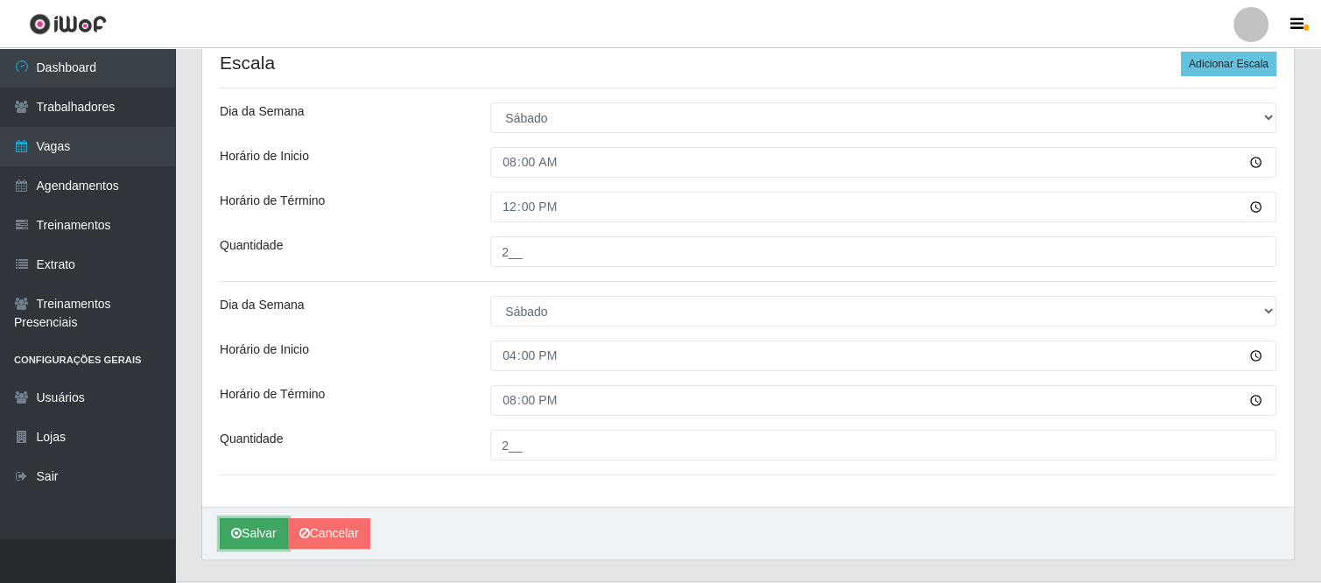
click at [255, 530] on button "Salvar" at bounding box center [254, 533] width 68 height 31
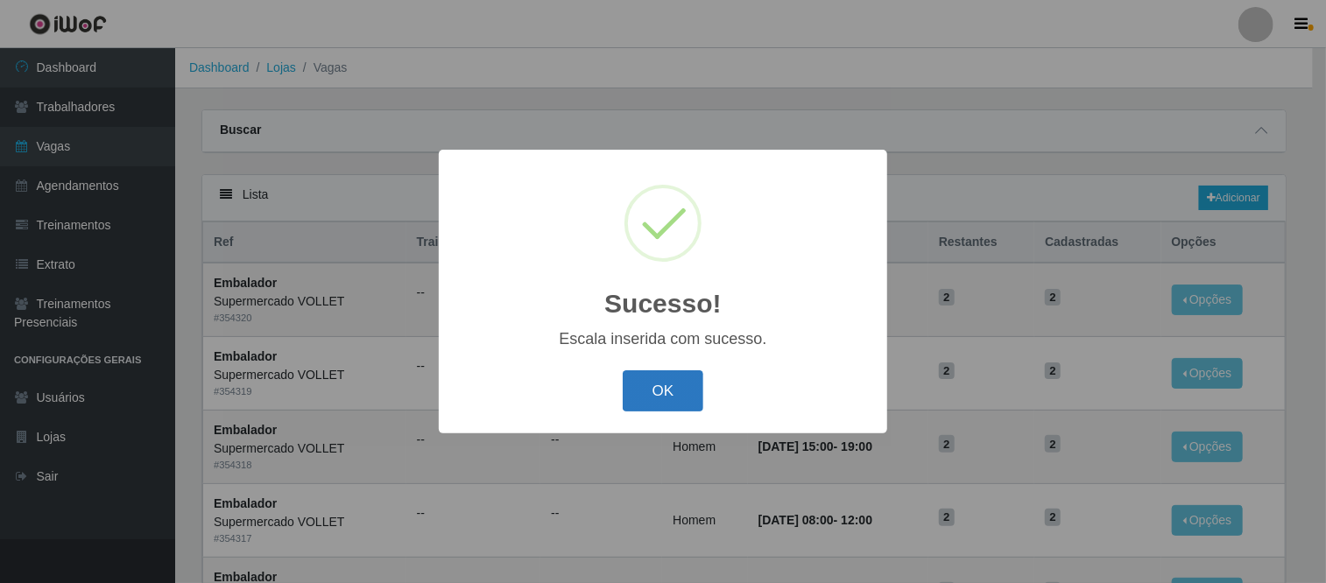
click at [641, 390] on button "OK" at bounding box center [662, 390] width 81 height 41
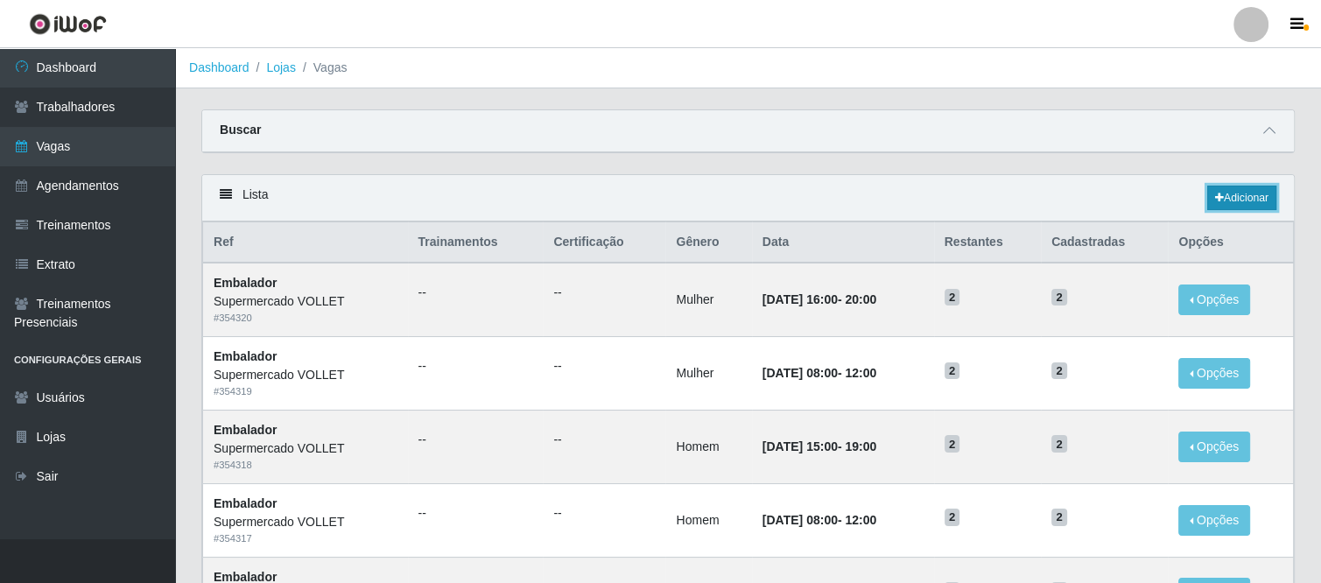
click at [1216, 200] on icon at bounding box center [1219, 198] width 9 height 11
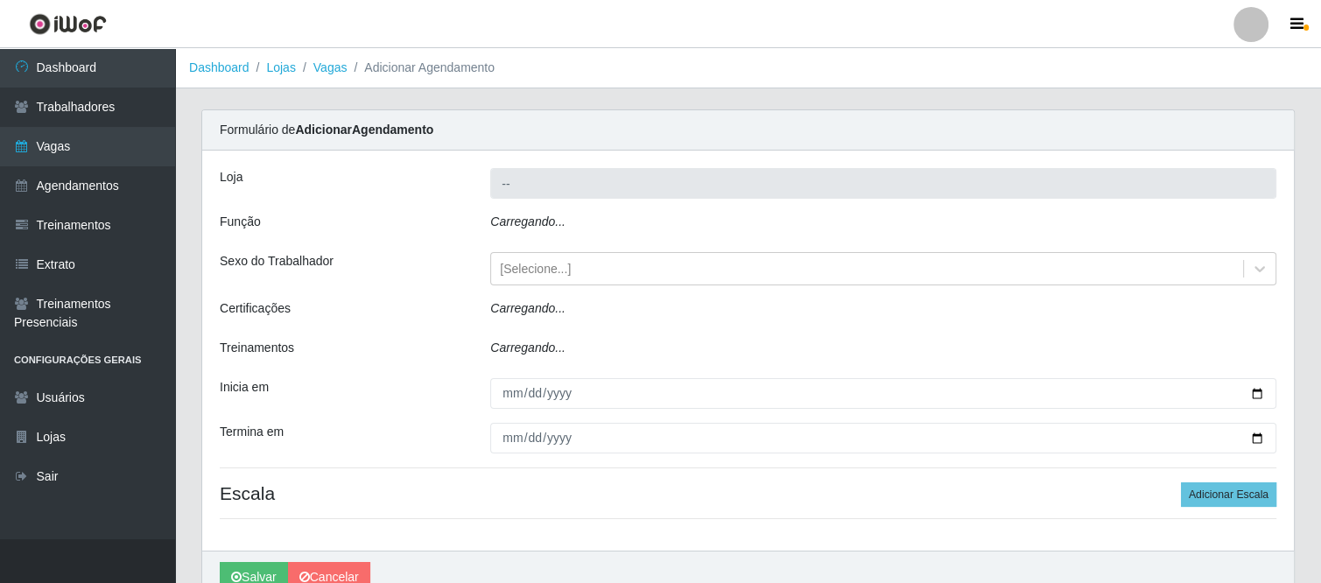
type input "Supermercado VOLLET"
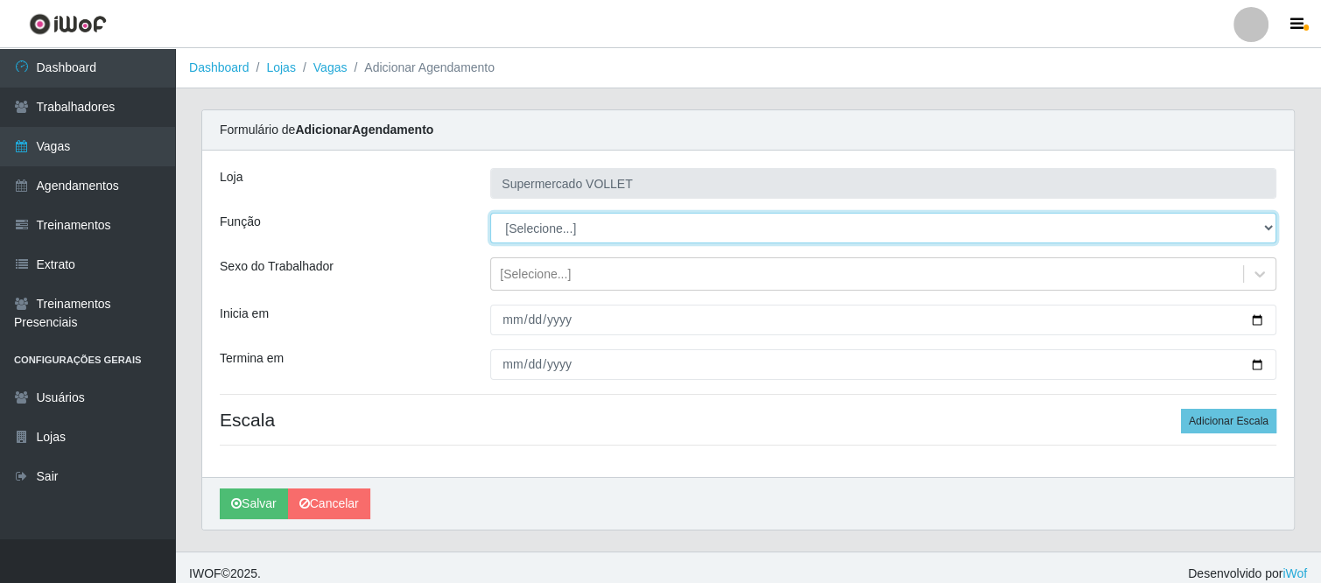
click at [716, 224] on select "[Selecione...] ASG ASG + ASG ++ Embalador Embalador + Embalador ++ Repositor Re…" at bounding box center [883, 228] width 786 height 31
select select "1"
click at [490, 213] on select "[Selecione...] ASG ASG + ASG ++ Embalador Embalador + Embalador ++ Repositor Re…" at bounding box center [883, 228] width 786 height 31
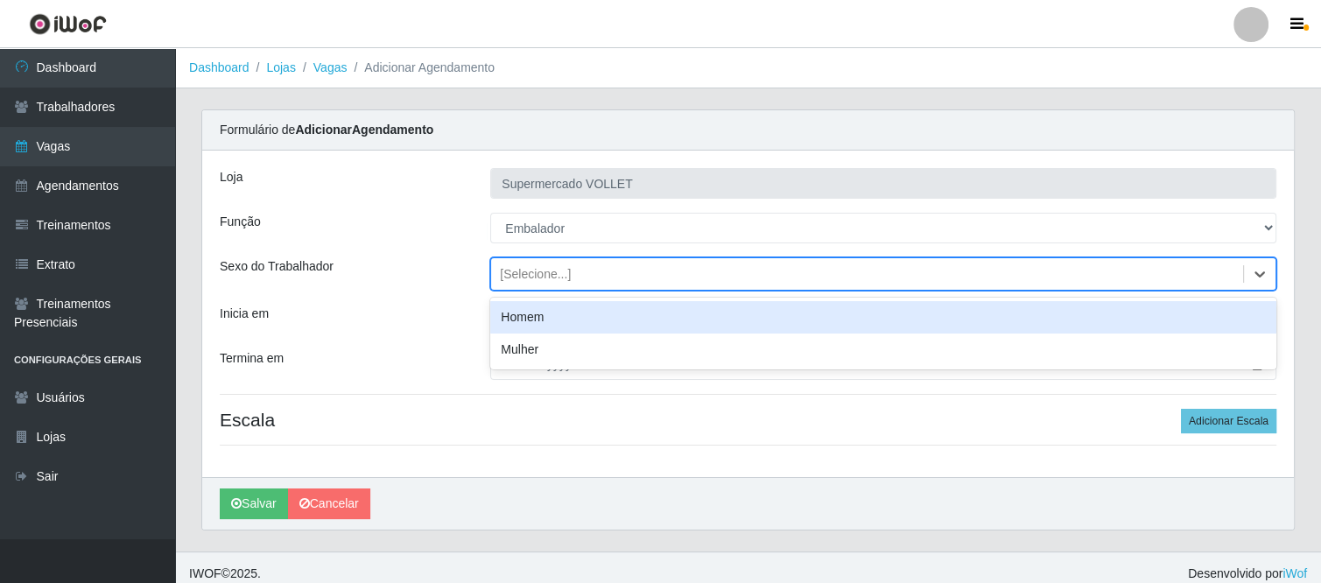
click at [541, 260] on div "[Selecione...]" at bounding box center [867, 274] width 752 height 29
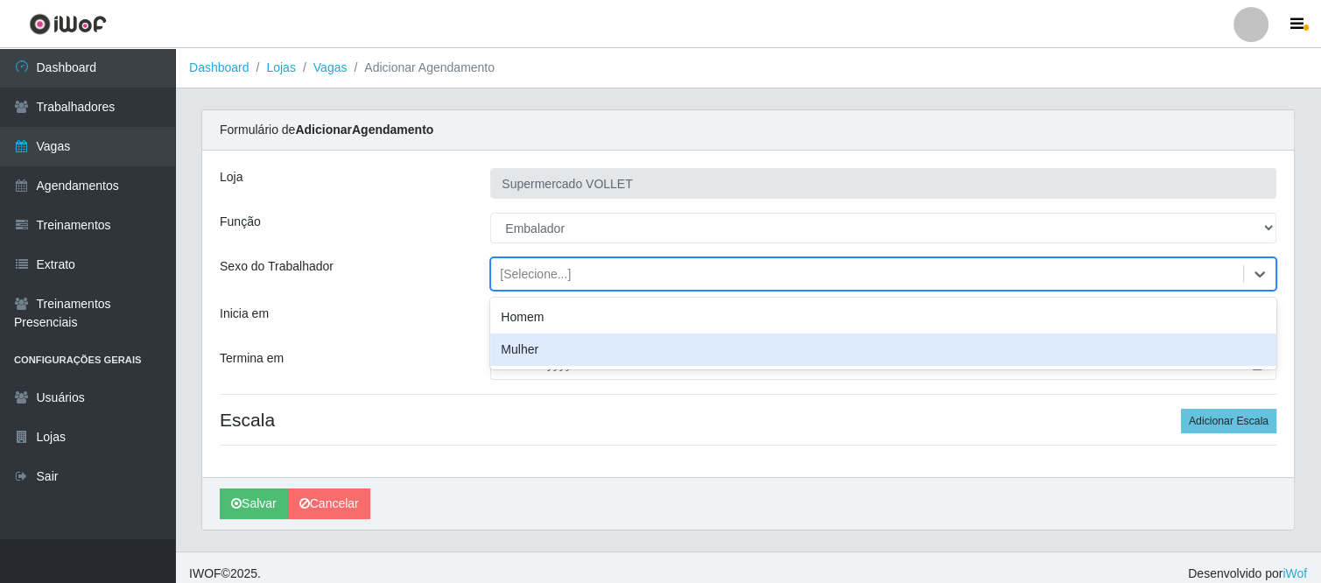
click at [524, 352] on div "Mulher" at bounding box center [883, 350] width 786 height 32
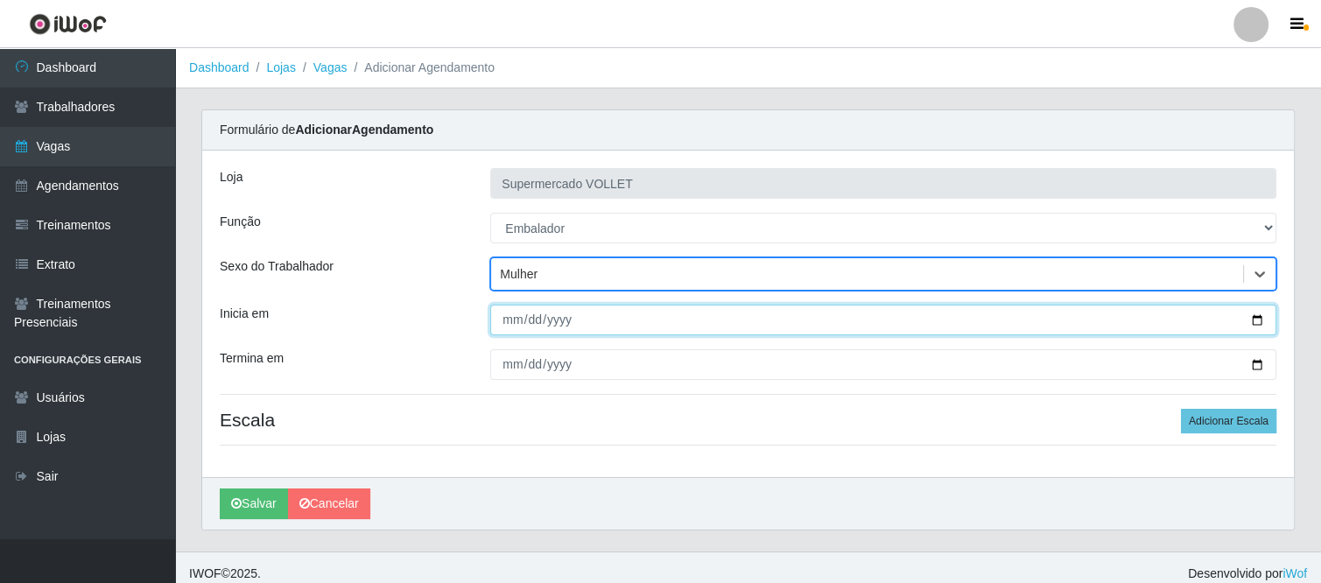
click at [504, 329] on input "Inicia em" at bounding box center [883, 320] width 786 height 31
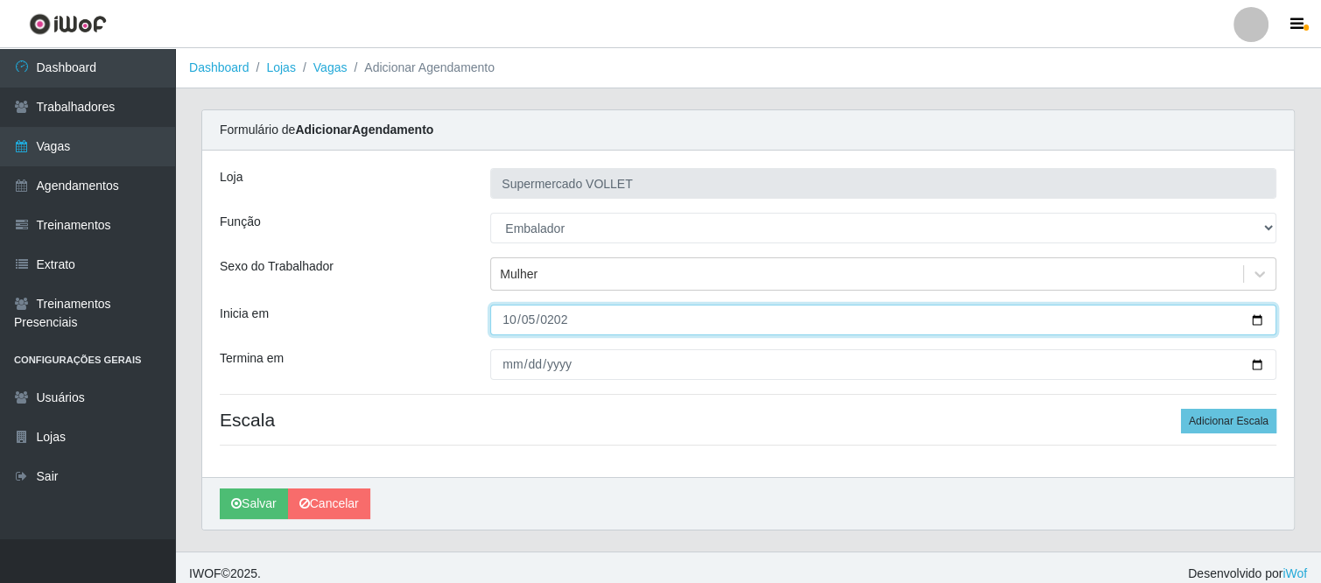
type input "[DATE]"
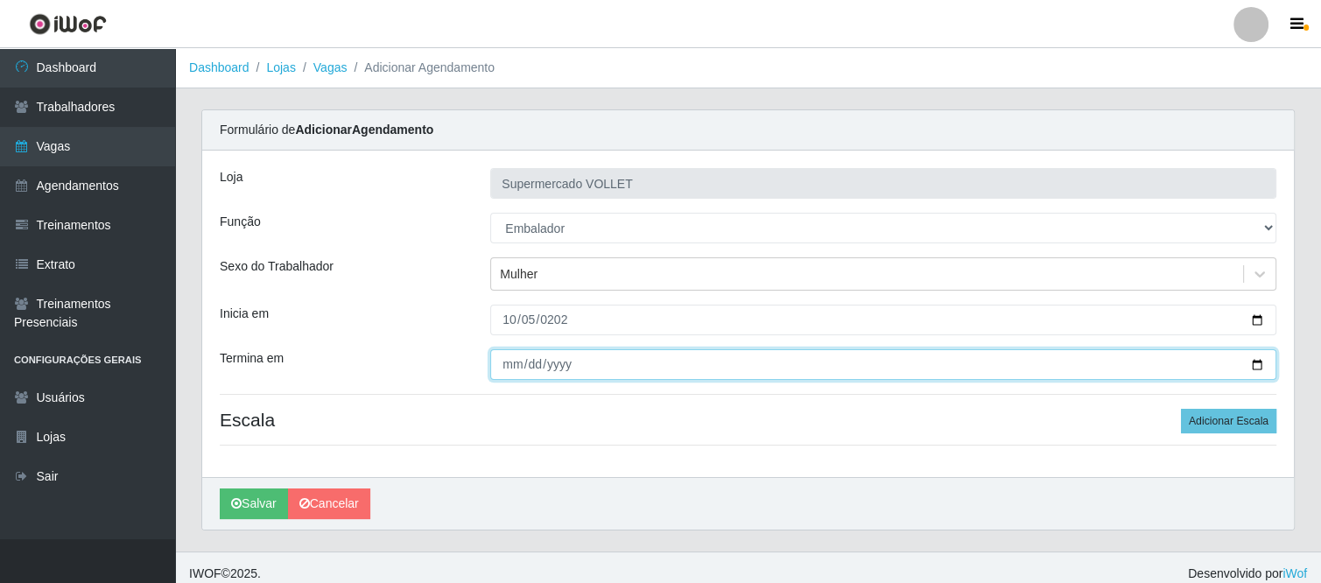
click at [504, 357] on input "Termina em" at bounding box center [883, 364] width 786 height 31
type input "0205-10-05"
type input "[DATE]"
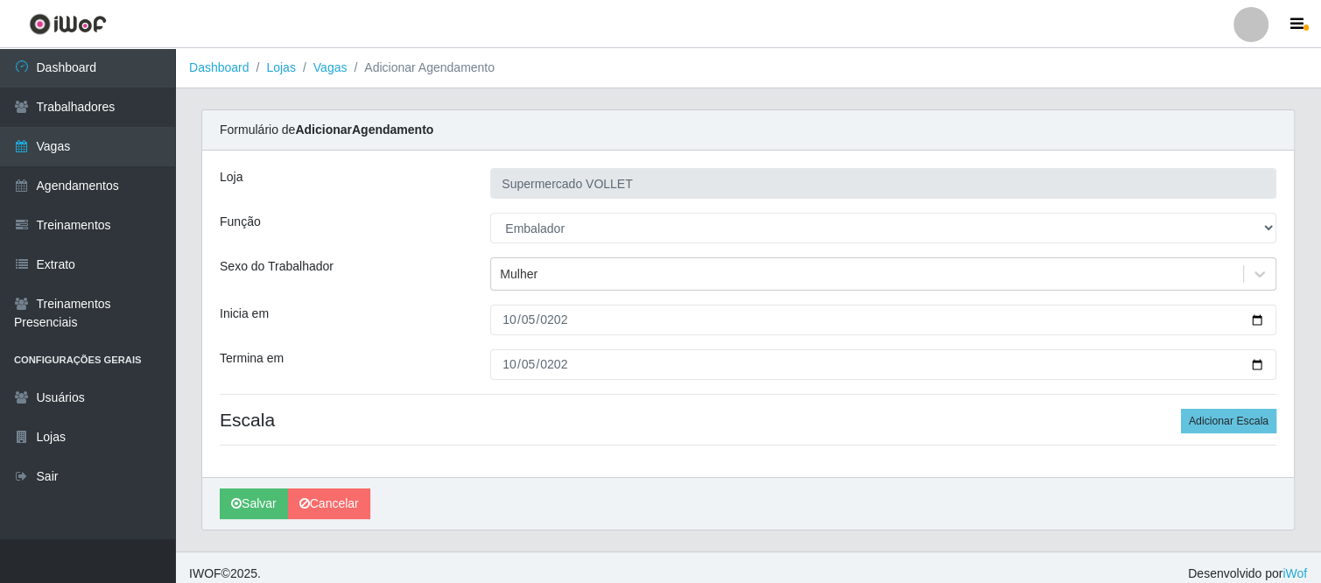
click at [592, 440] on div "Loja Supermercado VOLLET Função [Selecione...] ASG ASG + ASG ++ Embalador Embal…" at bounding box center [748, 314] width 1092 height 327
click at [1244, 432] on button "Adicionar Escala" at bounding box center [1228, 421] width 95 height 25
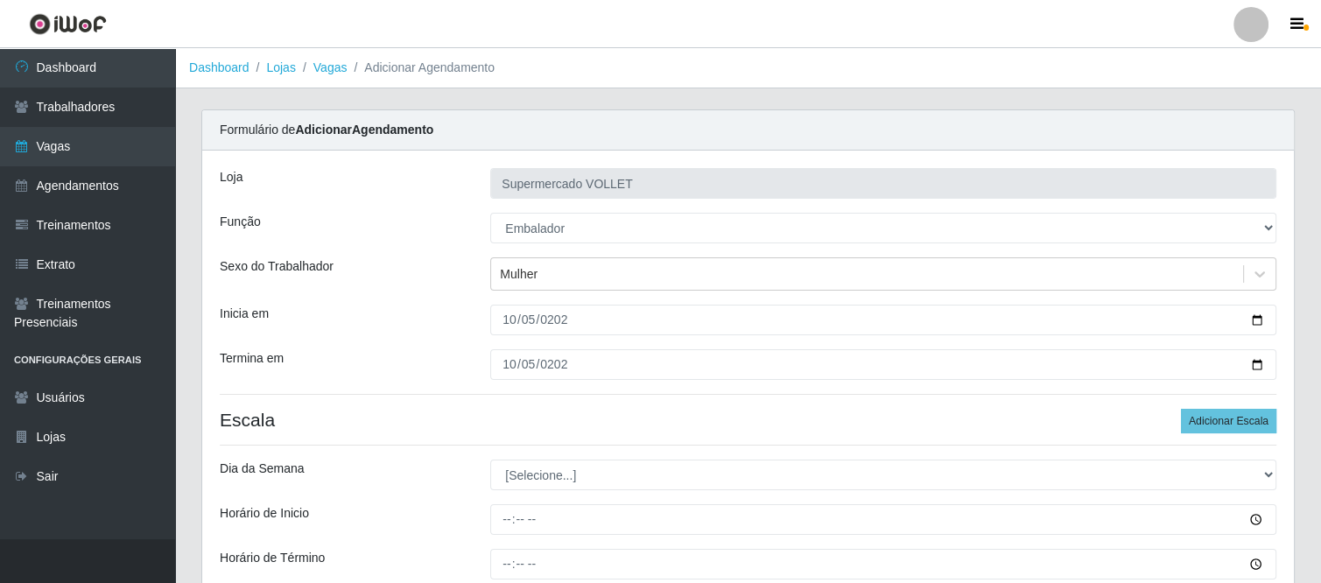
click at [564, 489] on div "Loja Supermercado VOLLET Função [Selecione...] ASG ASG + ASG ++ Embalador Embal…" at bounding box center [748, 411] width 1092 height 520
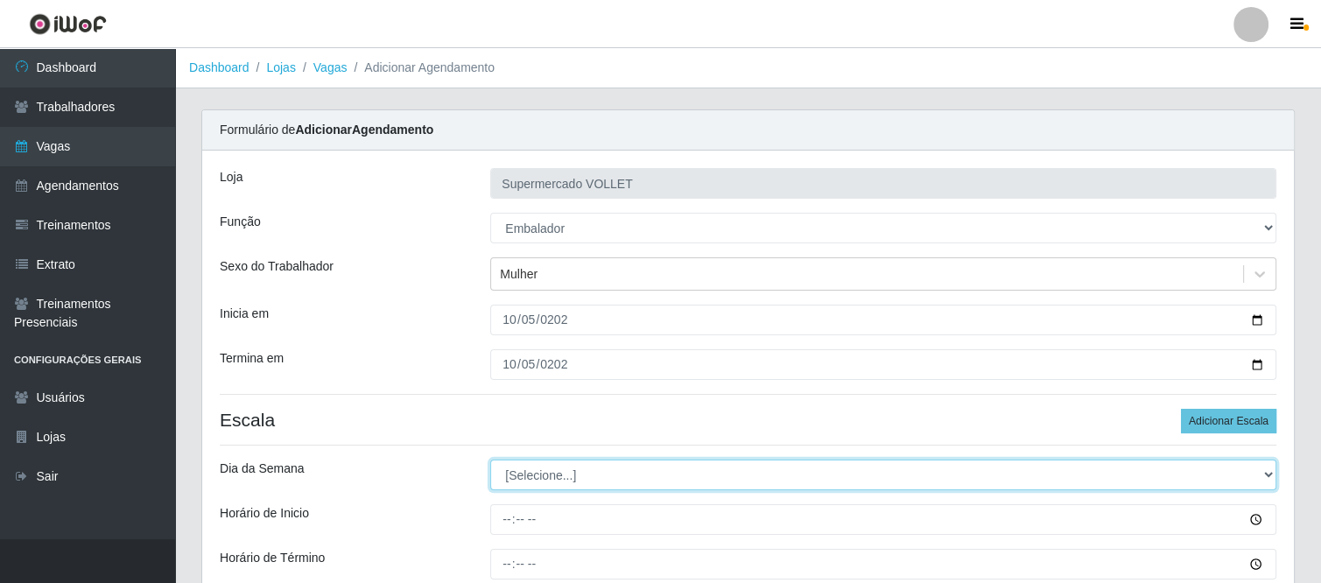
click at [562, 476] on select "[Selecione...] Segunda Terça Quarta Quinta Sexta Sábado Domingo" at bounding box center [883, 475] width 786 height 31
select select "0"
click at [490, 460] on select "[Selecione...] Segunda Terça Quarta Quinta Sexta Sábado Domingo" at bounding box center [883, 475] width 786 height 31
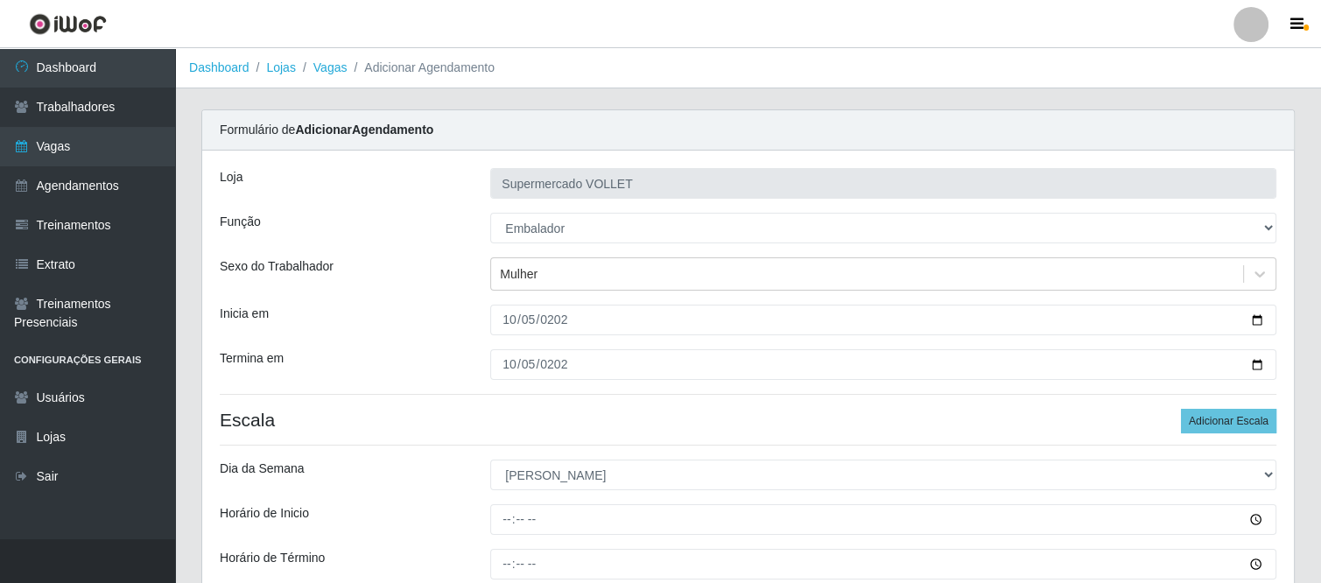
click at [397, 473] on div "Dia da Semana" at bounding box center [342, 475] width 271 height 31
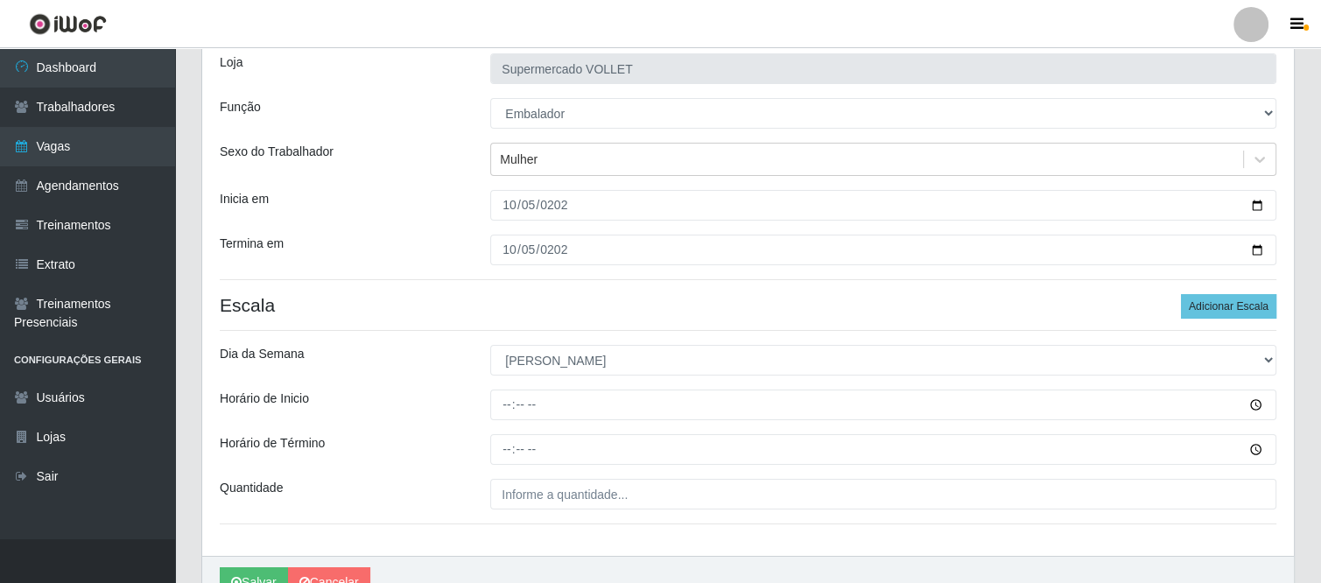
scroll to position [140, 0]
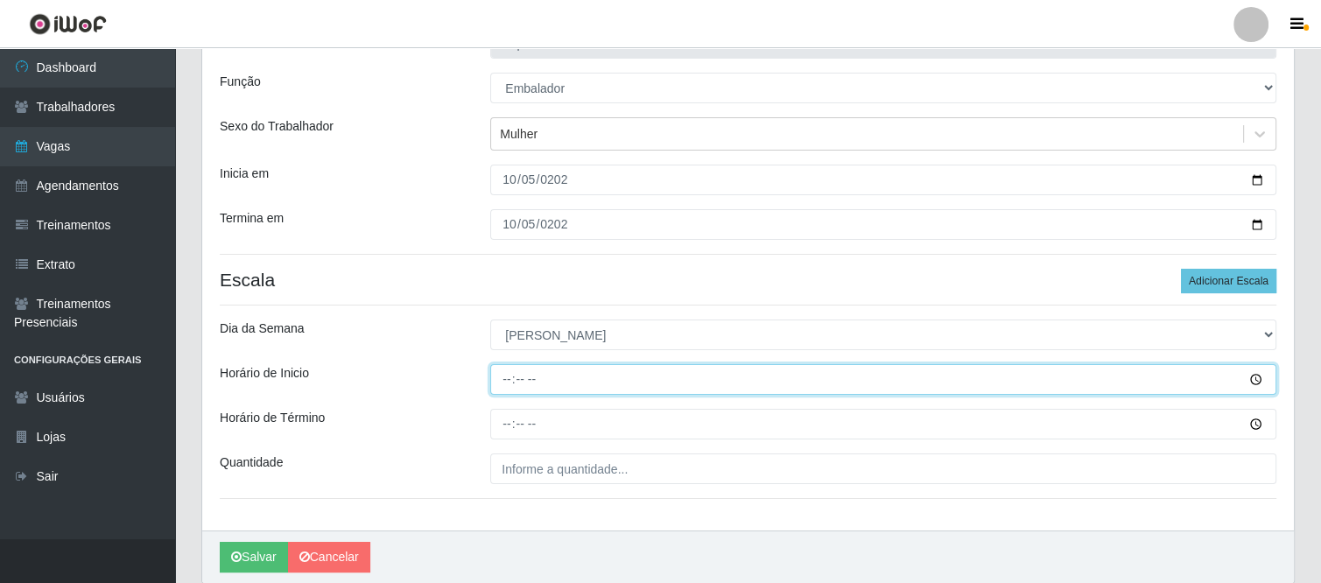
click at [501, 380] on input "Horário de Inicio" at bounding box center [883, 379] width 786 height 31
type input "08:00"
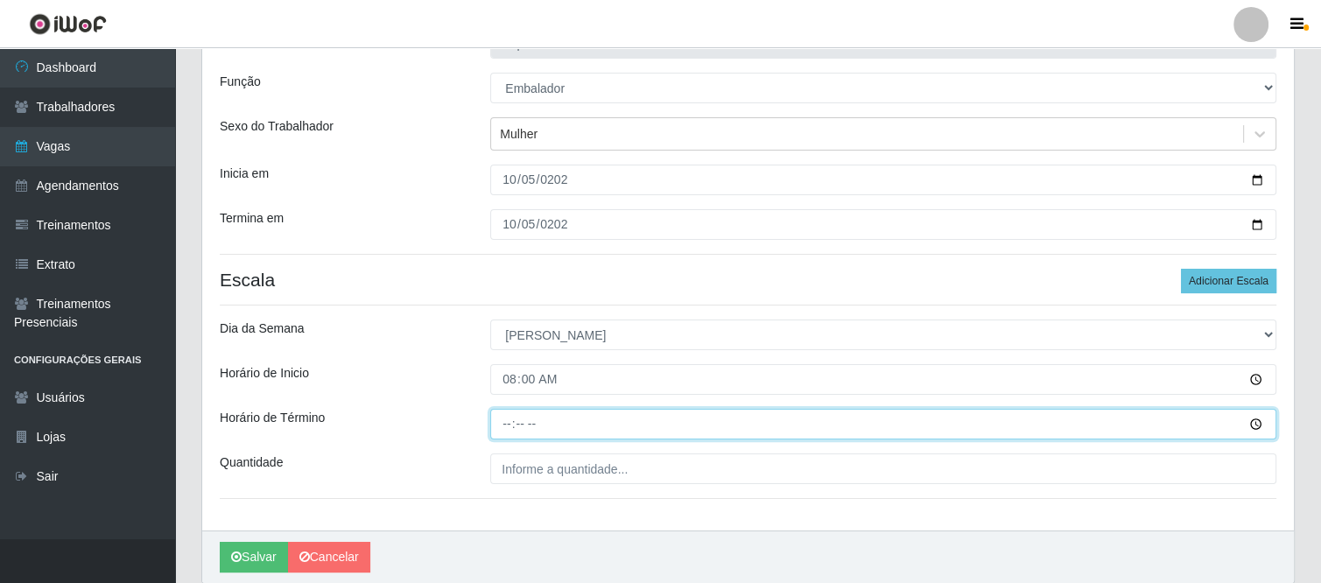
click at [510, 432] on input "Horário de Término" at bounding box center [883, 424] width 786 height 31
type input "13:00"
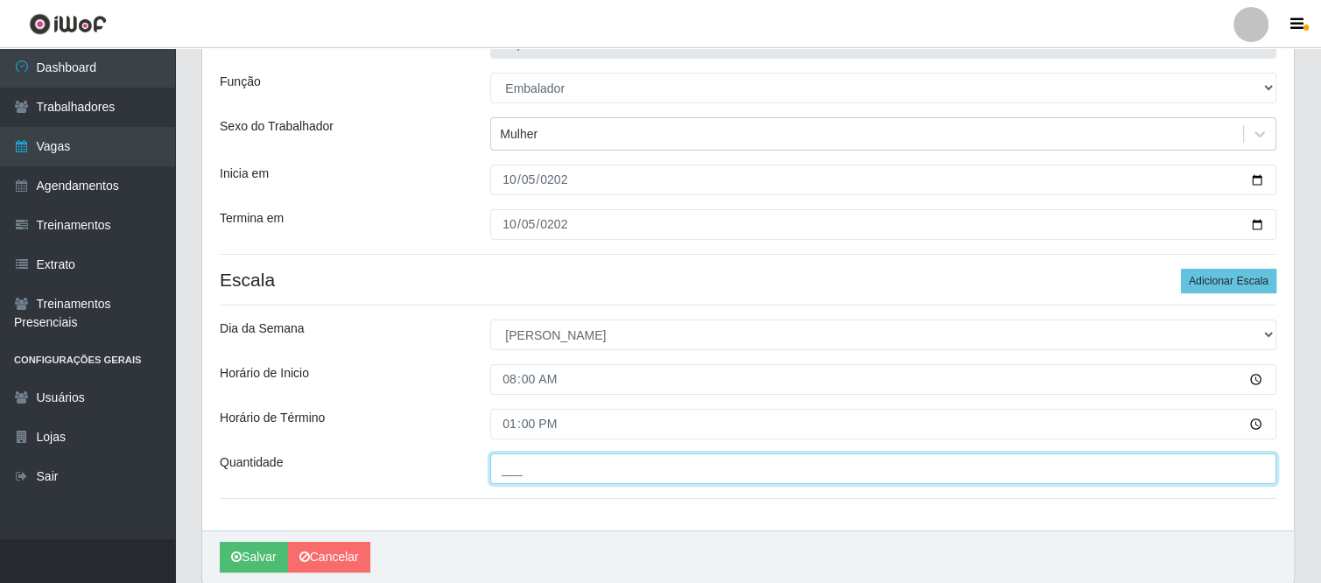
click at [512, 468] on input "___" at bounding box center [883, 469] width 786 height 31
type input "3__"
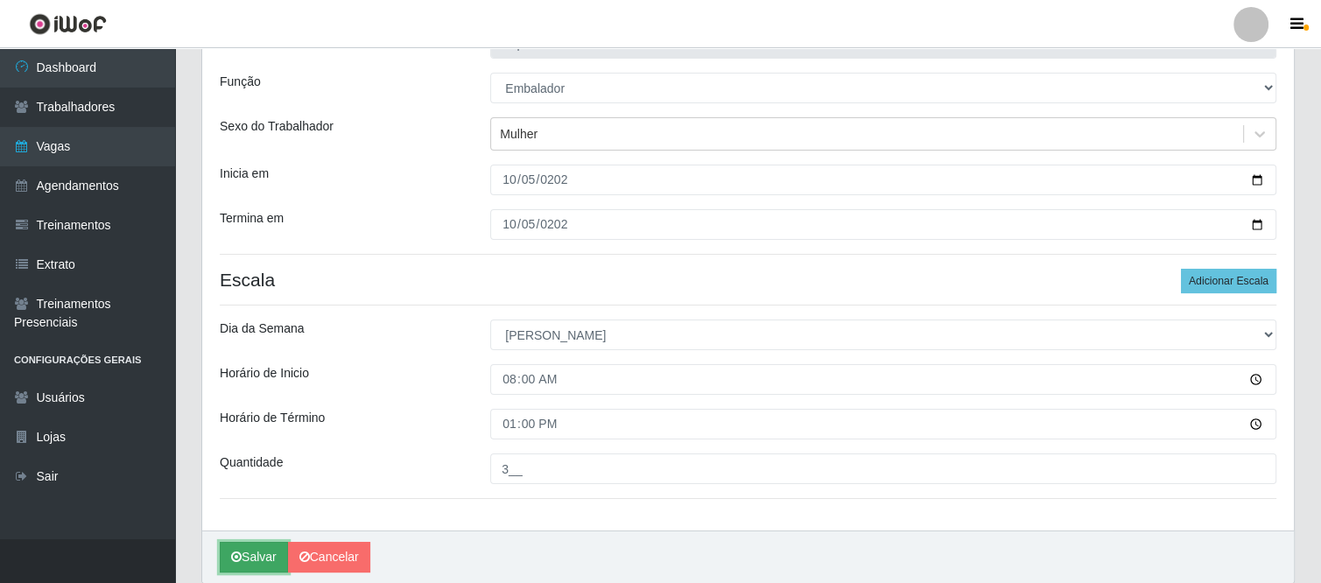
click at [240, 552] on icon "submit" at bounding box center [236, 557] width 11 height 12
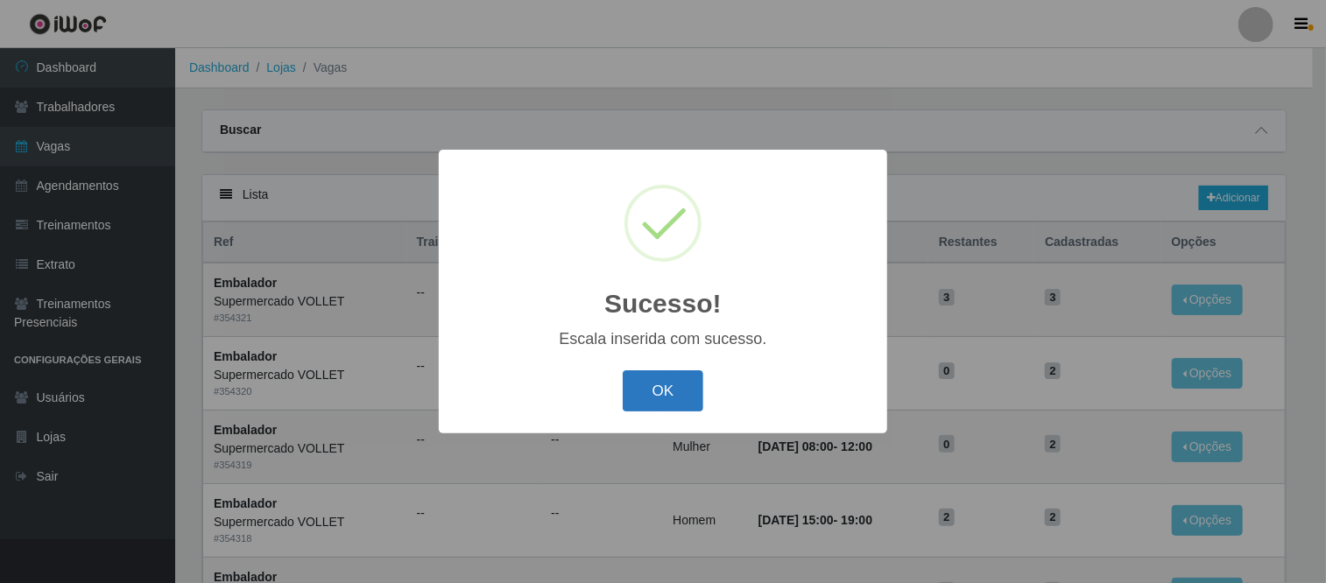
click at [660, 400] on button "OK" at bounding box center [662, 390] width 81 height 41
